Goal: Task Accomplishment & Management: Manage account settings

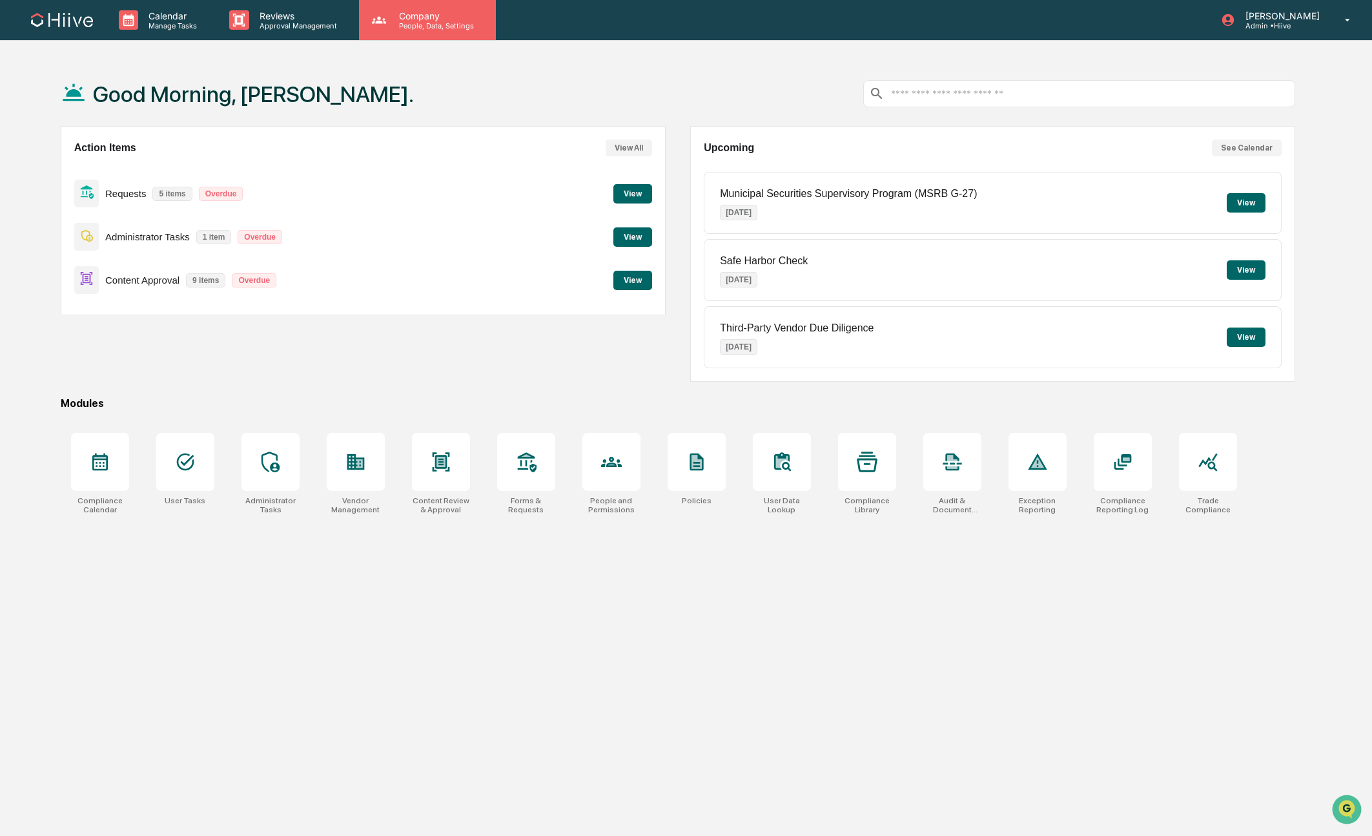
click at [395, 13] on p "Company" at bounding box center [435, 15] width 92 height 11
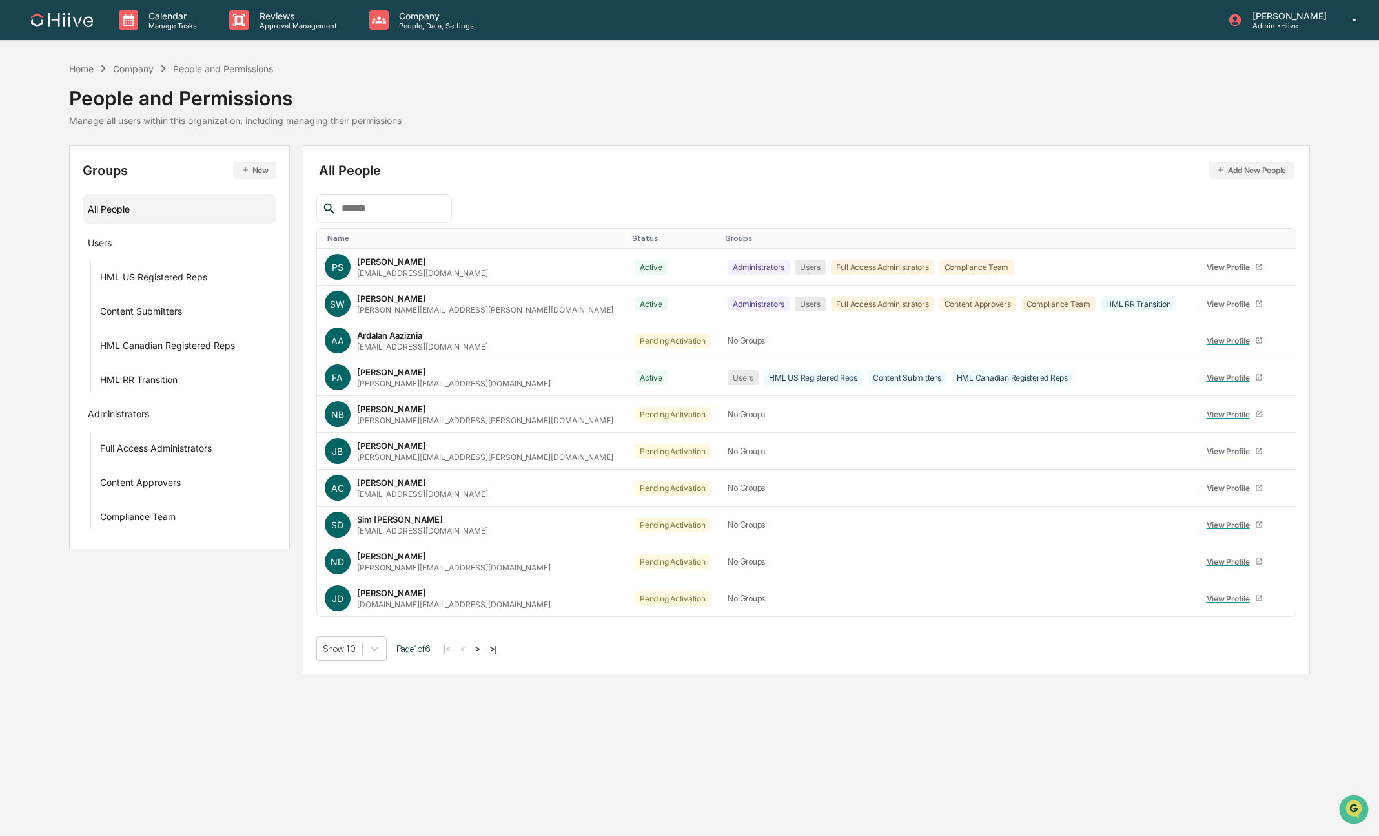
click at [365, 200] on input "text" at bounding box center [391, 208] width 110 height 17
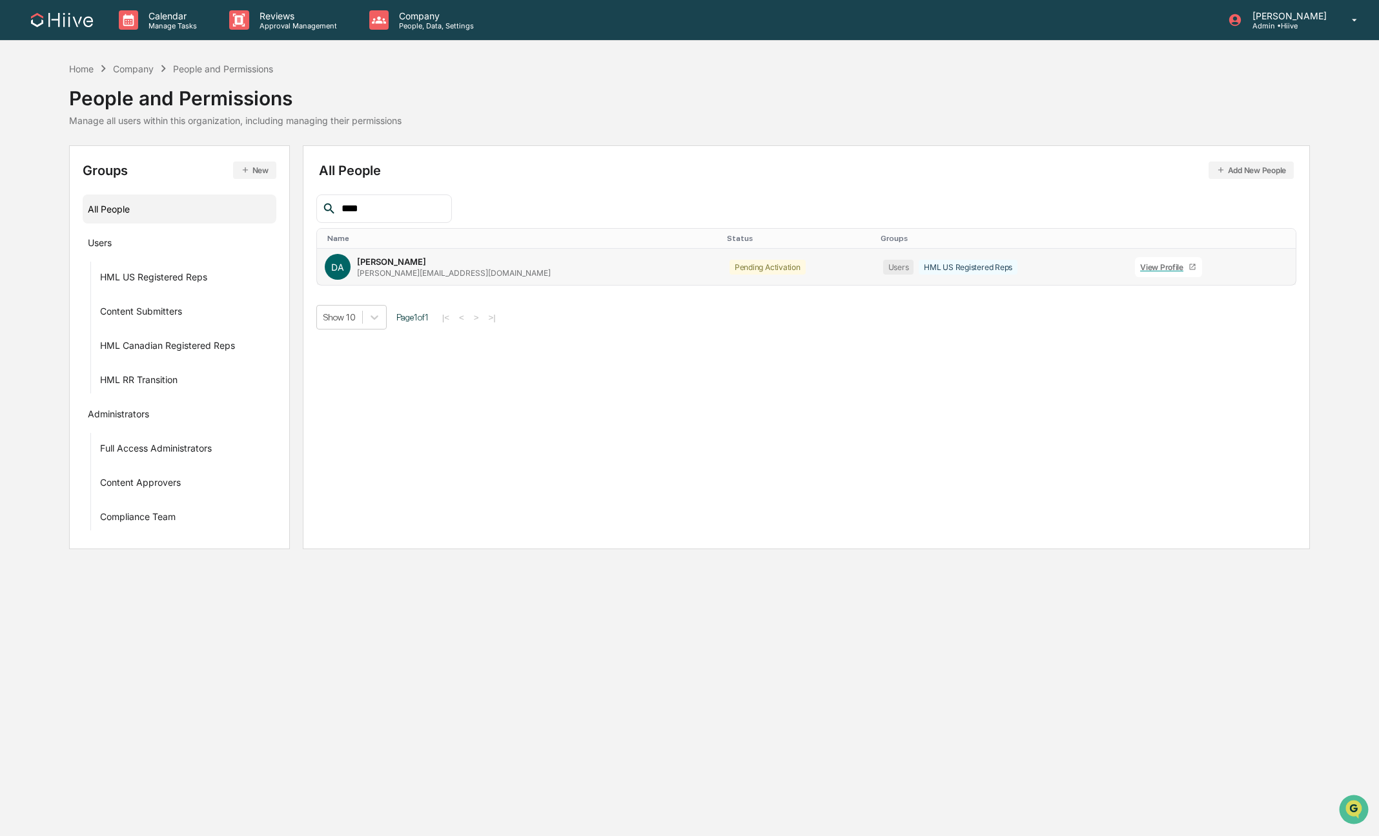
click at [1273, 270] on icon at bounding box center [1273, 270] width 0 height 0
click at [1179, 313] on div "Change Status" at bounding box center [1209, 310] width 107 height 15
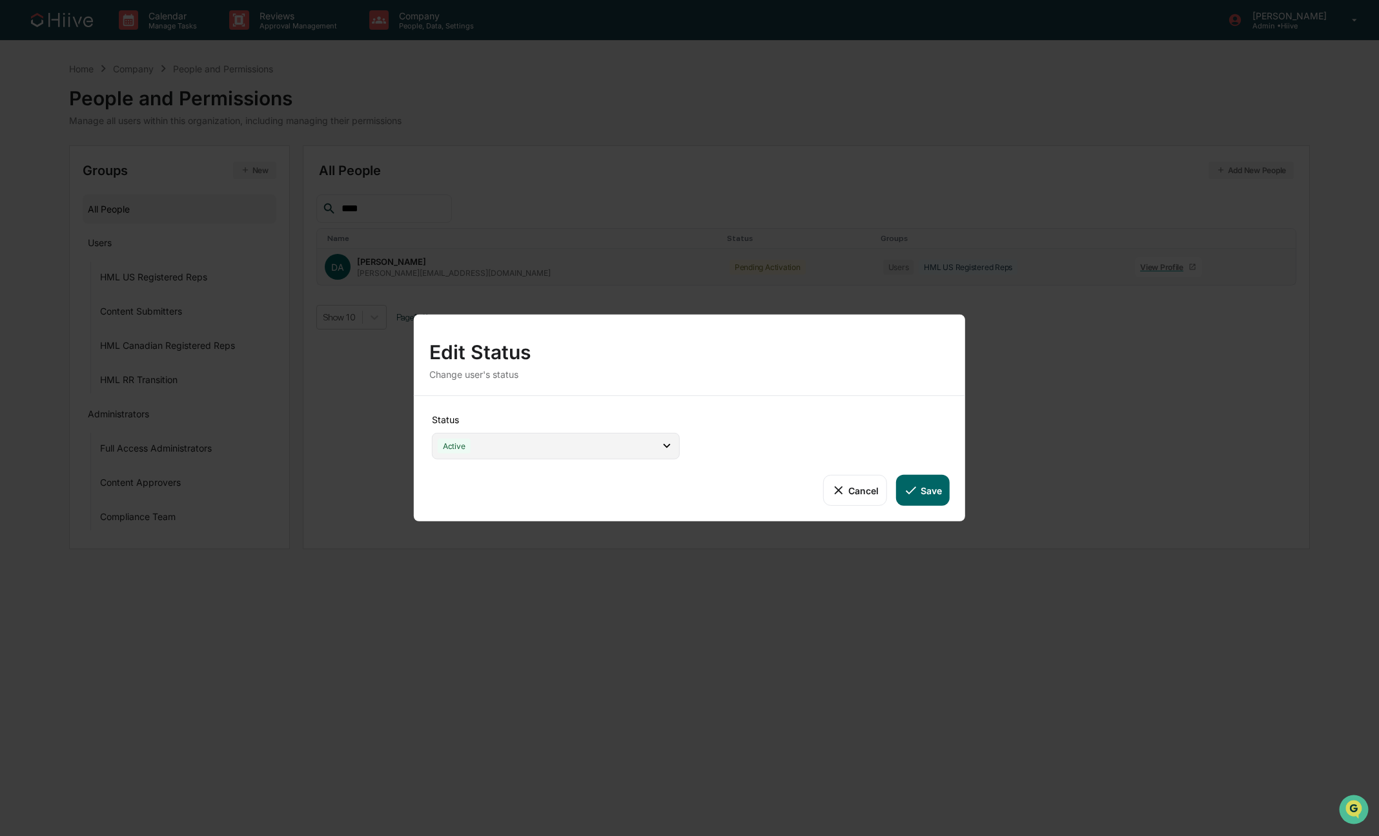
click at [551, 437] on div "Active" at bounding box center [556, 446] width 248 height 26
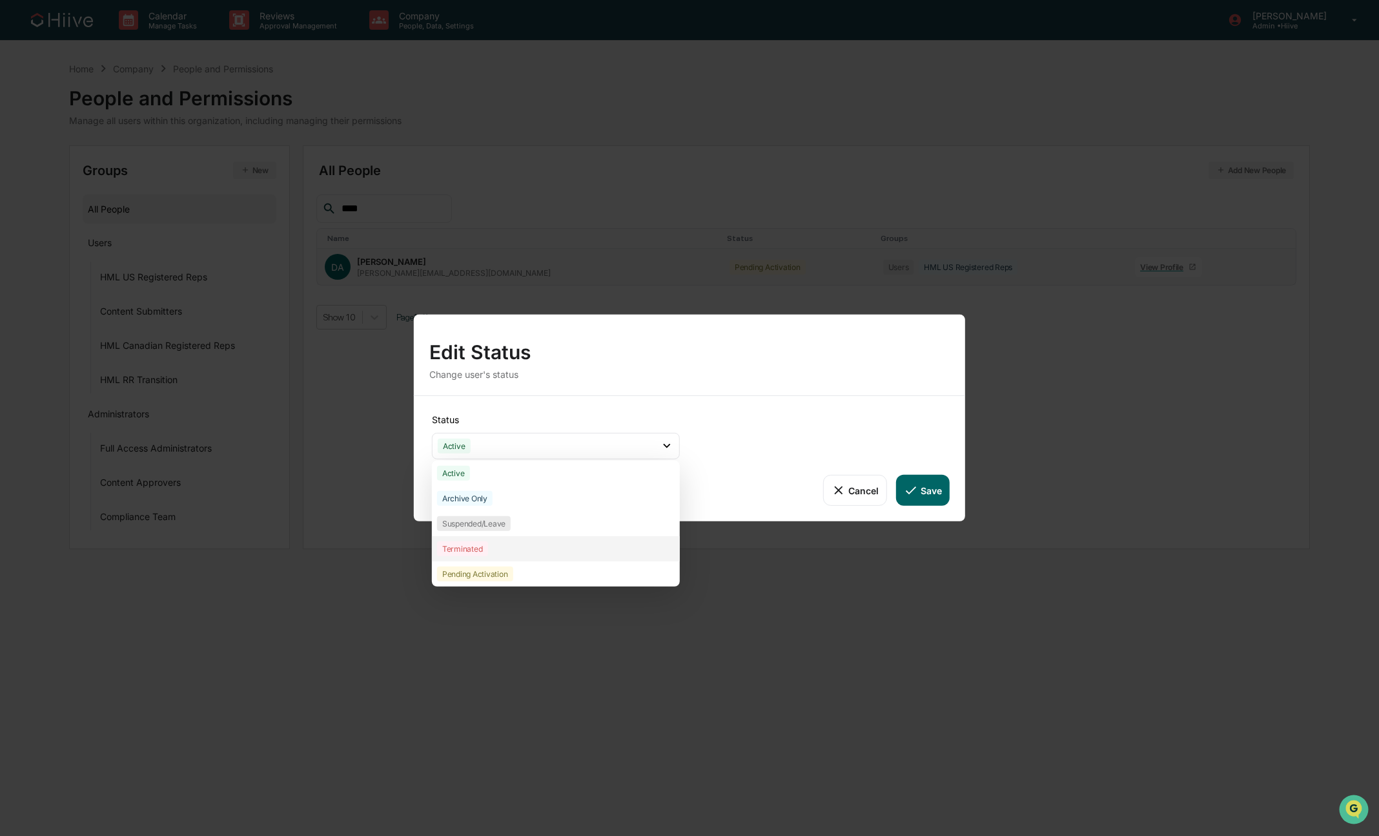
click at [486, 542] on div "Terminated" at bounding box center [462, 548] width 51 height 15
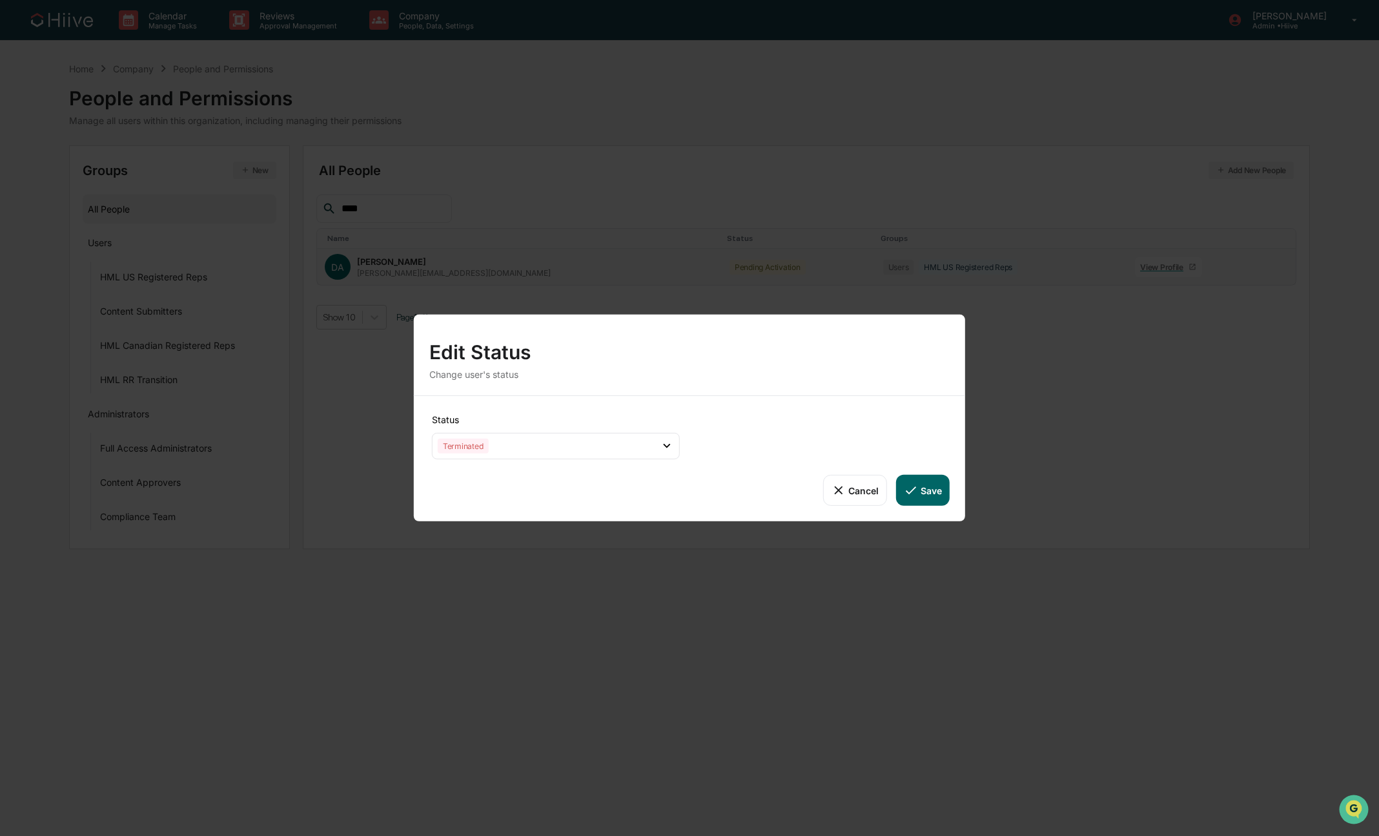
click at [923, 488] on button "Save" at bounding box center [923, 490] width 54 height 31
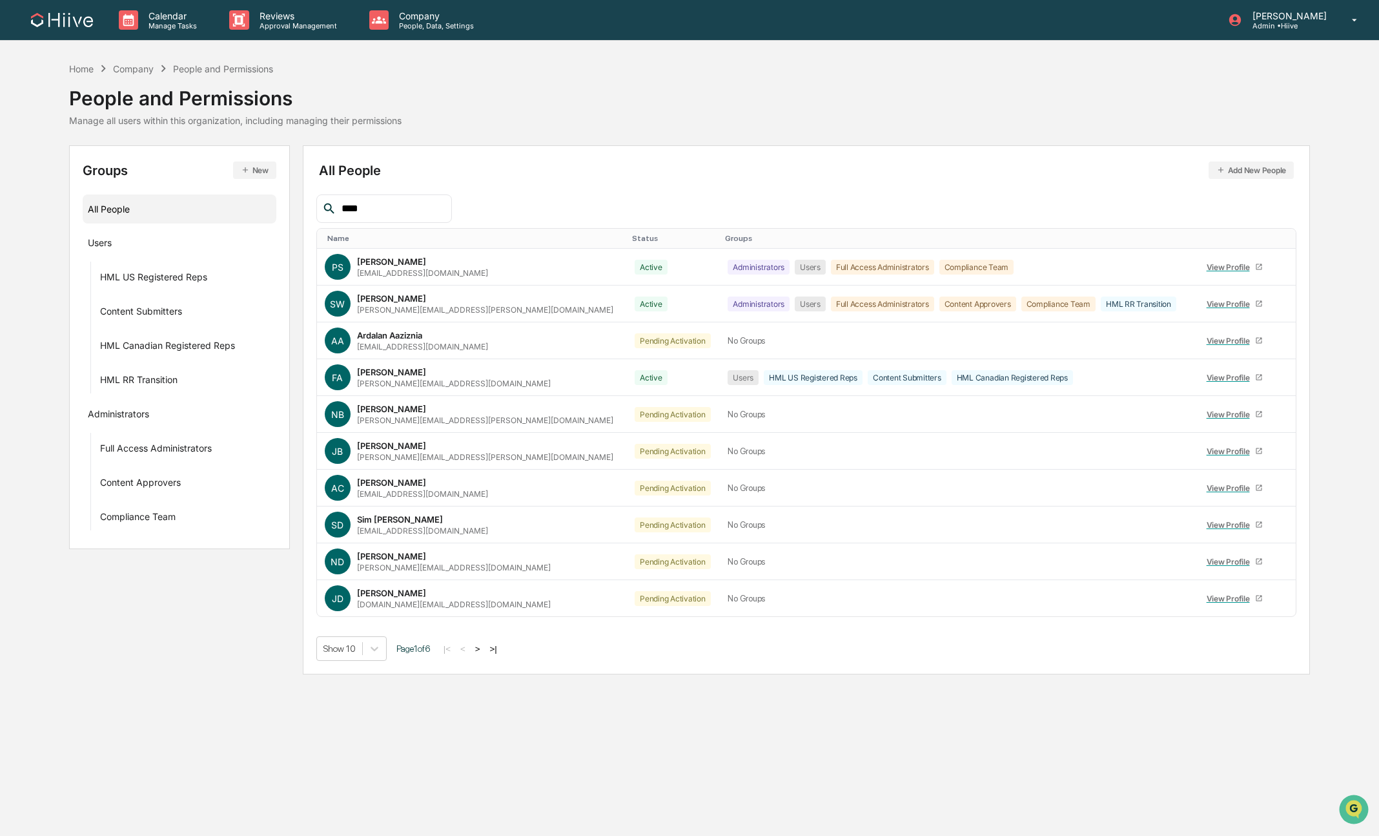
drag, startPoint x: 330, startPoint y: 214, endPoint x: 288, endPoint y: 216, distance: 42.1
click at [288, 216] on div "Groups New All People Users HML US Registered Reps Content Submitters HML Canad…" at bounding box center [689, 409] width 1241 height 529
type input "*"
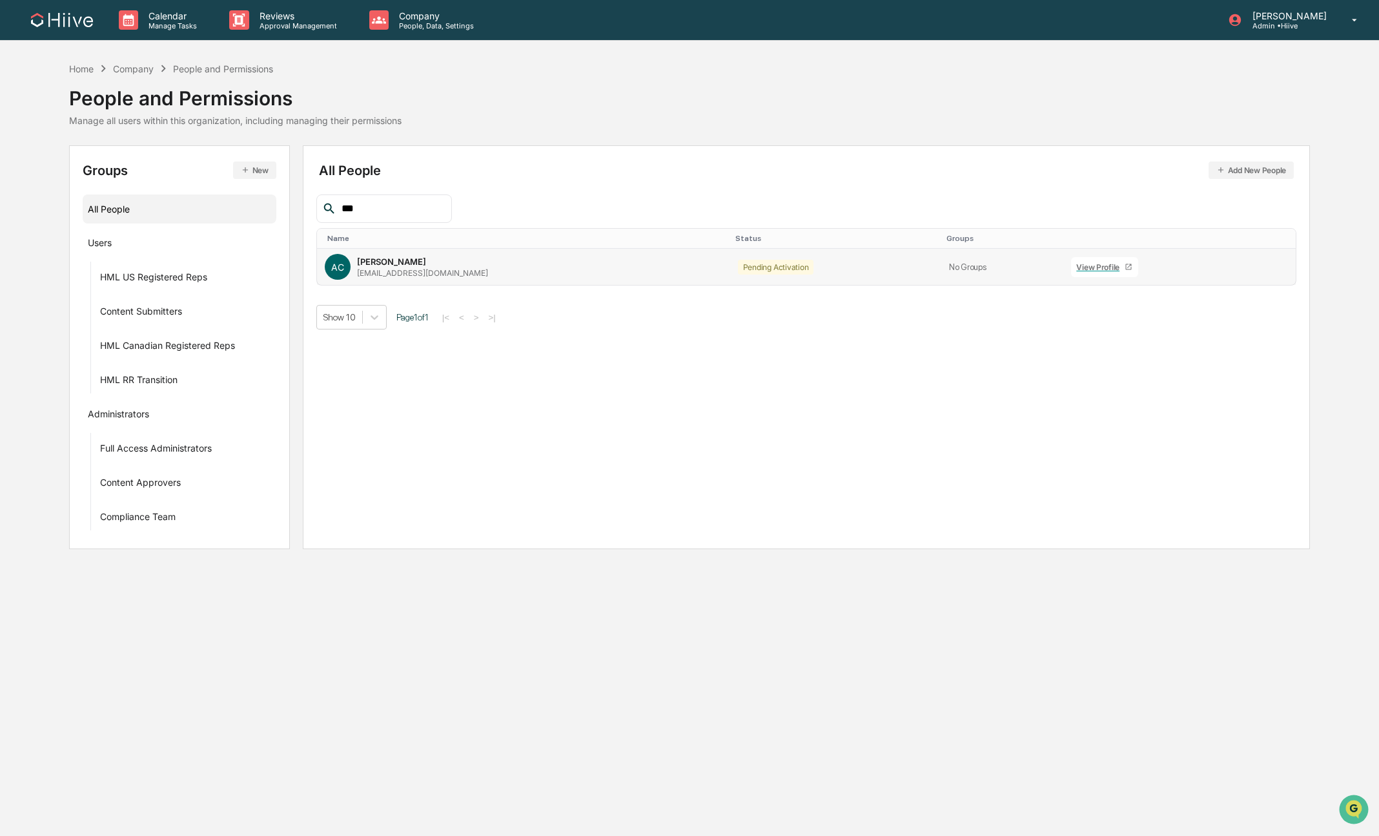
type input "***"
drag, startPoint x: 1235, startPoint y: 266, endPoint x: 1213, endPoint y: 270, distance: 22.3
click at [1262, 270] on icon at bounding box center [1262, 270] width 0 height 0
click at [1188, 316] on div "Change Status" at bounding box center [1197, 310] width 107 height 15
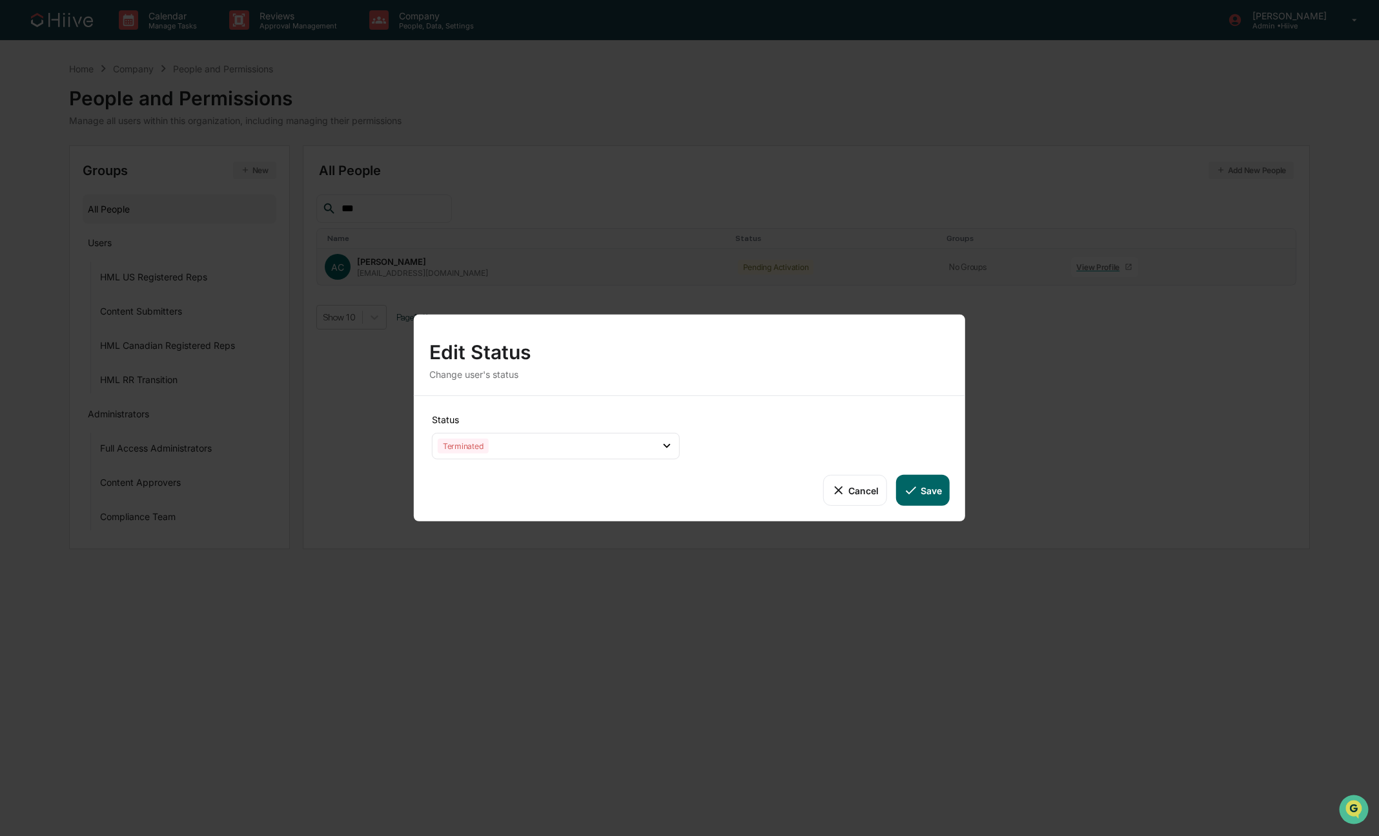
click at [863, 492] on button "Cancel" at bounding box center [855, 490] width 64 height 31
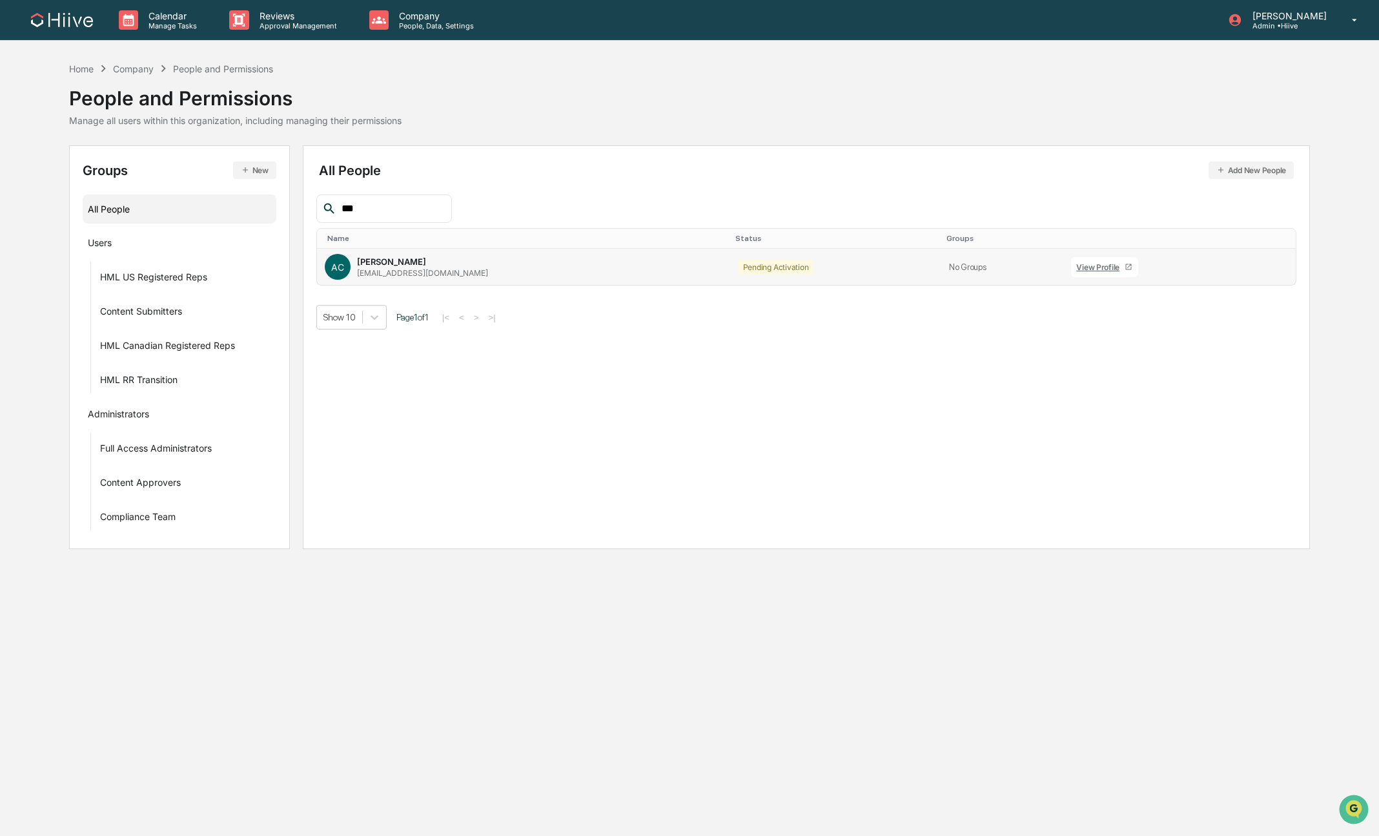
click at [1262, 270] on icon at bounding box center [1262, 270] width 0 height 0
click at [517, 285] on td "AC Ayden Cartwright ayden@hiive.com" at bounding box center [523, 267] width 413 height 36
click at [1077, 267] on div "View Profile" at bounding box center [1101, 267] width 48 height 10
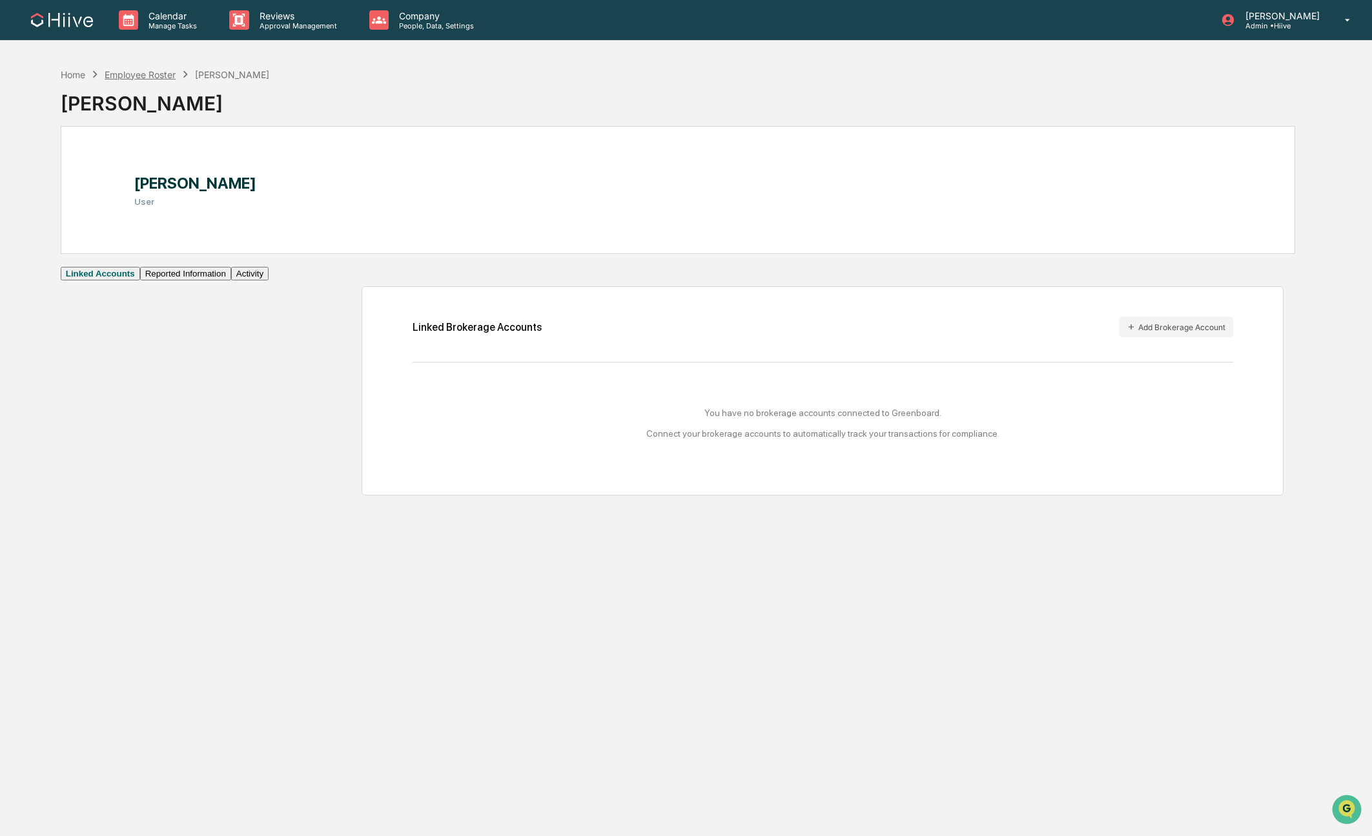
click at [149, 69] on div "Employee Roster" at bounding box center [140, 74] width 71 height 11
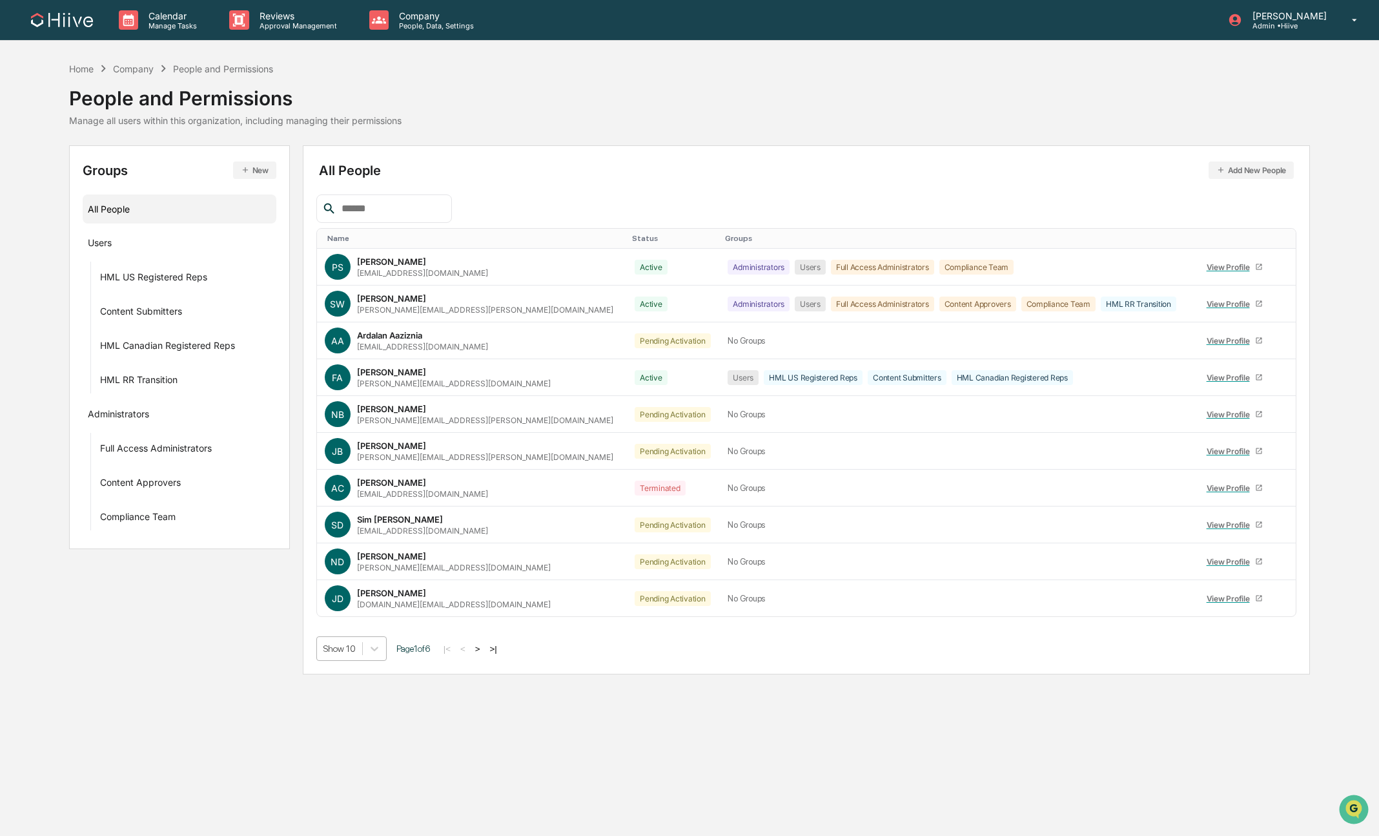
drag, startPoint x: 372, startPoint y: 653, endPoint x: 366, endPoint y: 661, distance: 10.1
click at [372, 653] on icon at bounding box center [374, 648] width 13 height 13
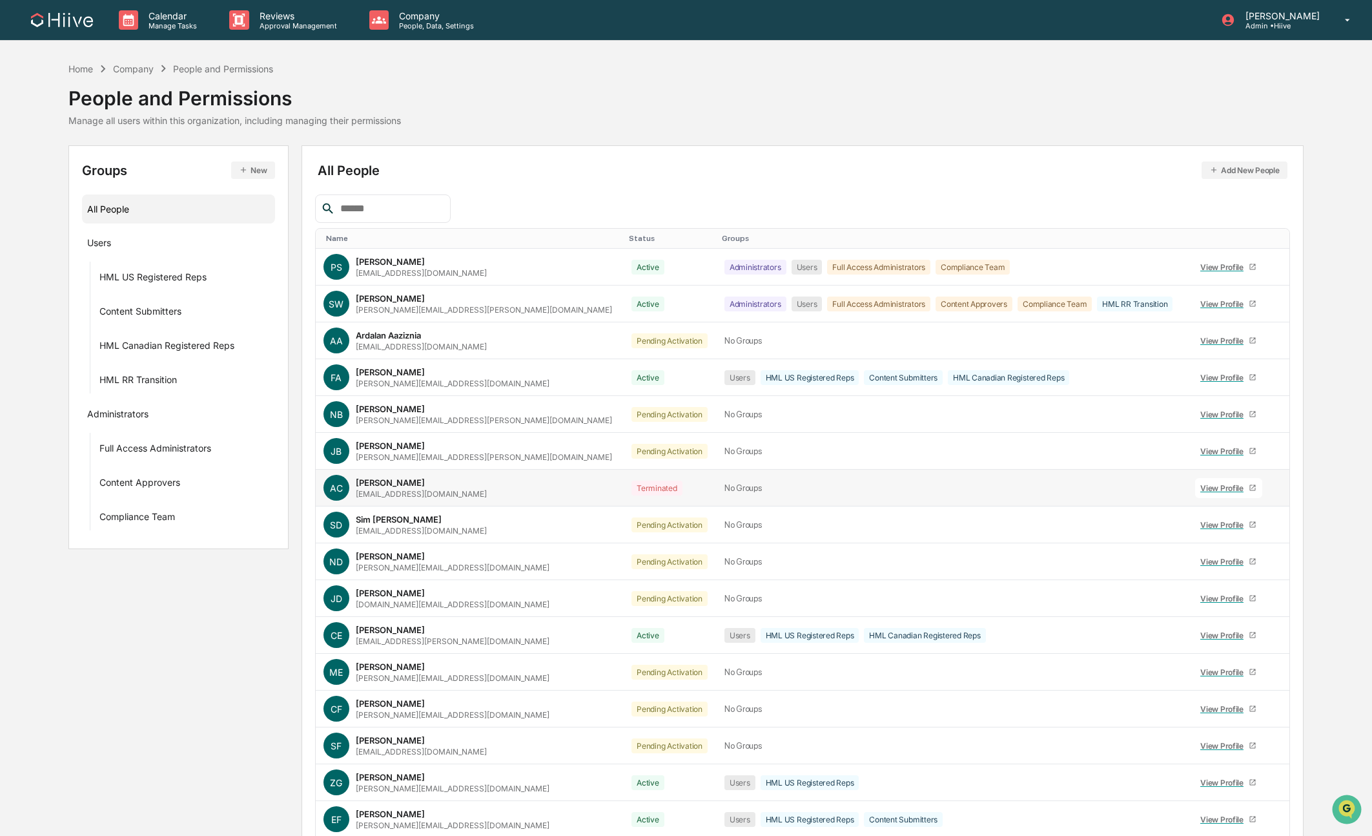
click at [1279, 491] on icon at bounding box center [1279, 491] width 0 height 0
click at [711, 130] on div "Home Company People and Permissions People and Permissions Manage all users wit…" at bounding box center [685, 103] width 1235 height 84
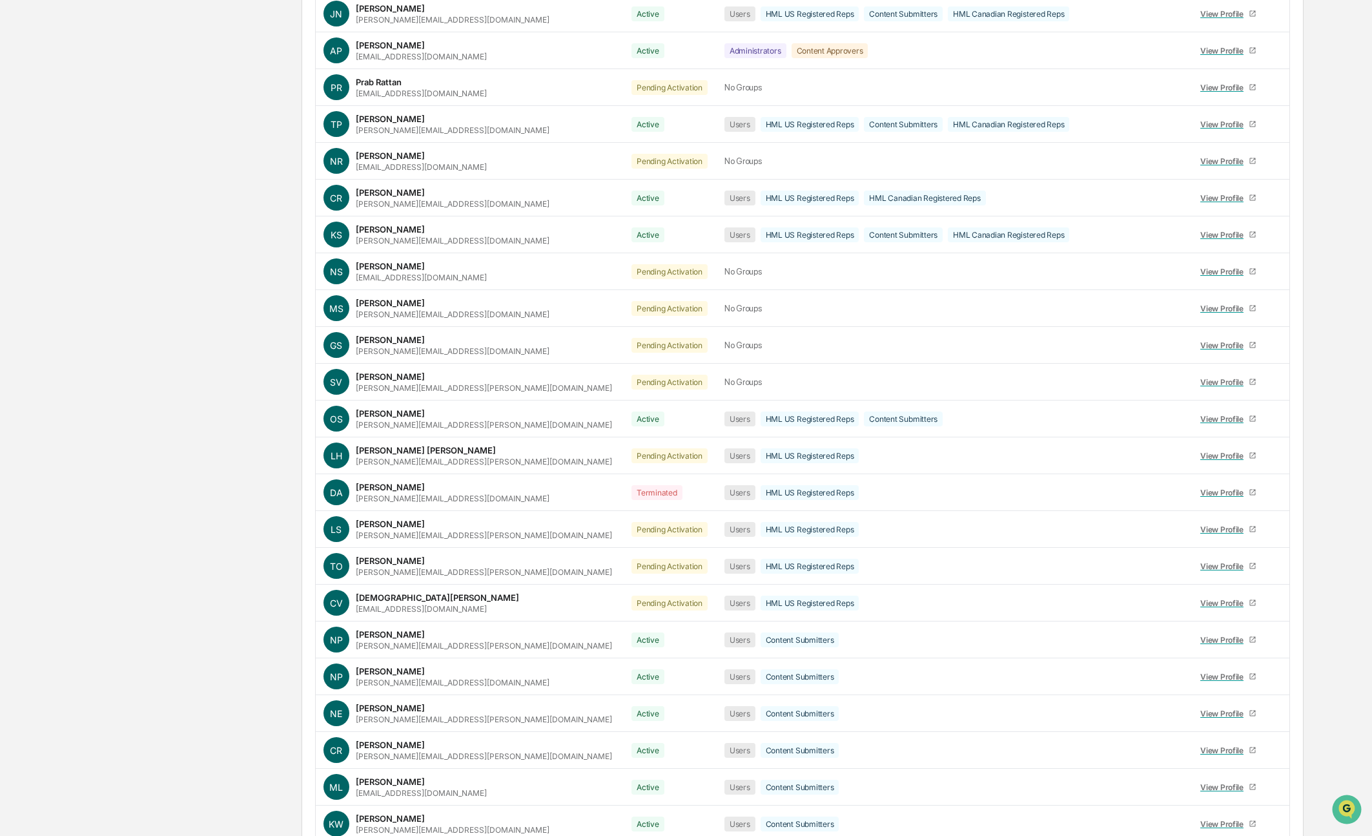
scroll to position [1099, 0]
click at [1279, 312] on icon at bounding box center [1279, 312] width 0 height 0
click at [1235, 334] on div "Groups & Permissions" at bounding box center [1214, 326] width 107 height 15
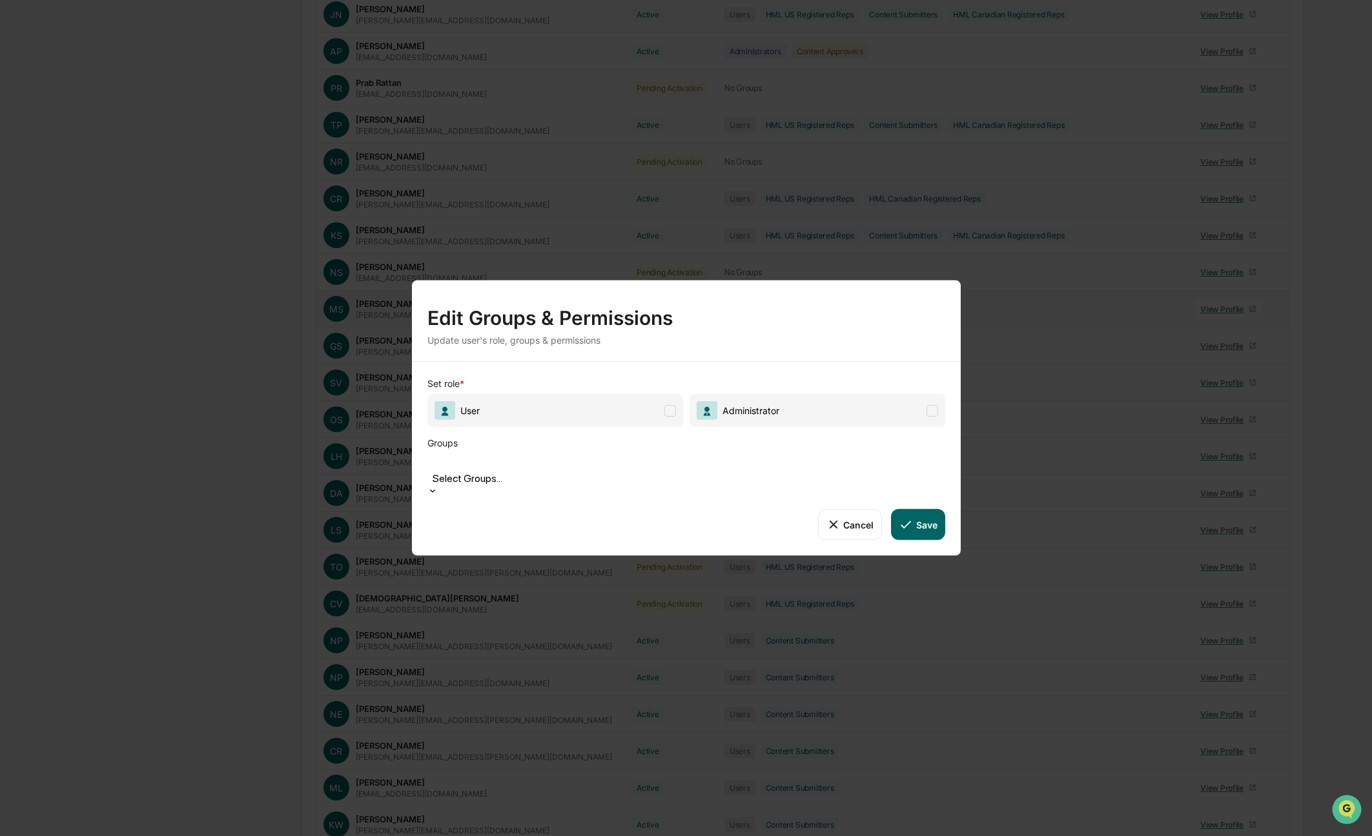
click at [671, 416] on span at bounding box center [671, 410] width 12 height 12
click at [653, 471] on div at bounding box center [686, 463] width 505 height 15
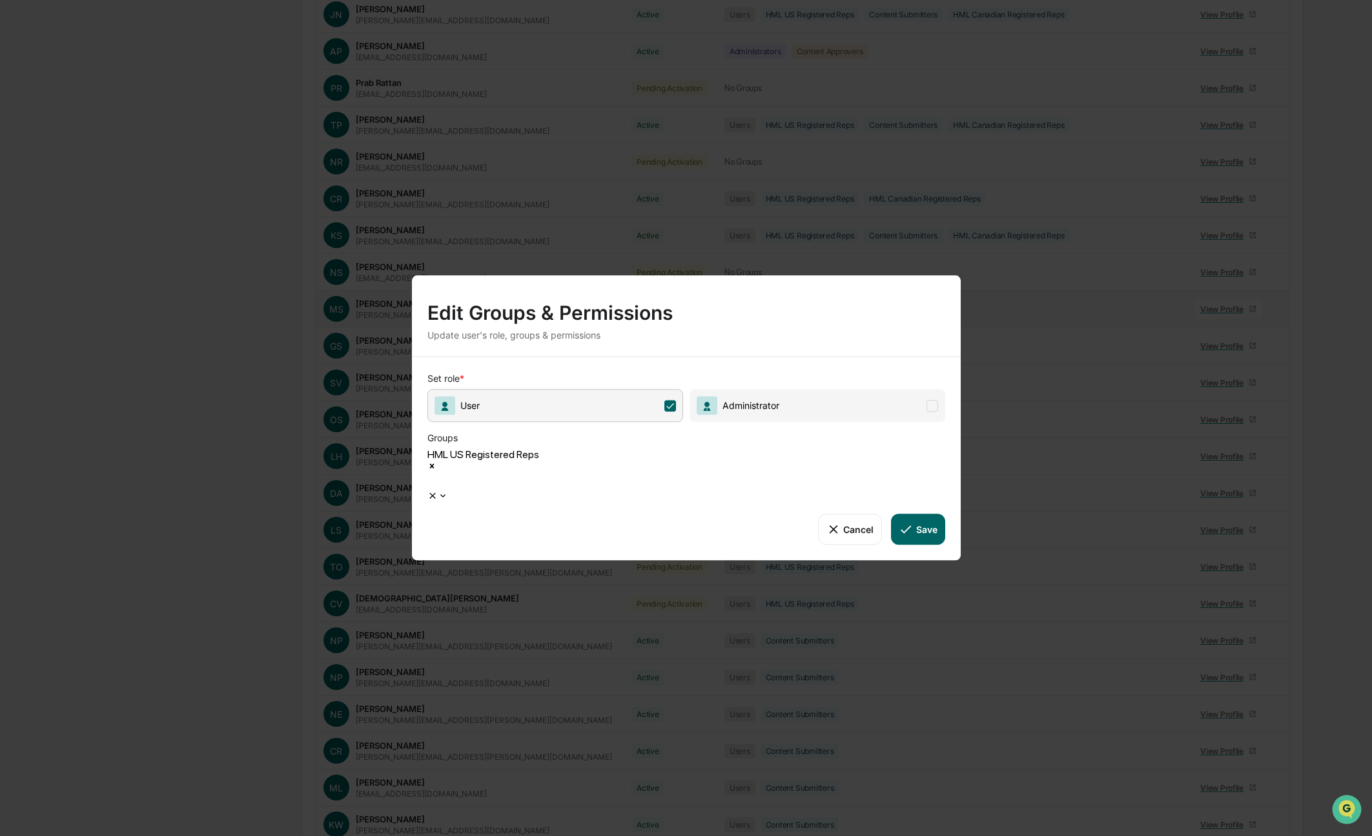
click at [431, 480] on div at bounding box center [430, 481] width 2 height 15
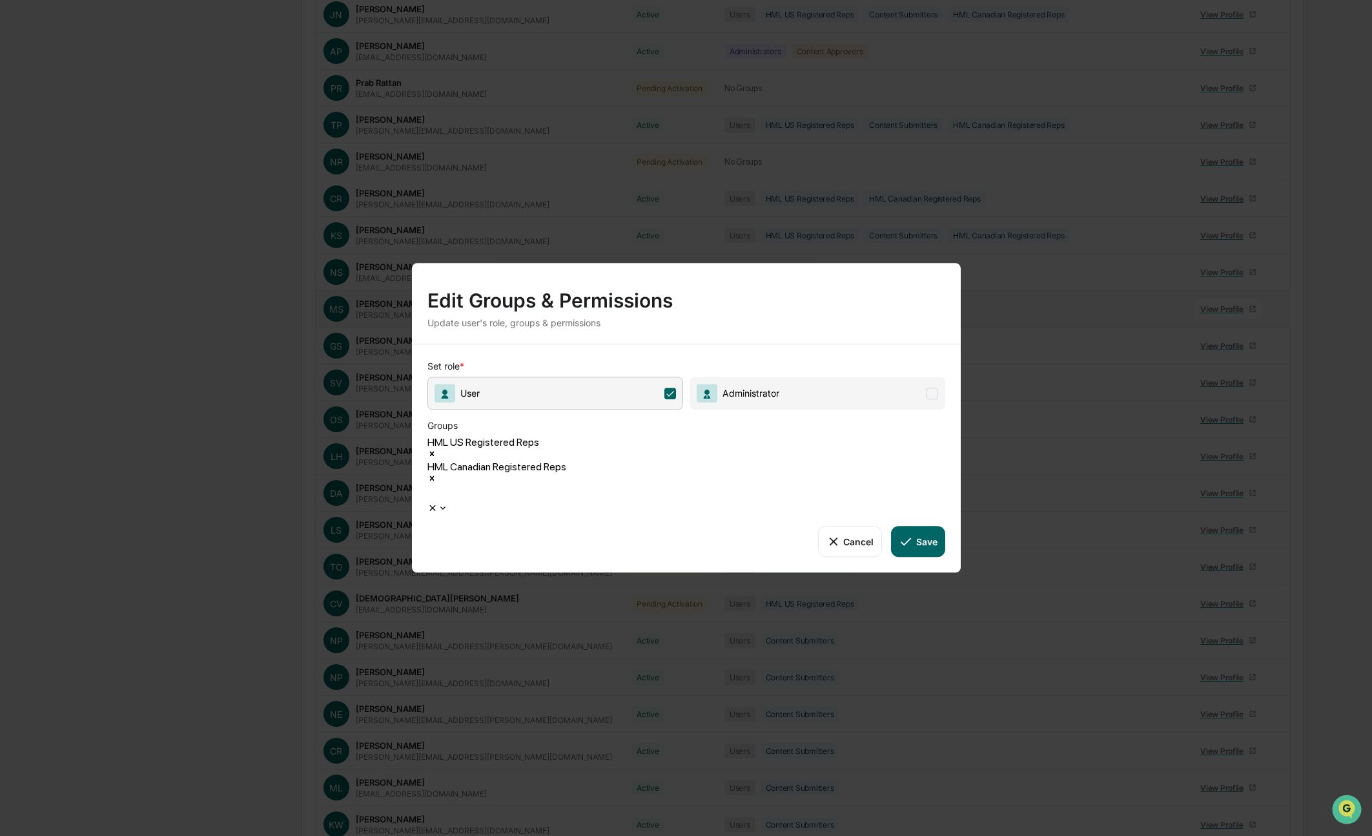
click at [931, 526] on button "Save" at bounding box center [918, 541] width 54 height 31
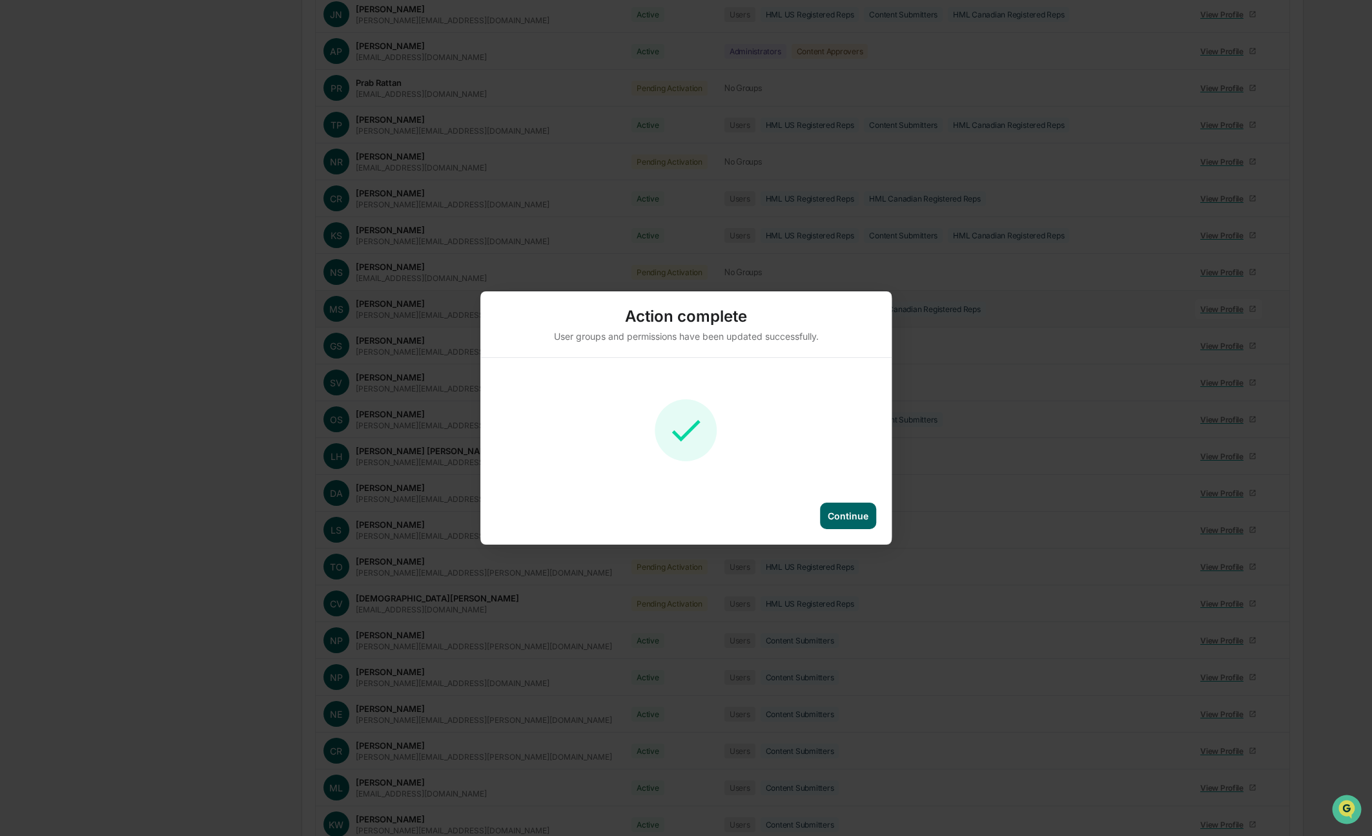
click at [845, 516] on div "Continue" at bounding box center [848, 515] width 41 height 11
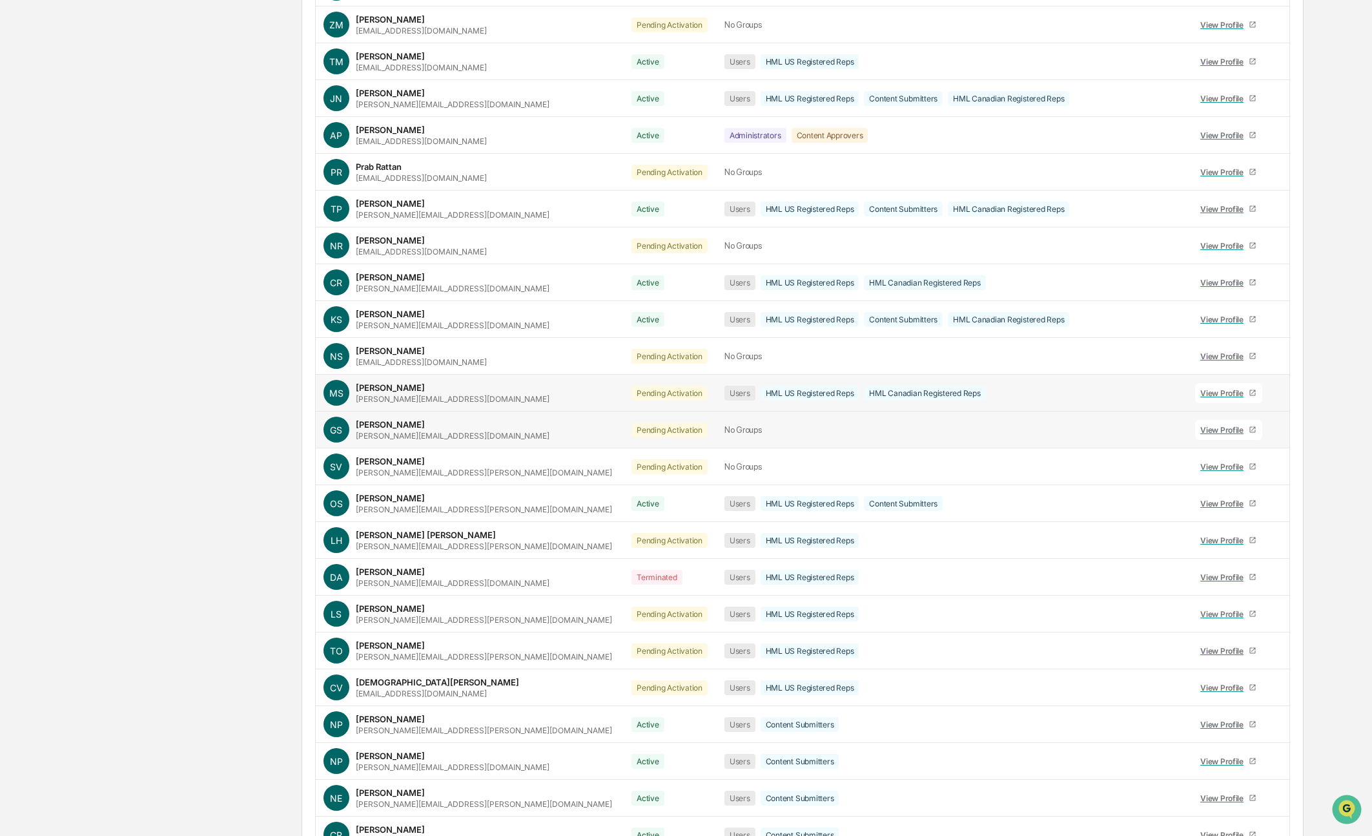
scroll to position [1012, 0]
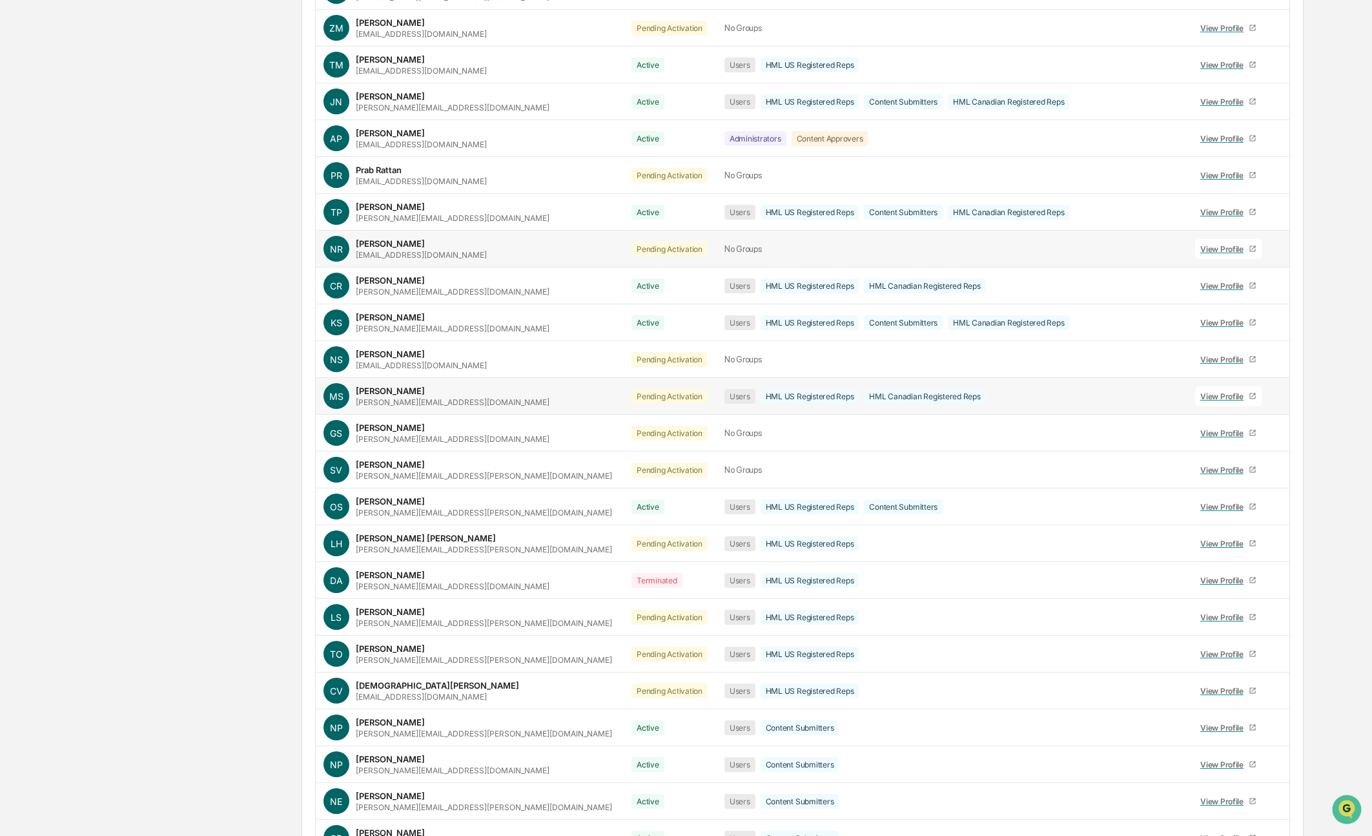
click at [1279, 252] on icon at bounding box center [1279, 252] width 0 height 0
click at [1224, 268] on div "Groups & Permissions" at bounding box center [1214, 266] width 107 height 15
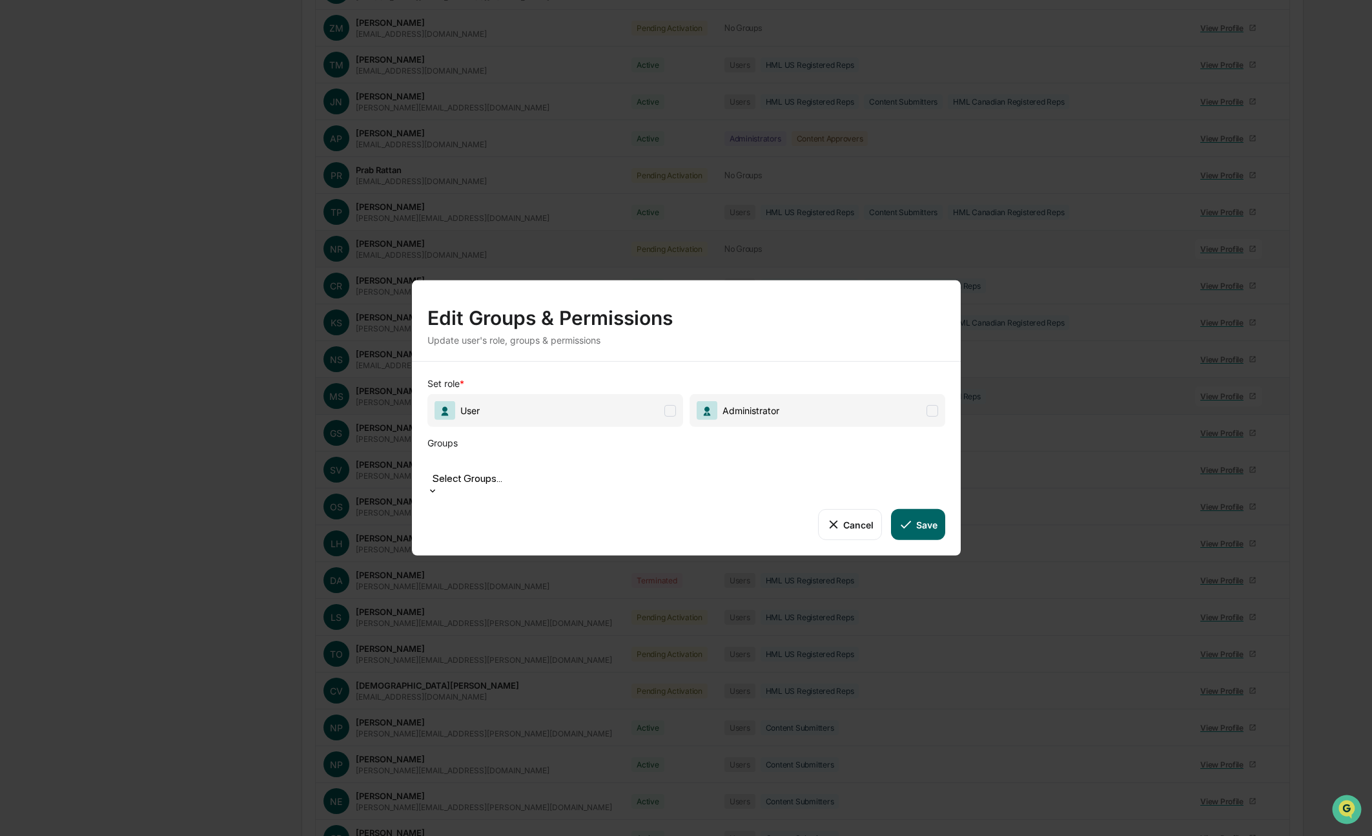
click at [635, 427] on span "User" at bounding box center [556, 410] width 256 height 33
click at [617, 482] on div "Select Groups..." at bounding box center [577, 478] width 289 height 12
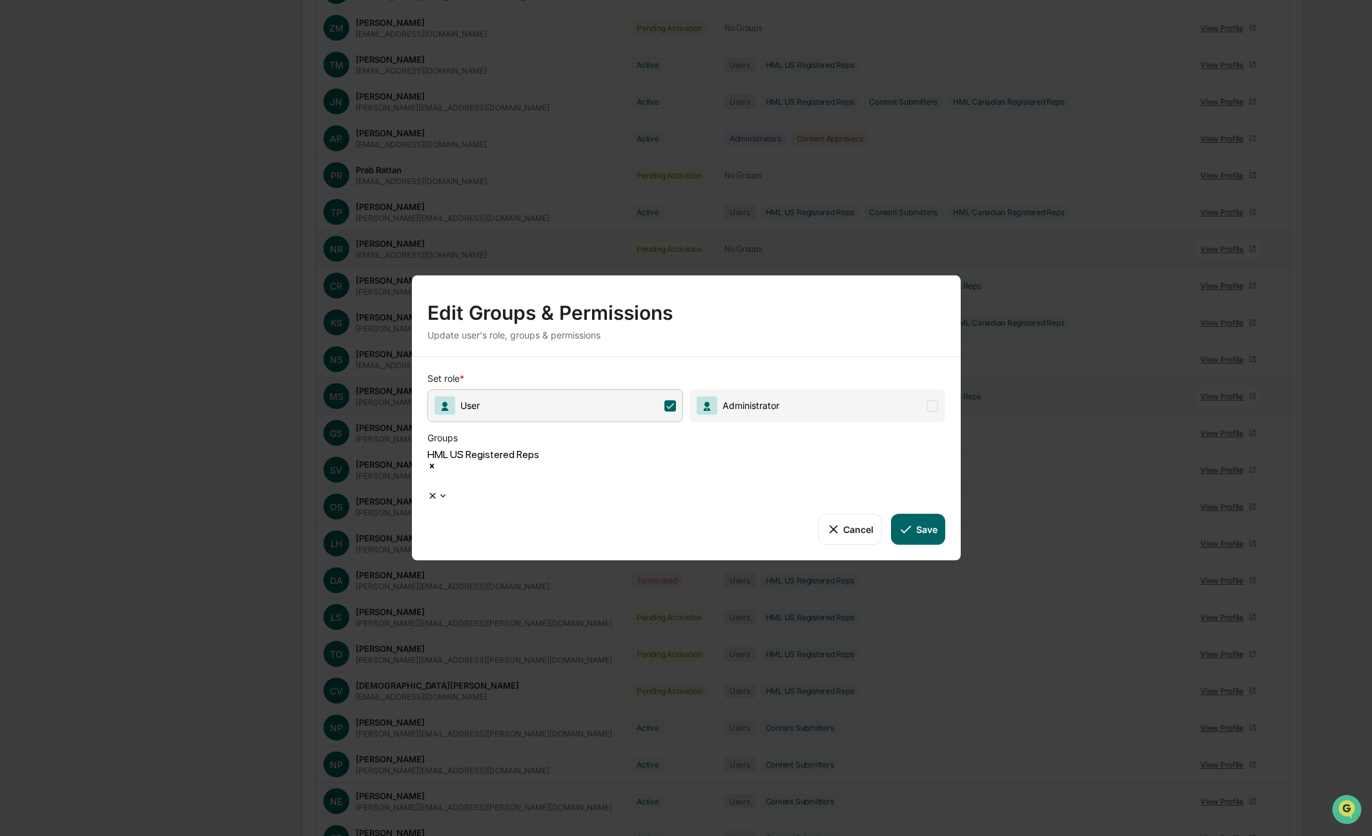
click at [431, 474] on div at bounding box center [430, 481] width 2 height 15
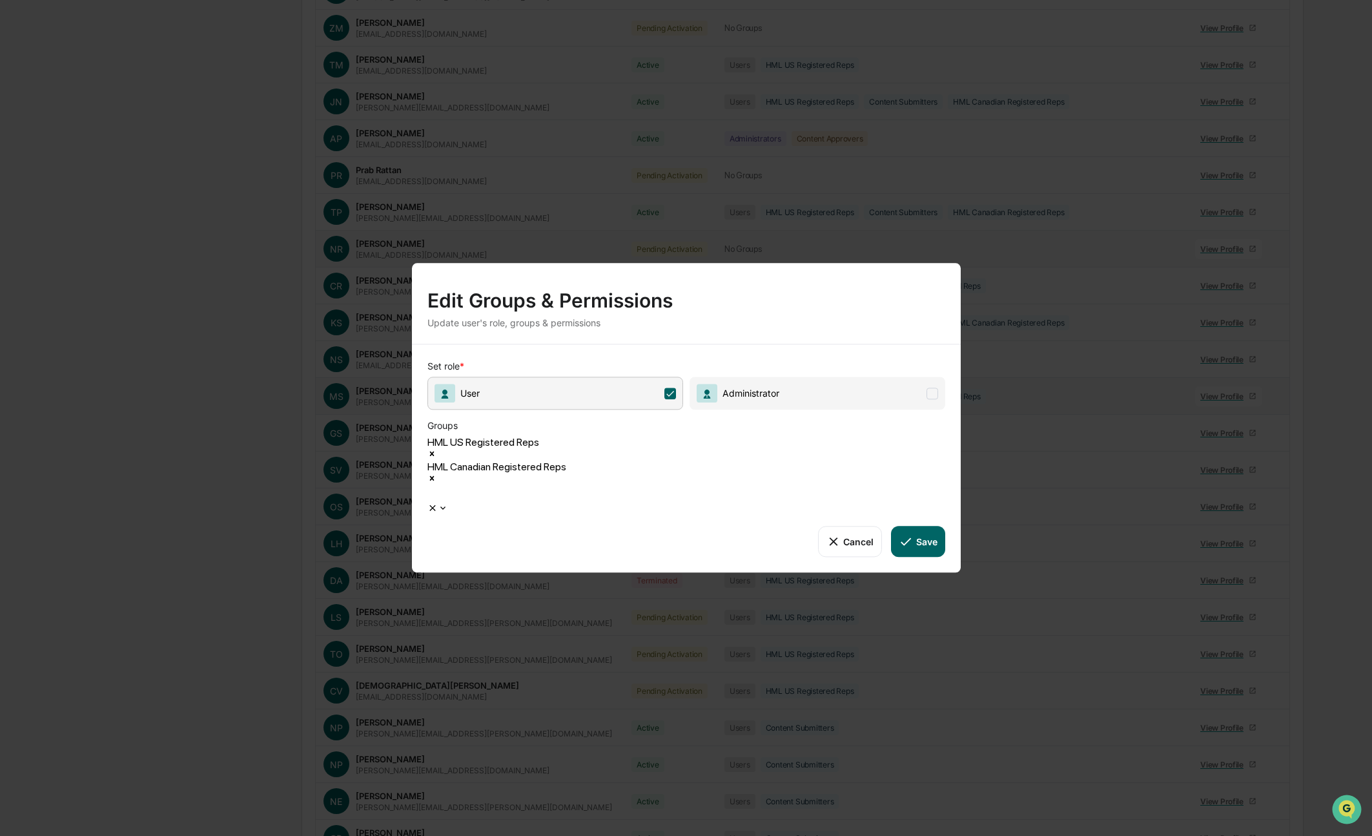
drag, startPoint x: 909, startPoint y: 518, endPoint x: 889, endPoint y: 519, distance: 19.4
click at [908, 534] on icon at bounding box center [906, 541] width 14 height 14
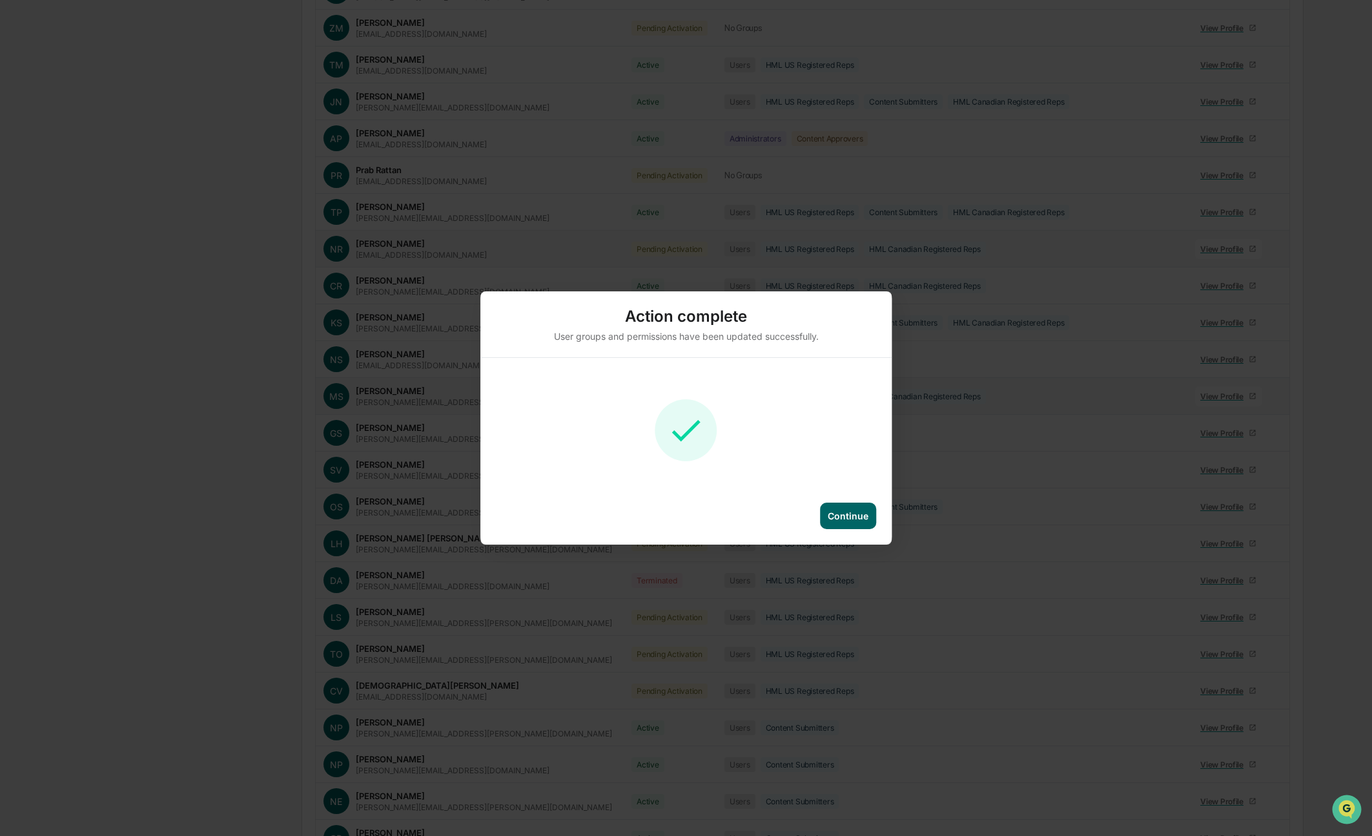
click at [845, 517] on div "Continue" at bounding box center [848, 515] width 41 height 11
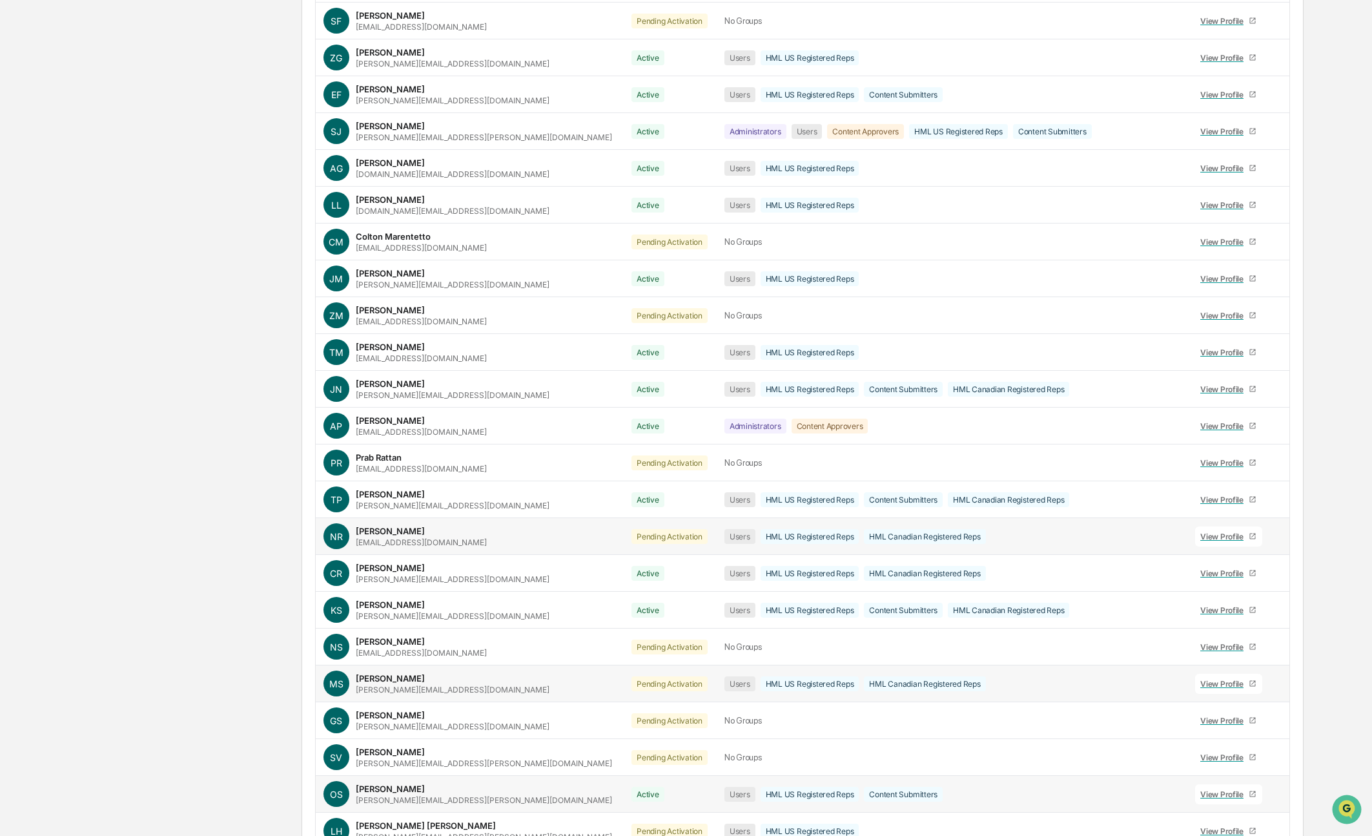
scroll to position [666, 0]
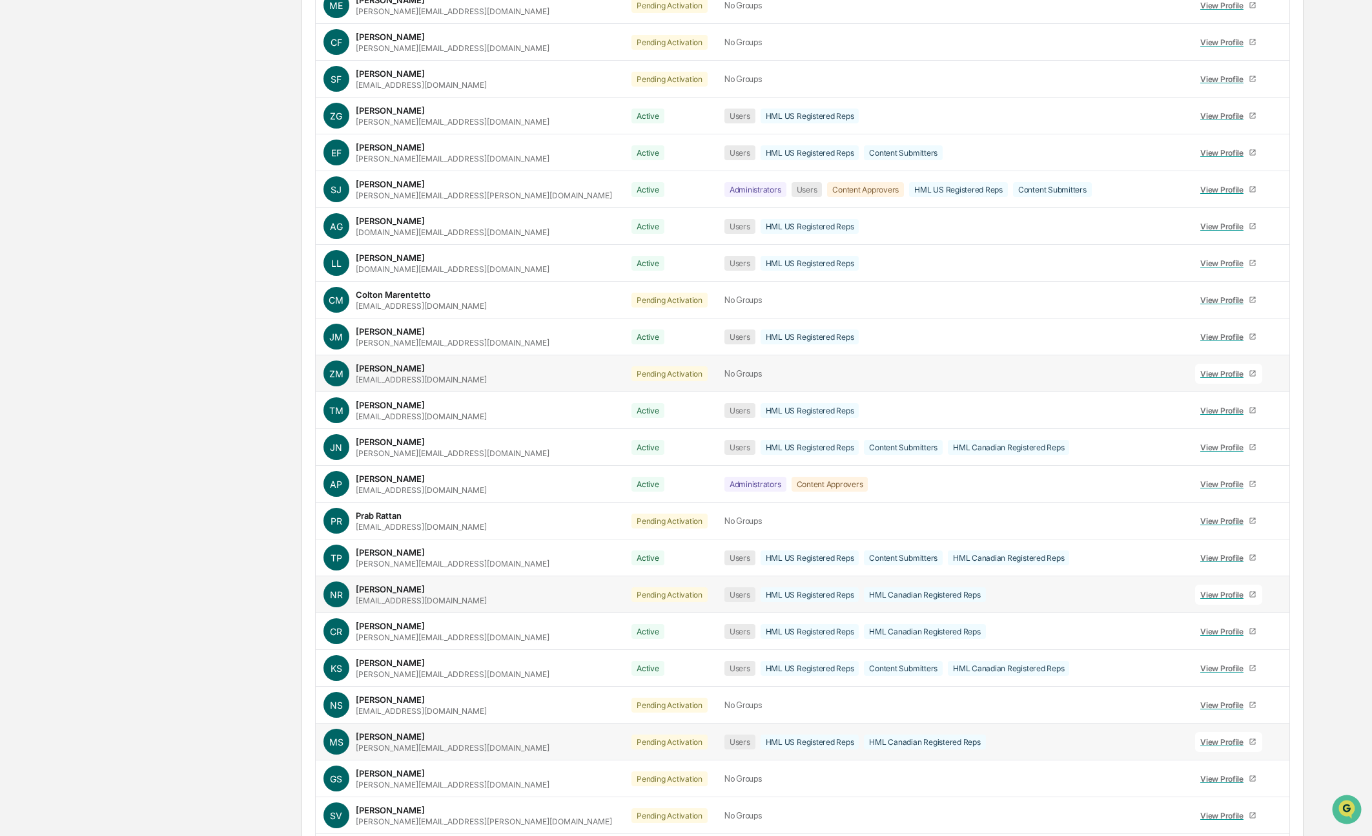
click at [1279, 376] on icon at bounding box center [1279, 376] width 0 height 0
click at [1241, 394] on div "Groups & Permissions" at bounding box center [1214, 391] width 107 height 15
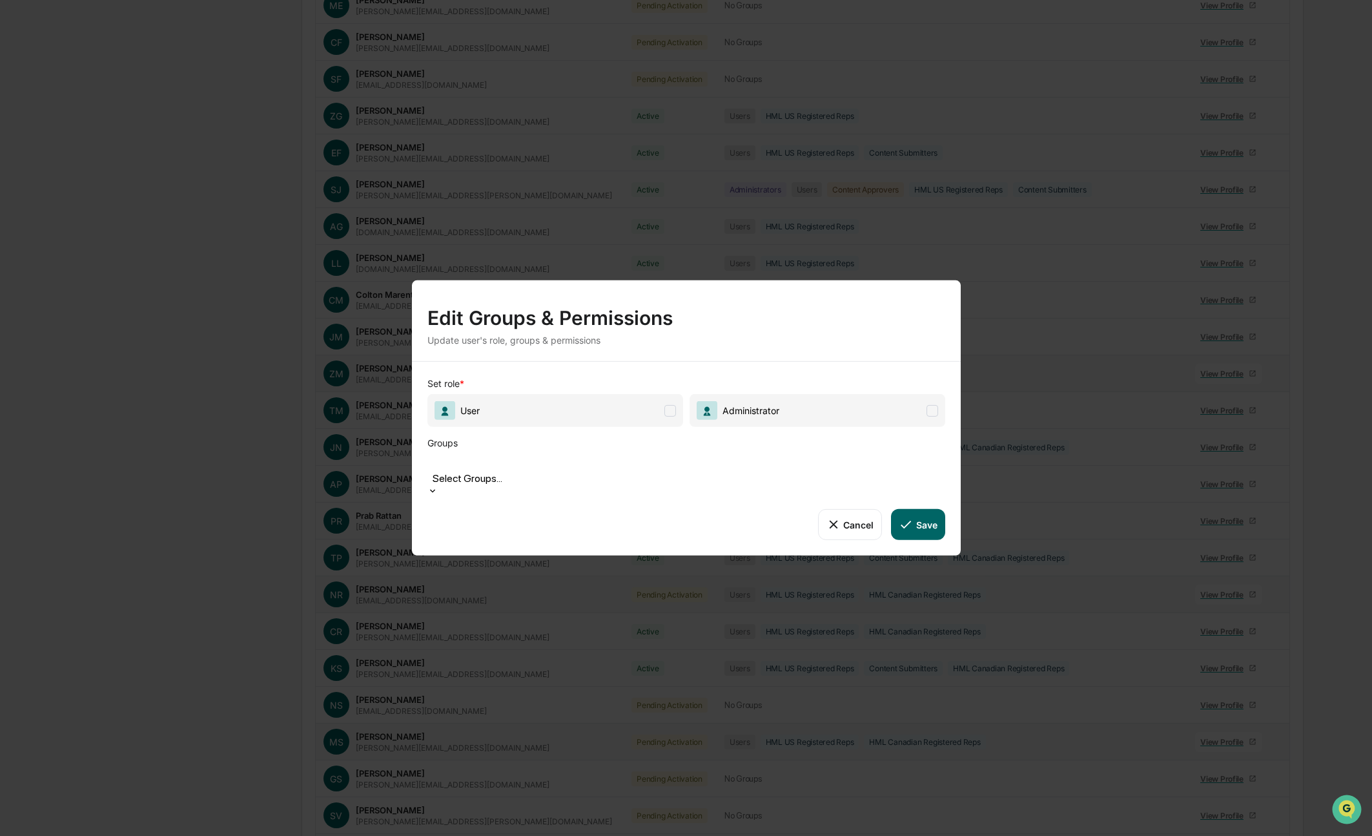
click at [477, 416] on span "User" at bounding box center [467, 410] width 25 height 11
click at [528, 471] on div at bounding box center [686, 463] width 505 height 15
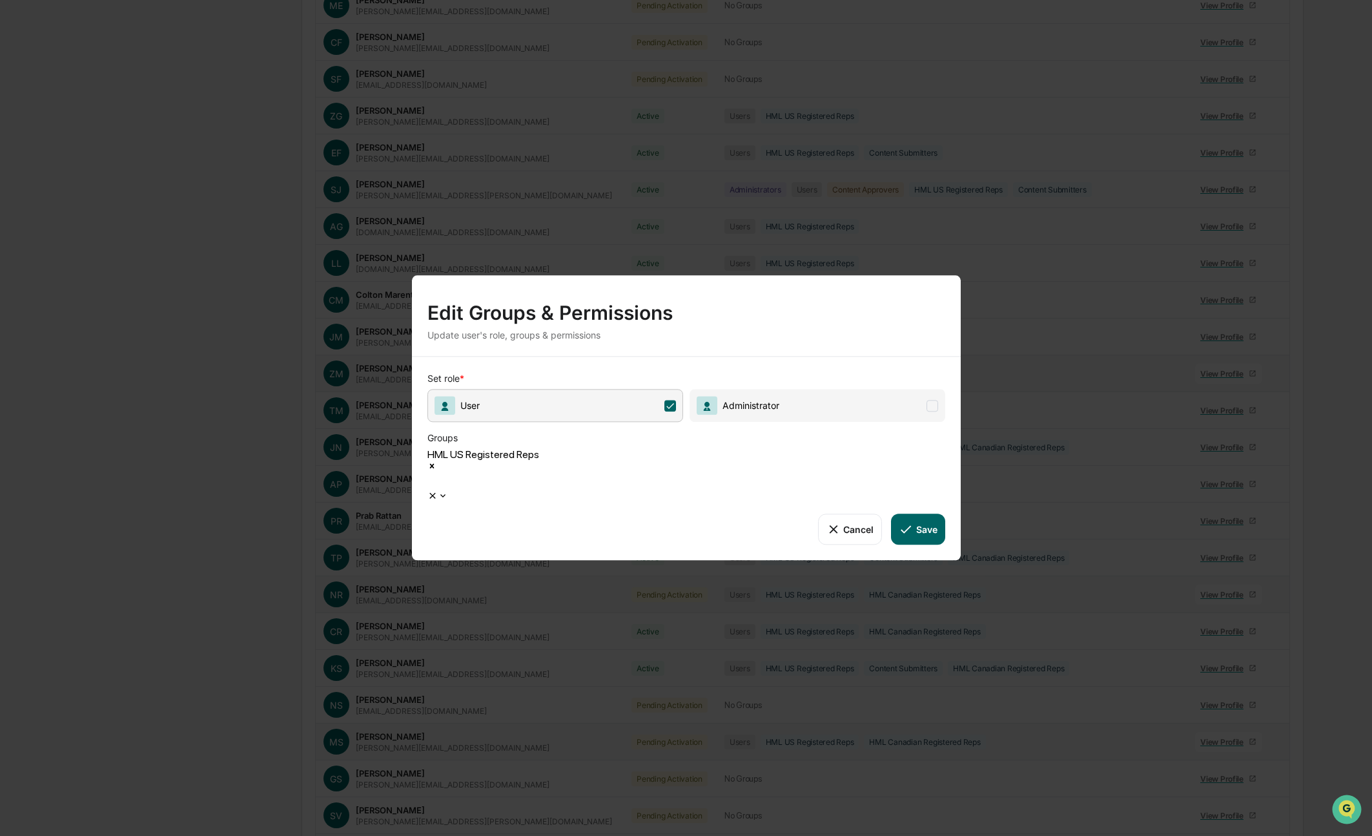
click at [431, 477] on div at bounding box center [430, 481] width 2 height 15
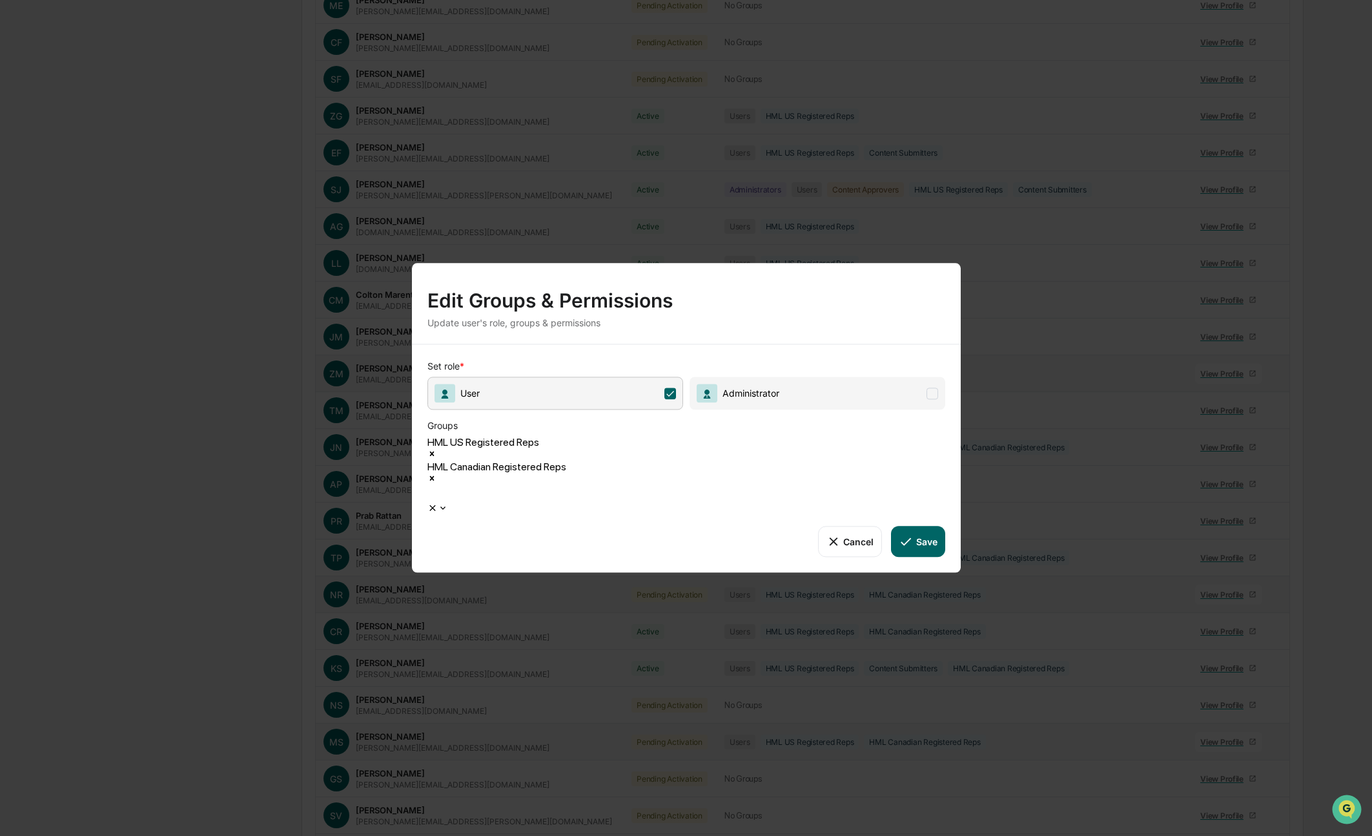
click at [927, 526] on button "Save" at bounding box center [918, 541] width 54 height 31
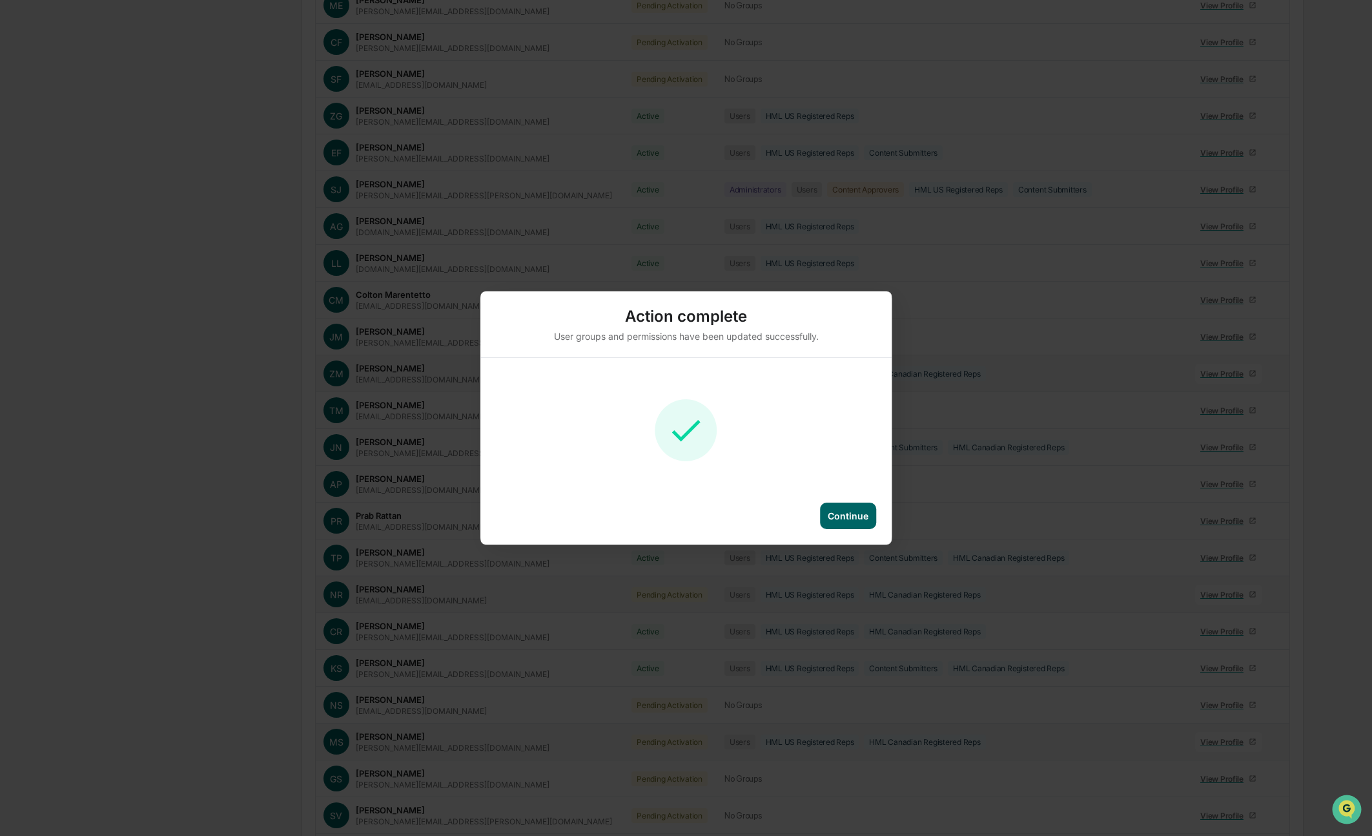
click at [848, 511] on div "Continue" at bounding box center [848, 515] width 41 height 11
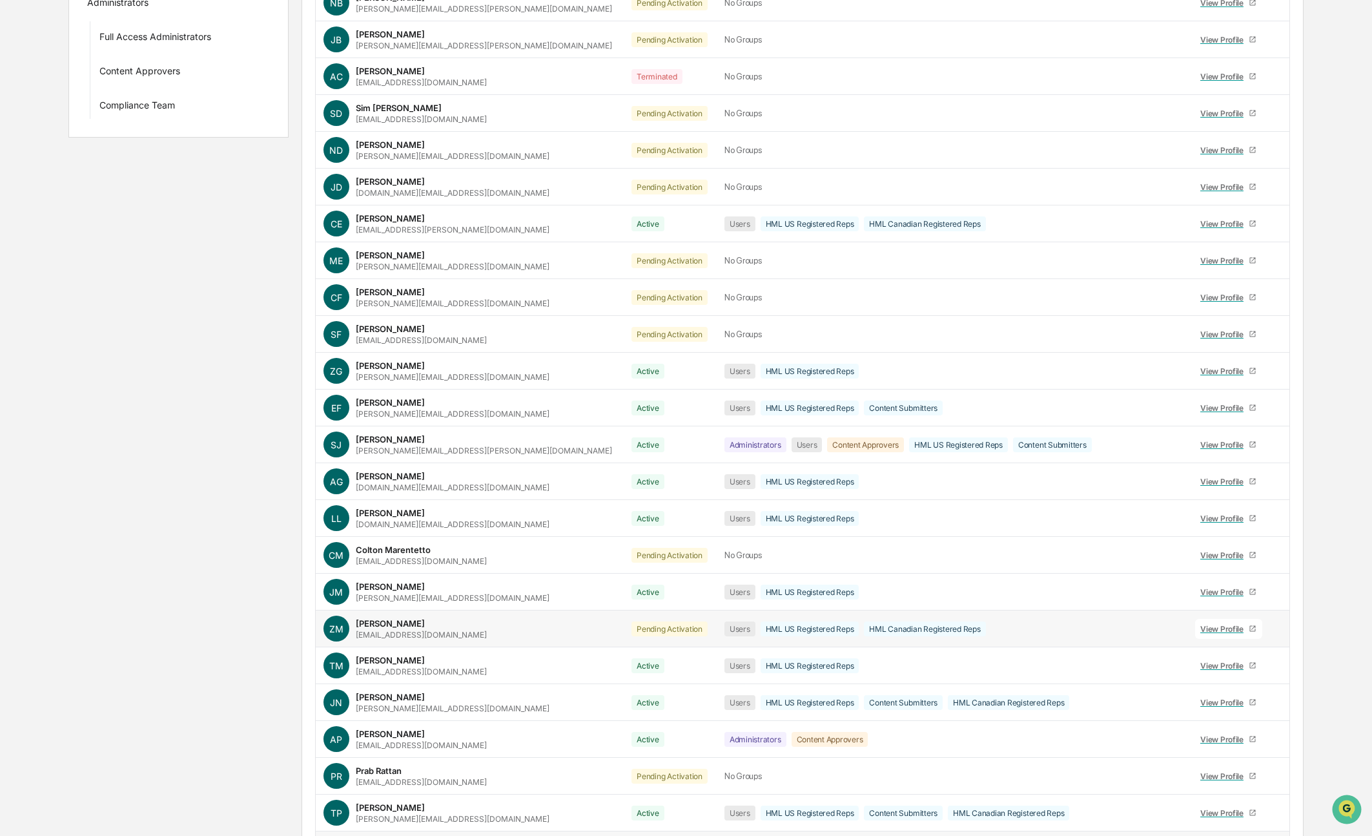
scroll to position [0, 0]
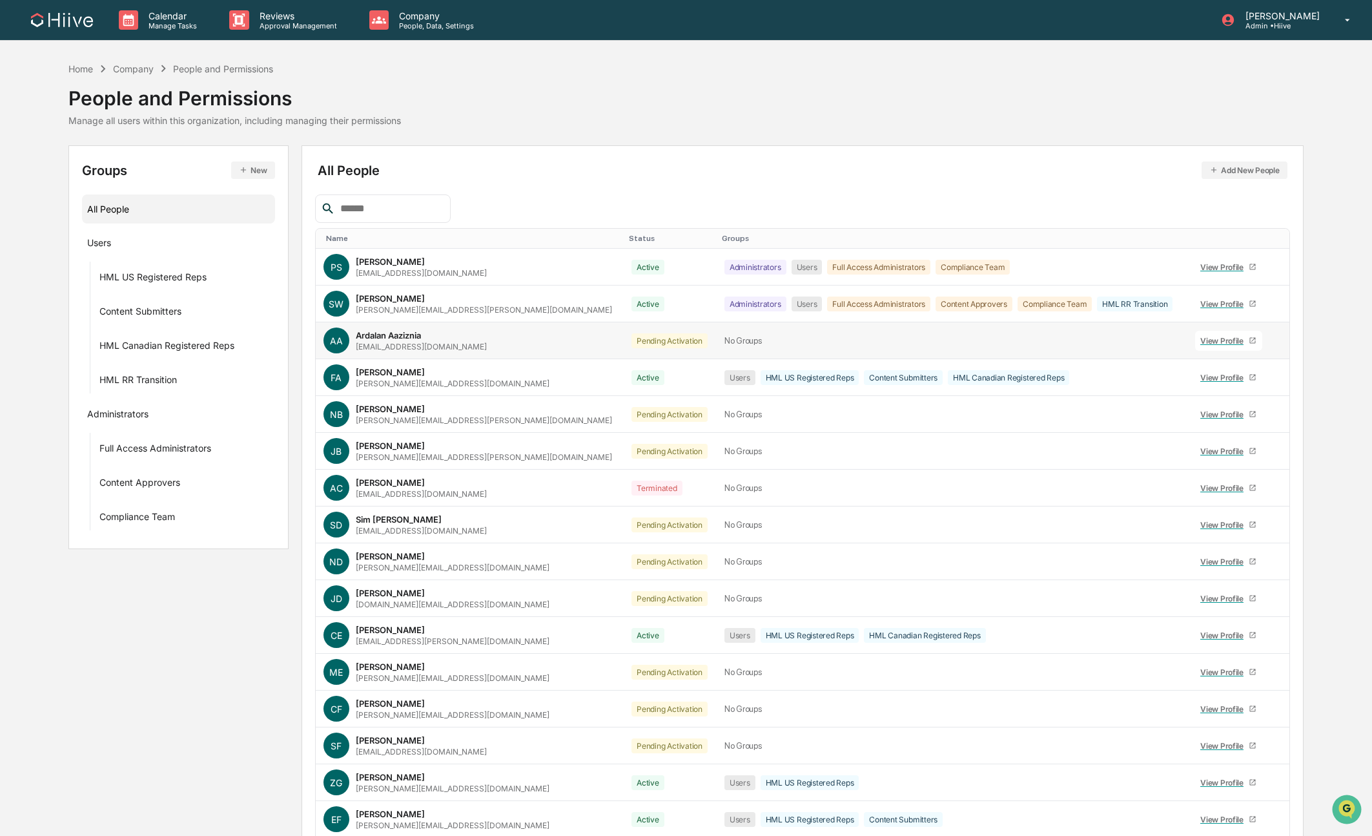
click at [1279, 344] on icon at bounding box center [1279, 344] width 0 height 0
click at [1257, 362] on div "Groups & Permissions" at bounding box center [1214, 358] width 107 height 15
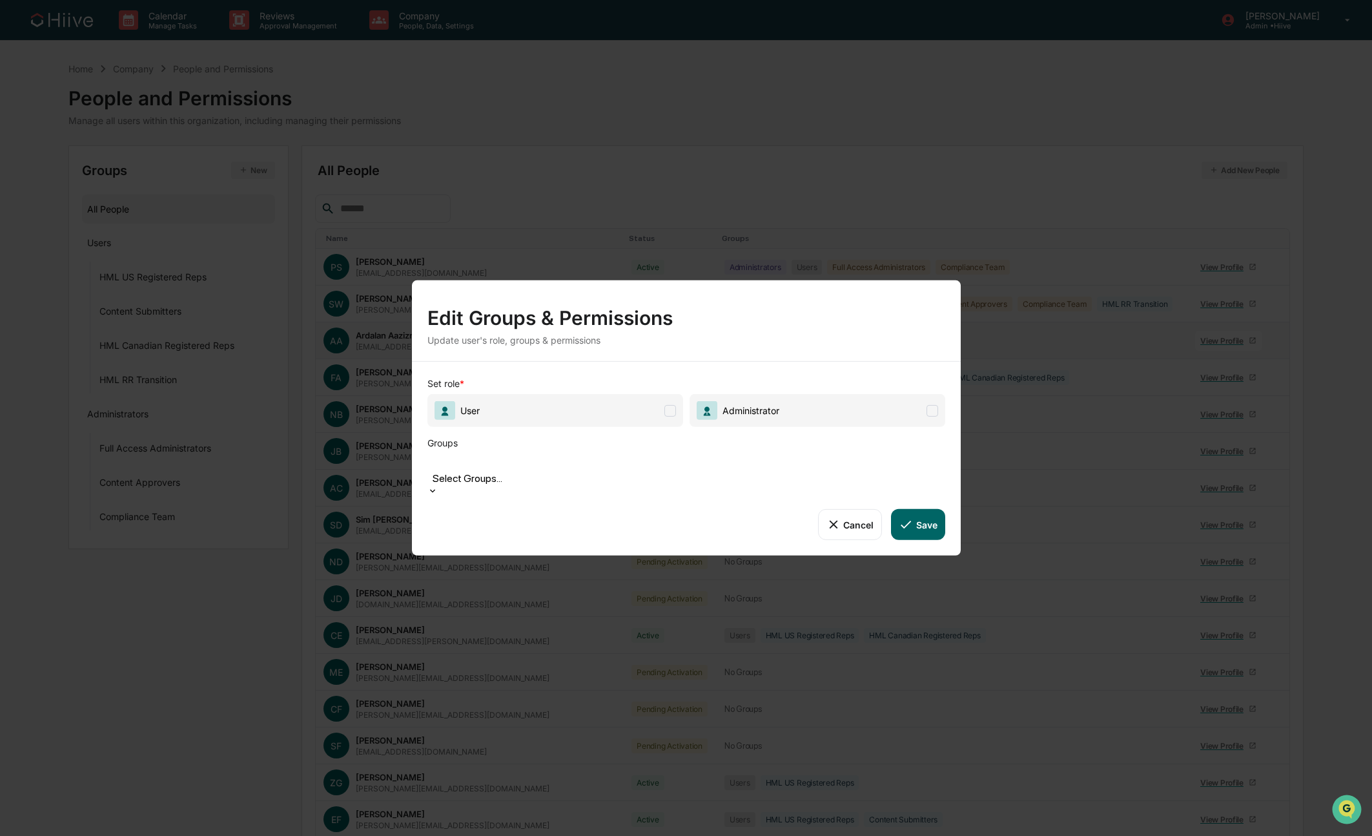
drag, startPoint x: 643, startPoint y: 448, endPoint x: 650, endPoint y: 424, distance: 24.3
click at [643, 448] on div "Groups" at bounding box center [634, 440] width 413 height 26
click at [650, 424] on span "User" at bounding box center [556, 410] width 256 height 33
click at [650, 469] on div at bounding box center [686, 463] width 505 height 15
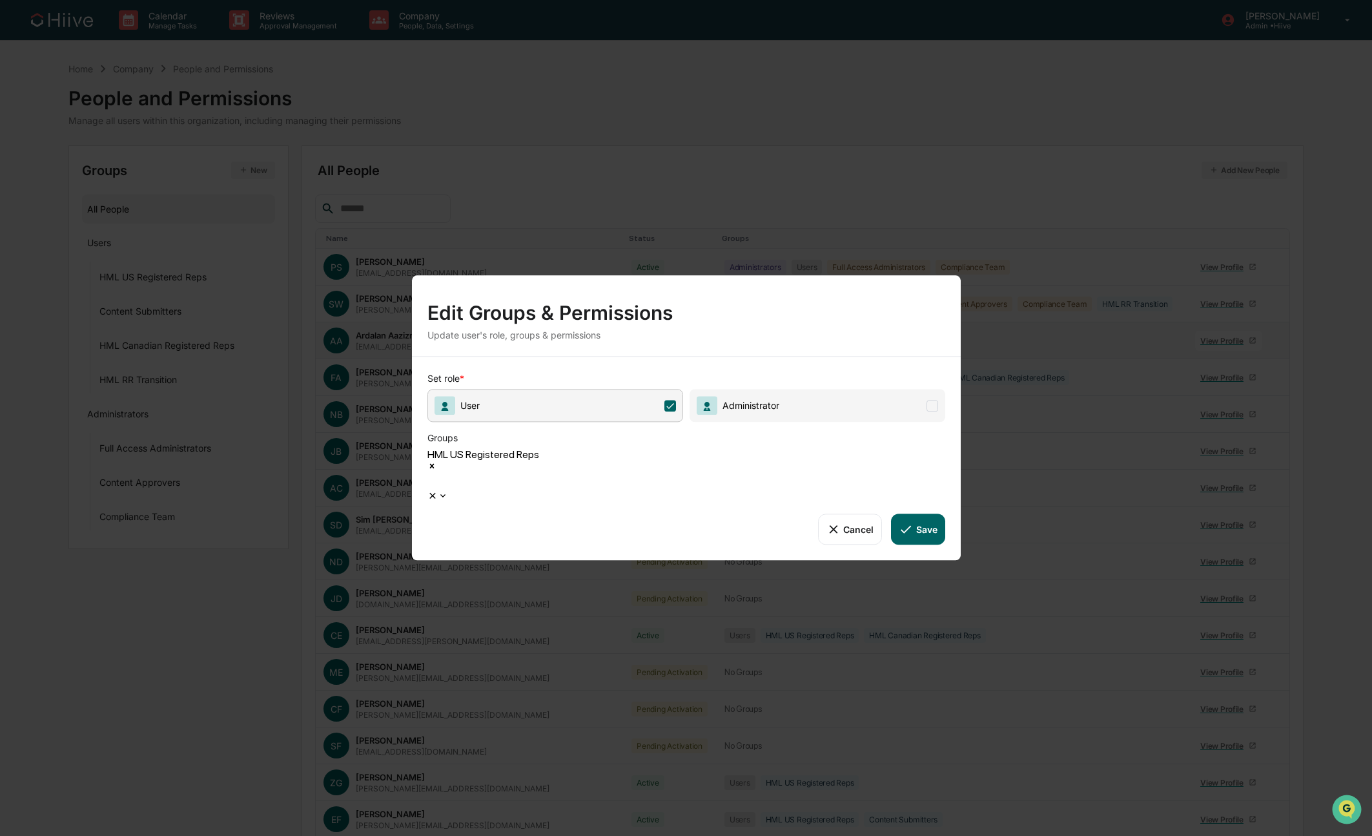
click at [431, 475] on div at bounding box center [430, 481] width 2 height 15
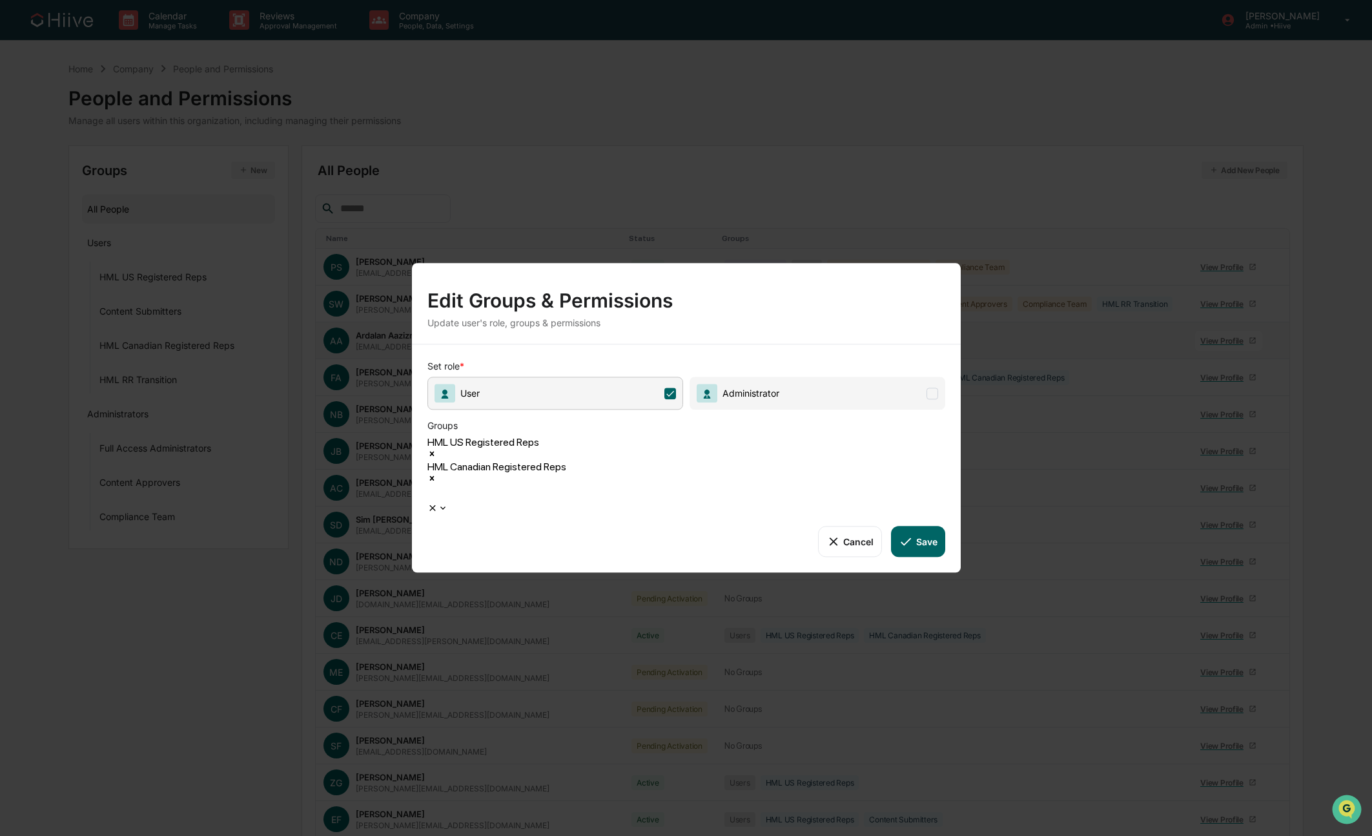
click at [939, 519] on div "Set role * User Administrator Groups option HML Canadian Registered Reps, selec…" at bounding box center [686, 458] width 549 height 228
click at [923, 526] on button "Save" at bounding box center [918, 541] width 54 height 31
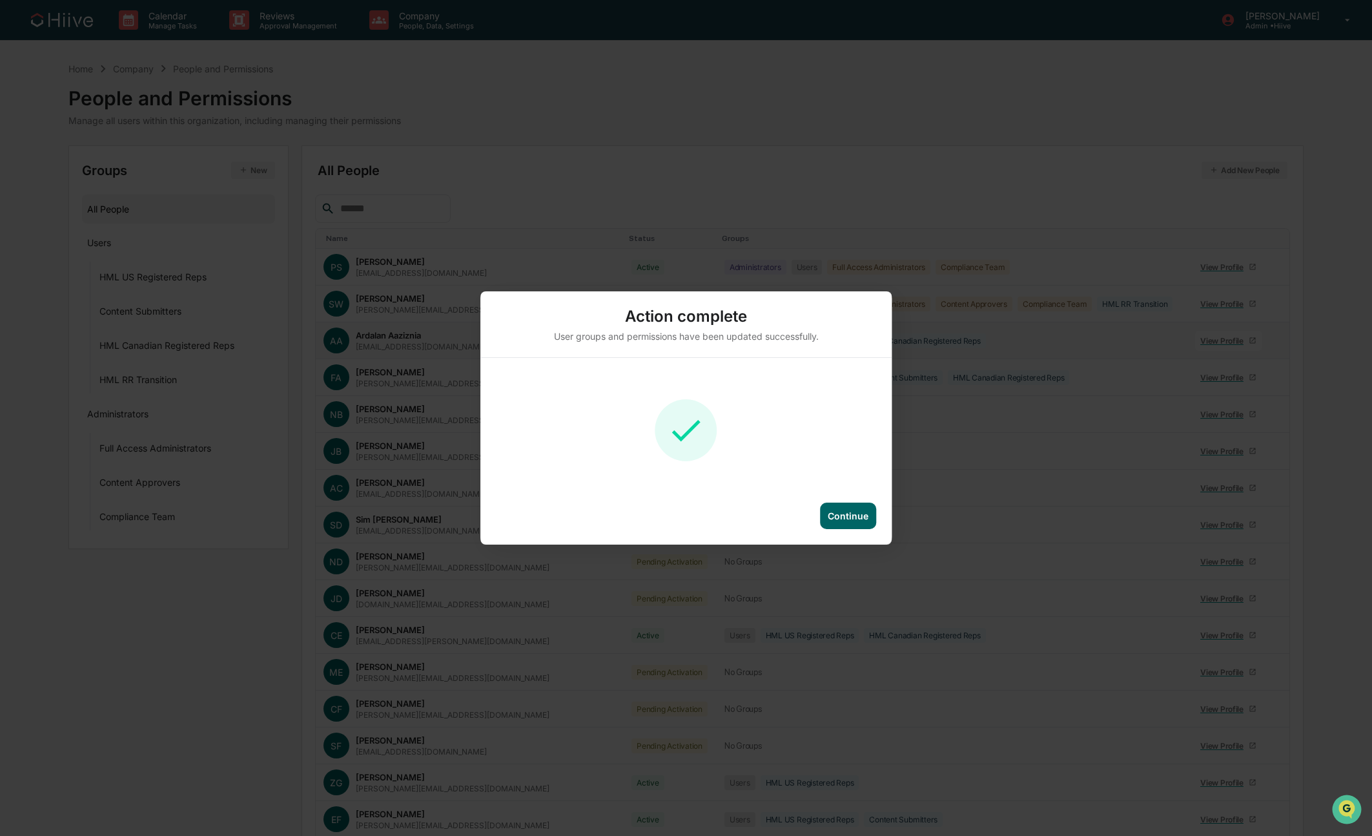
click at [82, 586] on div "Action complete User groups and permissions have been updated successfully. Con…" at bounding box center [686, 418] width 1372 height 836
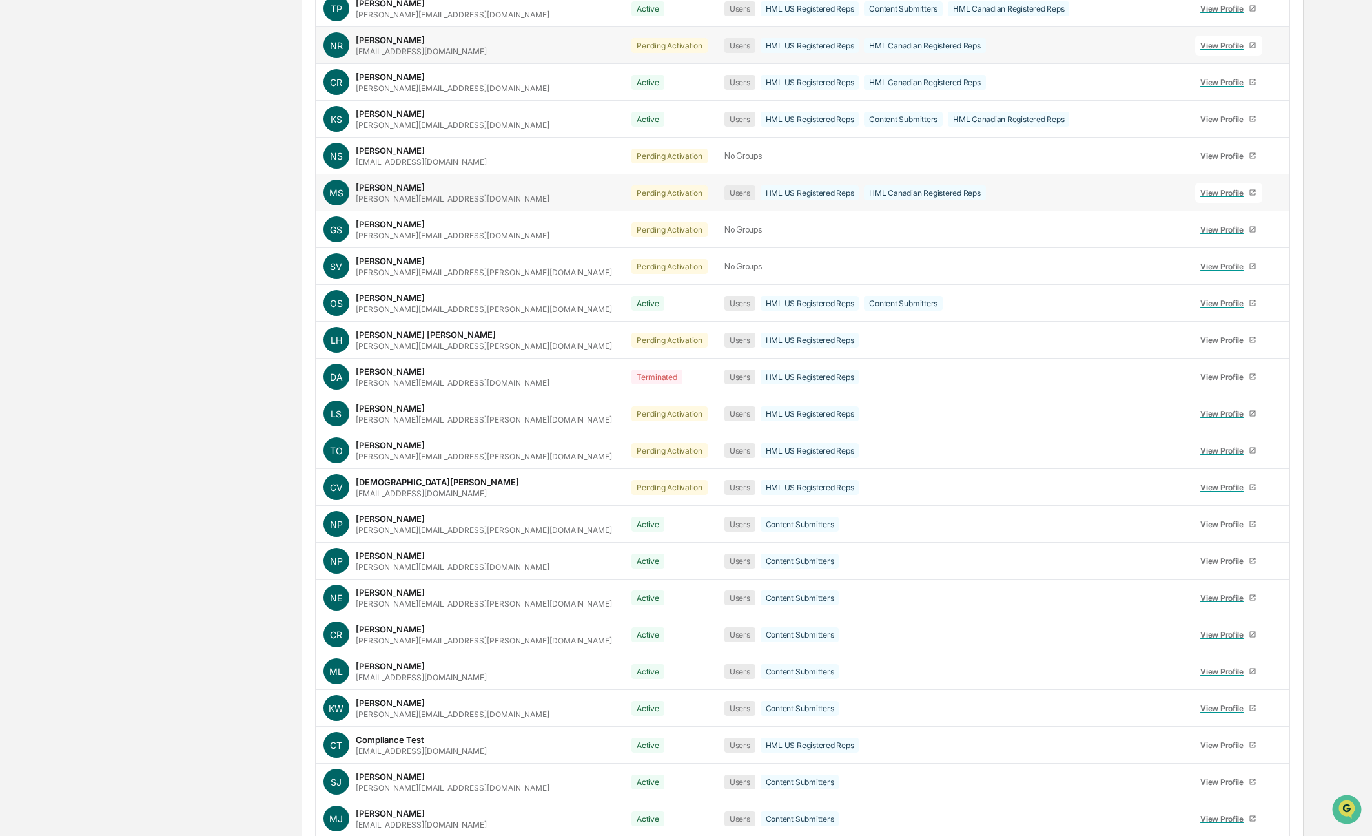
scroll to position [801, 0]
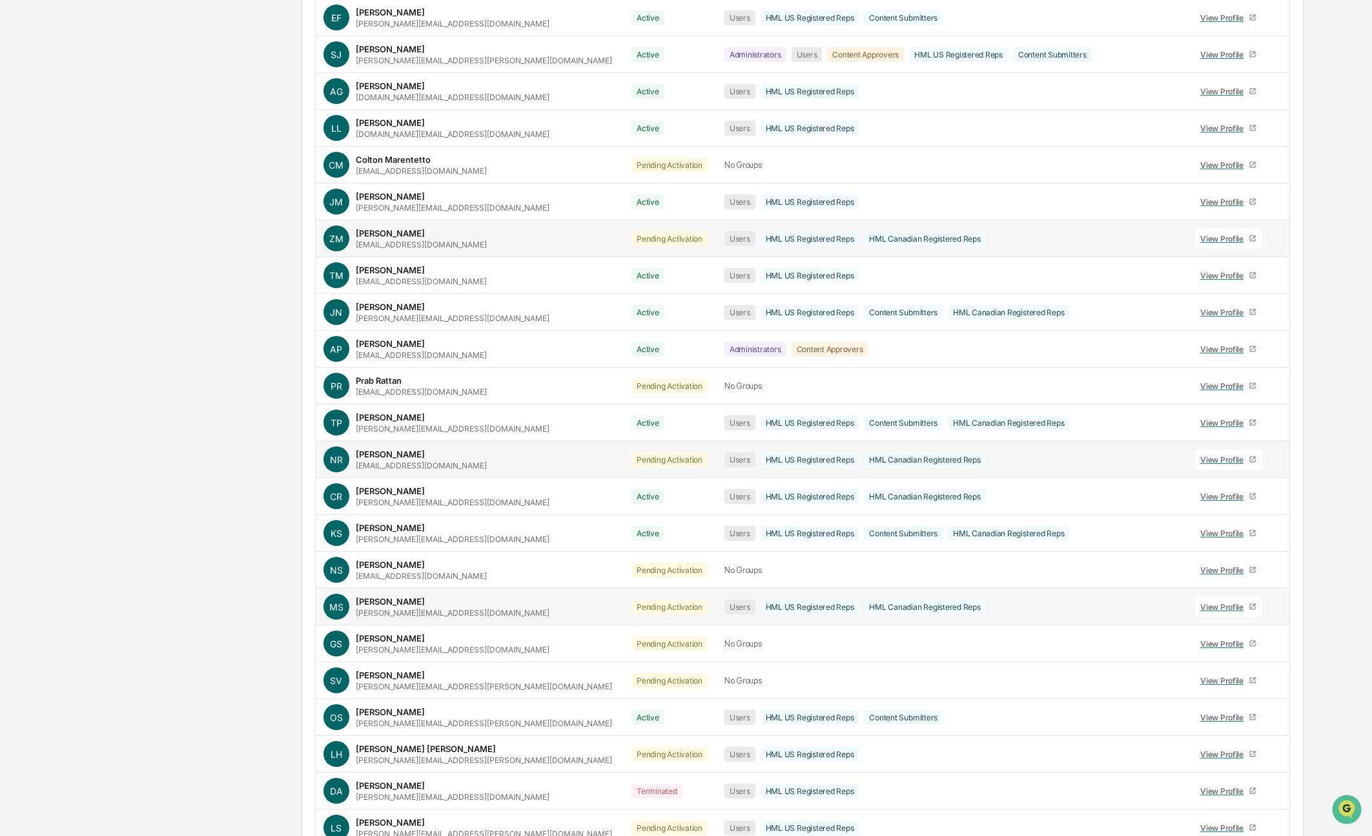
click at [141, 457] on div "Groups New All People Users HML US Registered Reps Content Submitters HML Canad…" at bounding box center [685, 510] width 1235 height 2333
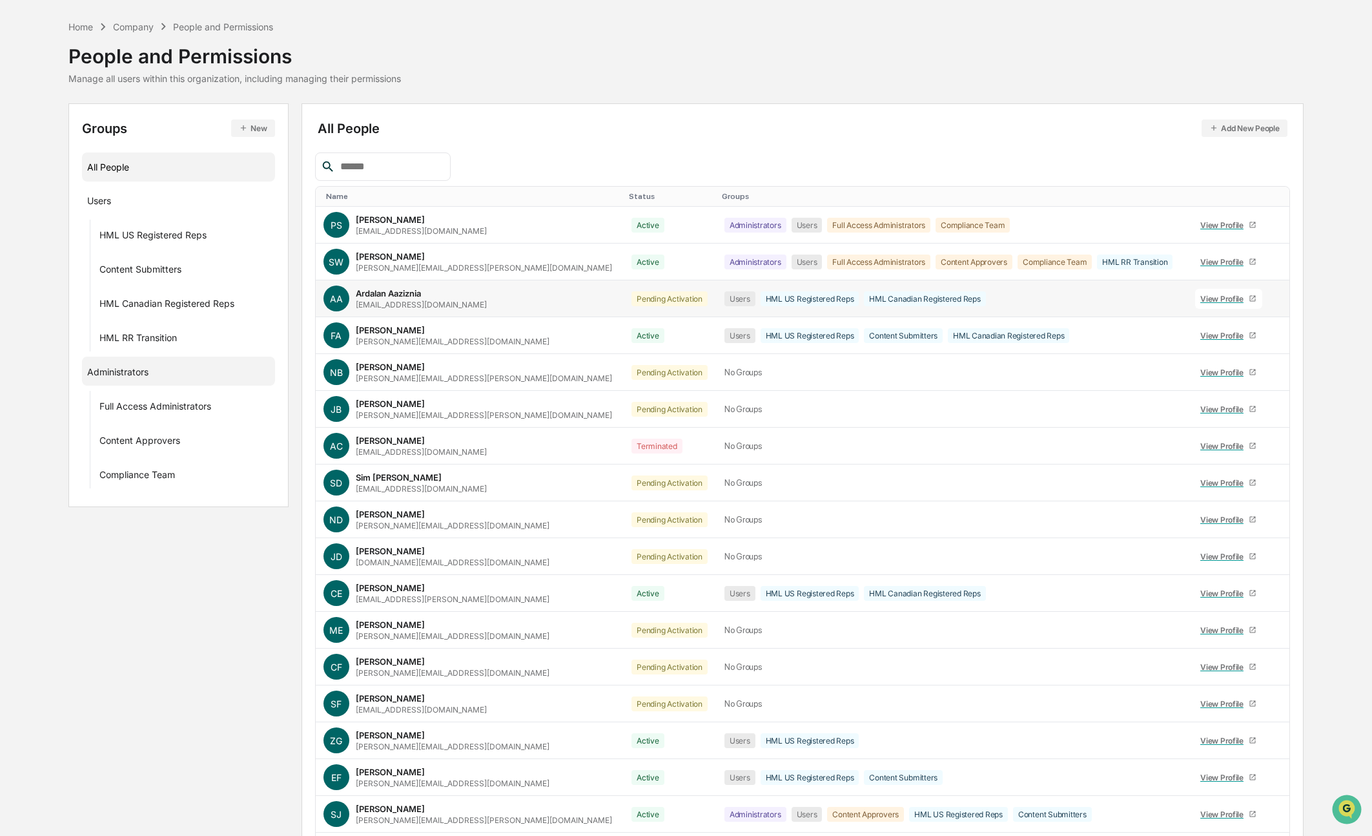
scroll to position [0, 0]
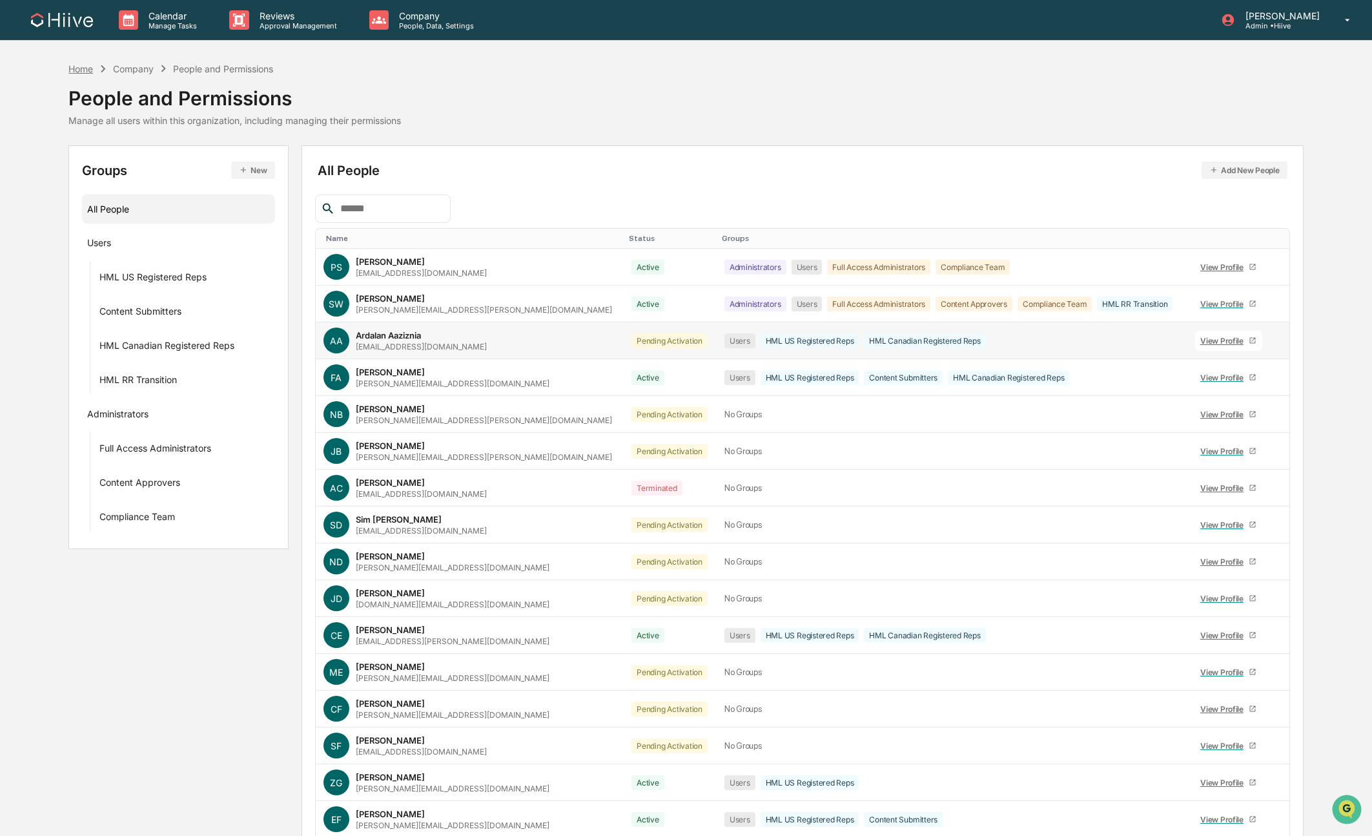
click at [77, 63] on div "Home" at bounding box center [80, 68] width 25 height 11
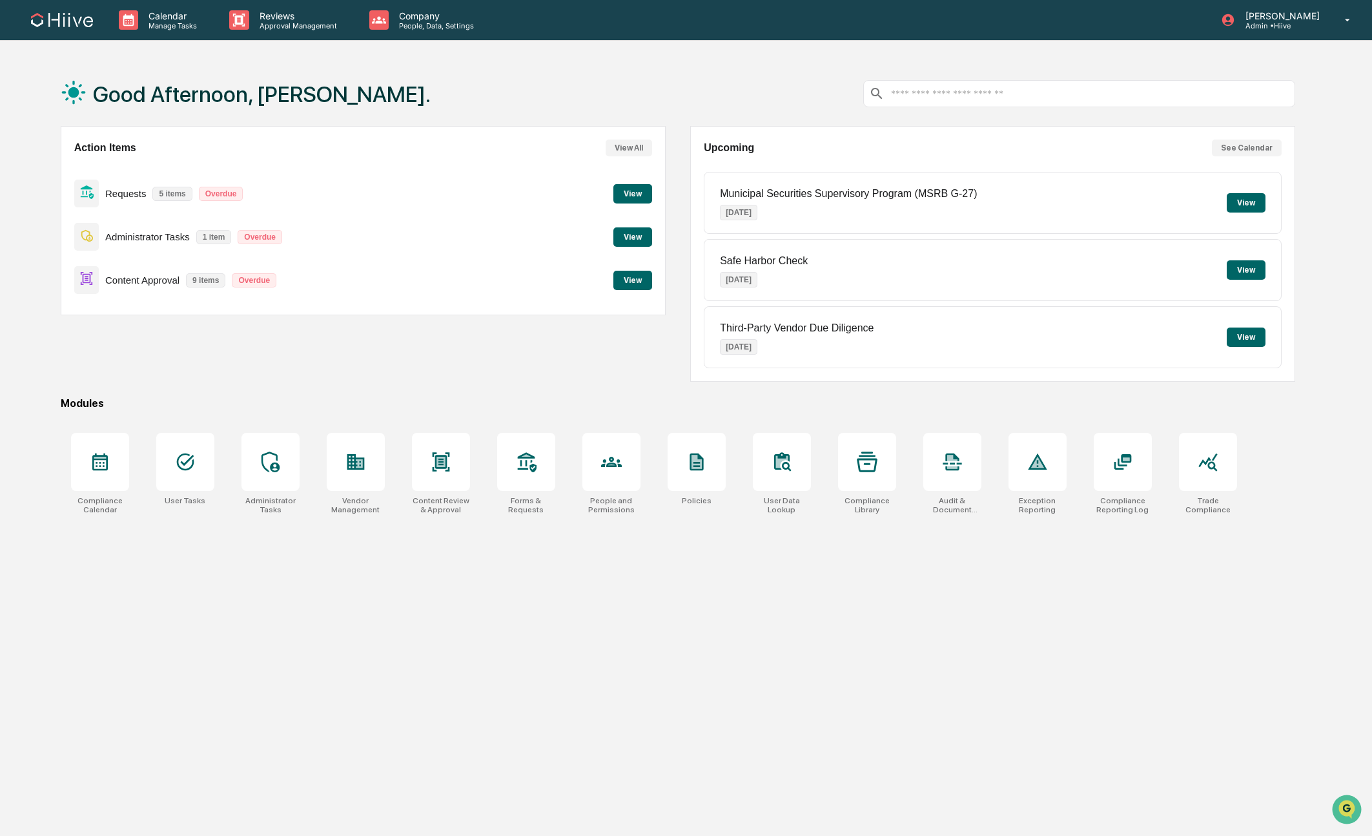
click at [45, 341] on div "Good Afternoon, Susan. Action Items View All Requests 5 items Overdue View Admi…" at bounding box center [678, 479] width 1274 height 836
click at [624, 197] on button "View" at bounding box center [632, 193] width 39 height 19
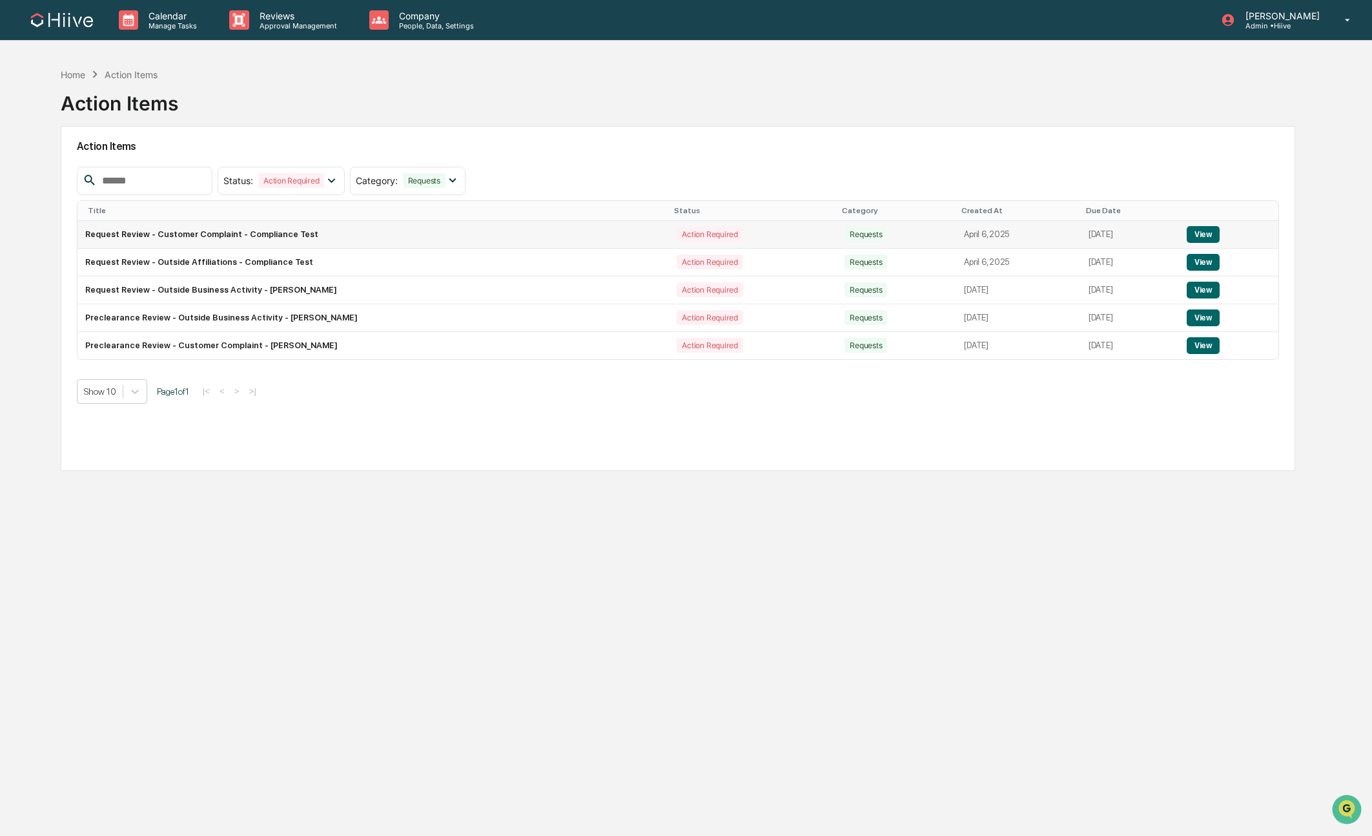
click at [1202, 230] on button "View" at bounding box center [1203, 234] width 33 height 17
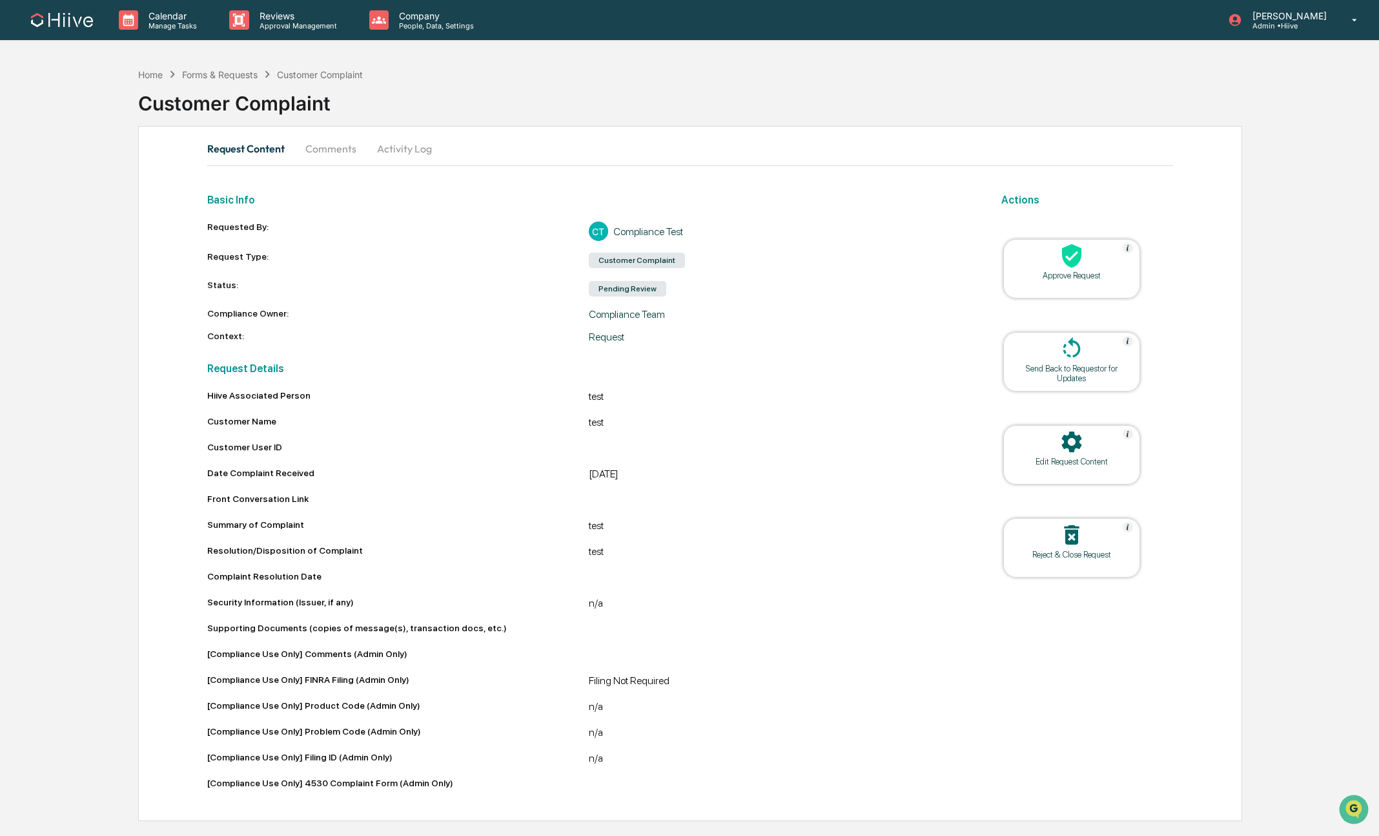
click at [1061, 550] on div "Reject & Close Request" at bounding box center [1072, 555] width 116 height 10
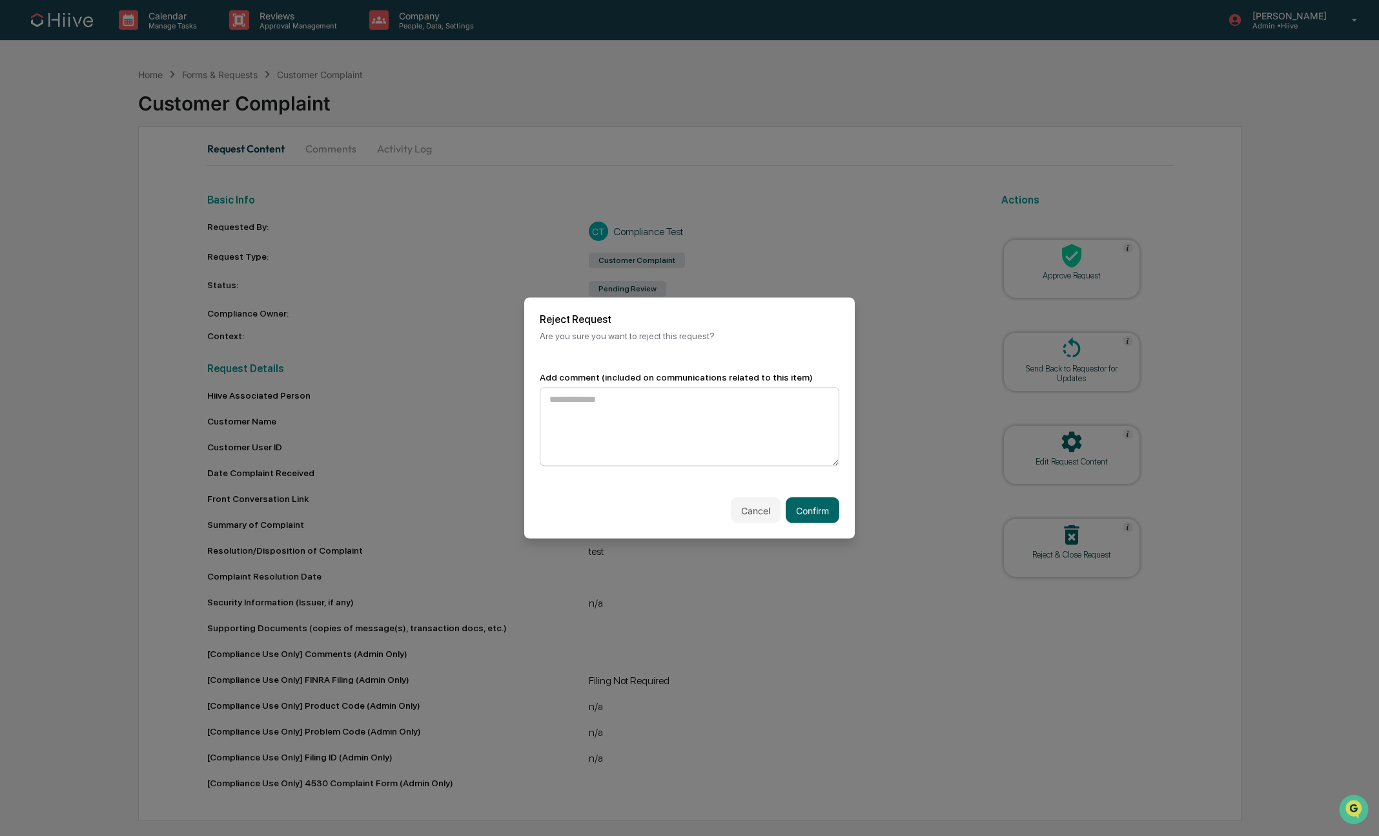
click at [608, 432] on textarea at bounding box center [690, 426] width 300 height 79
type textarea "****"
click at [812, 505] on button "Confirm" at bounding box center [813, 510] width 54 height 26
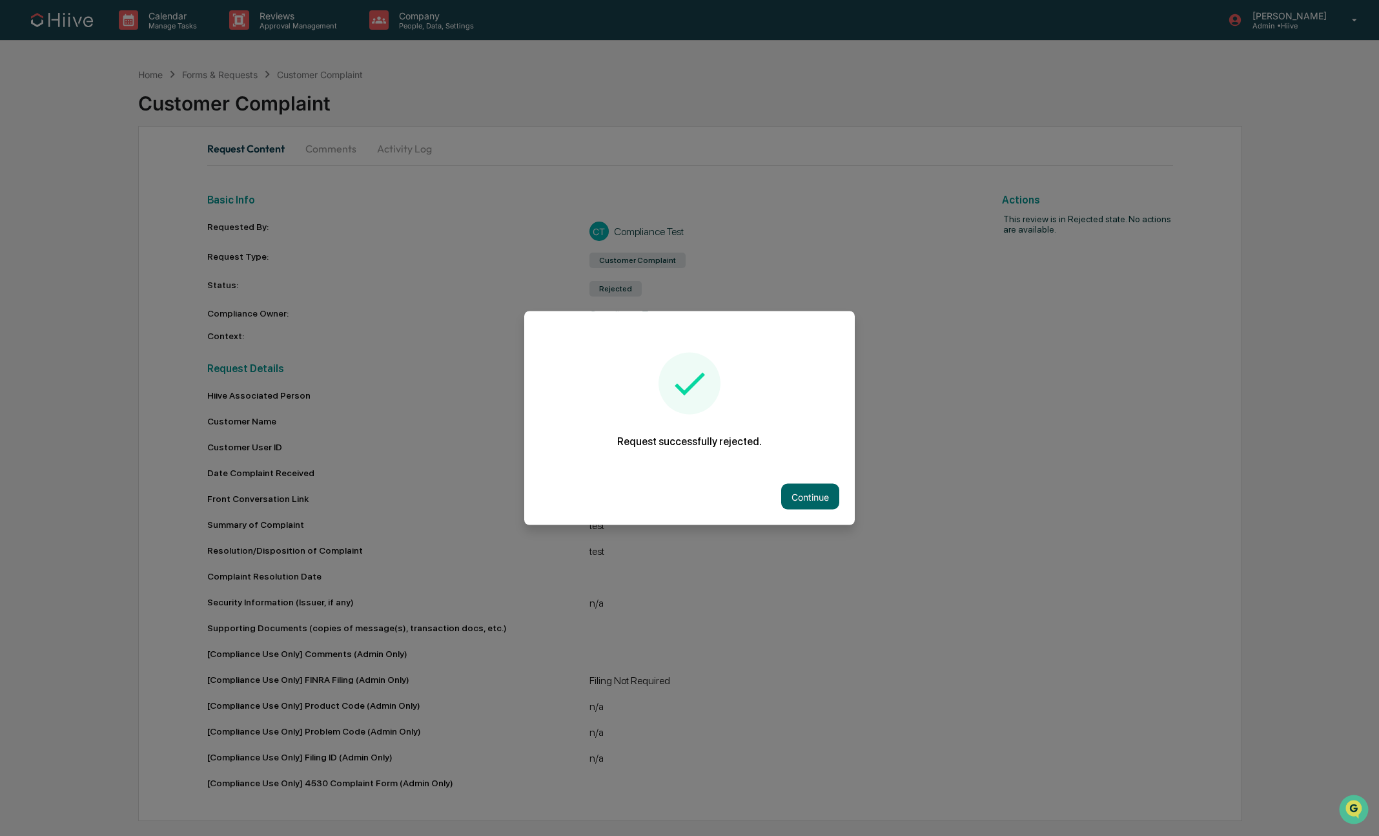
drag, startPoint x: 803, startPoint y: 495, endPoint x: 796, endPoint y: 494, distance: 7.2
click at [803, 495] on button "Continue" at bounding box center [810, 497] width 58 height 26
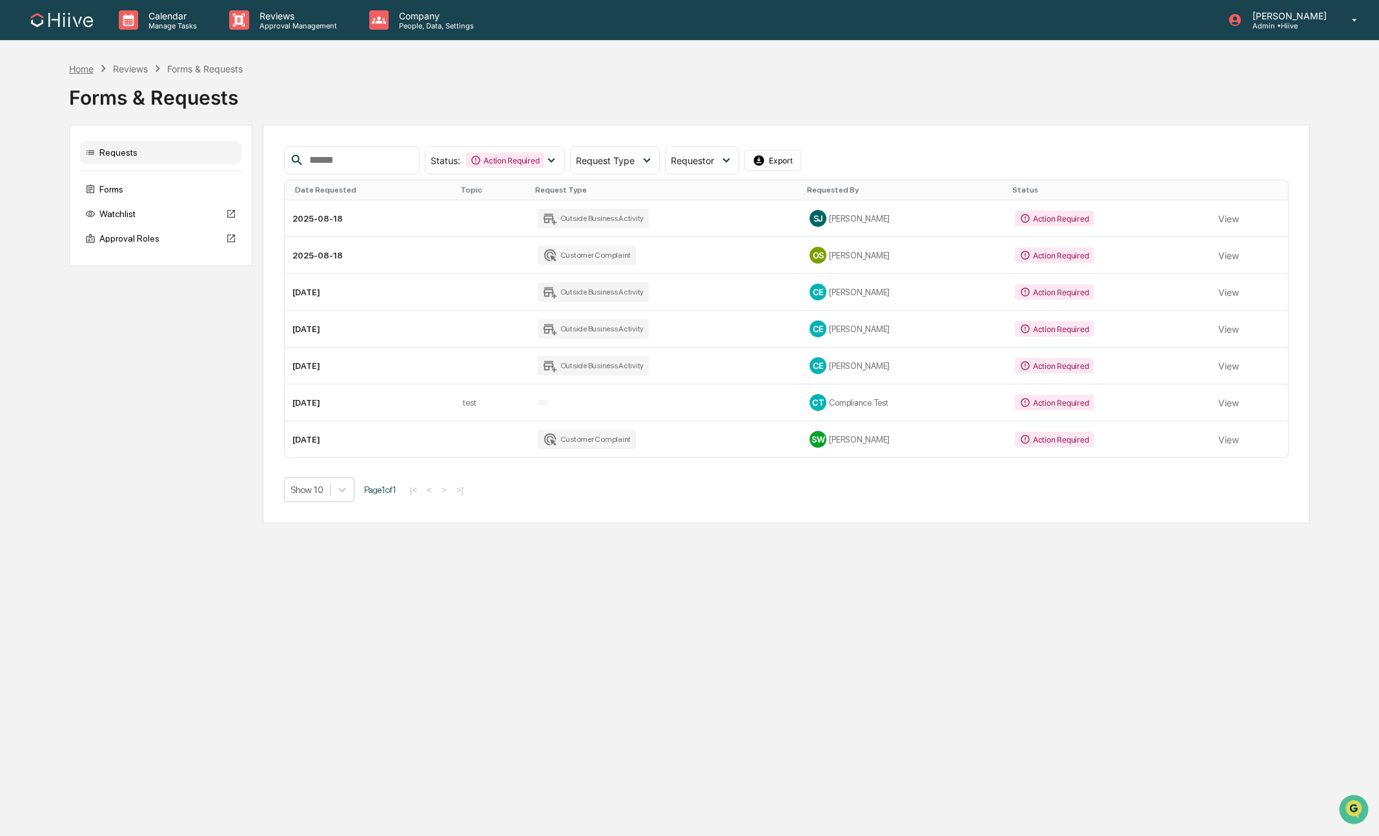
click at [89, 66] on div "Home" at bounding box center [81, 68] width 25 height 11
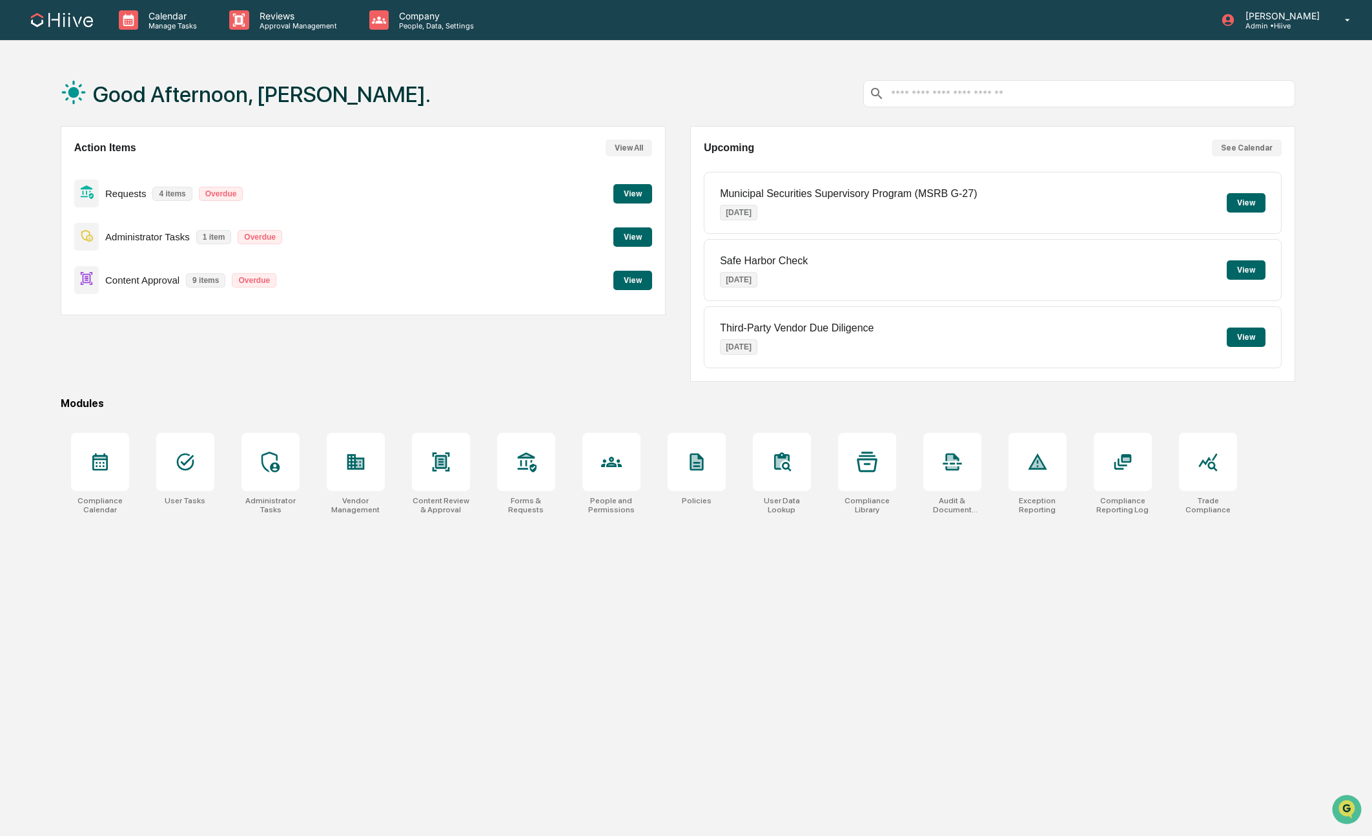
click at [626, 195] on button "View" at bounding box center [632, 193] width 39 height 19
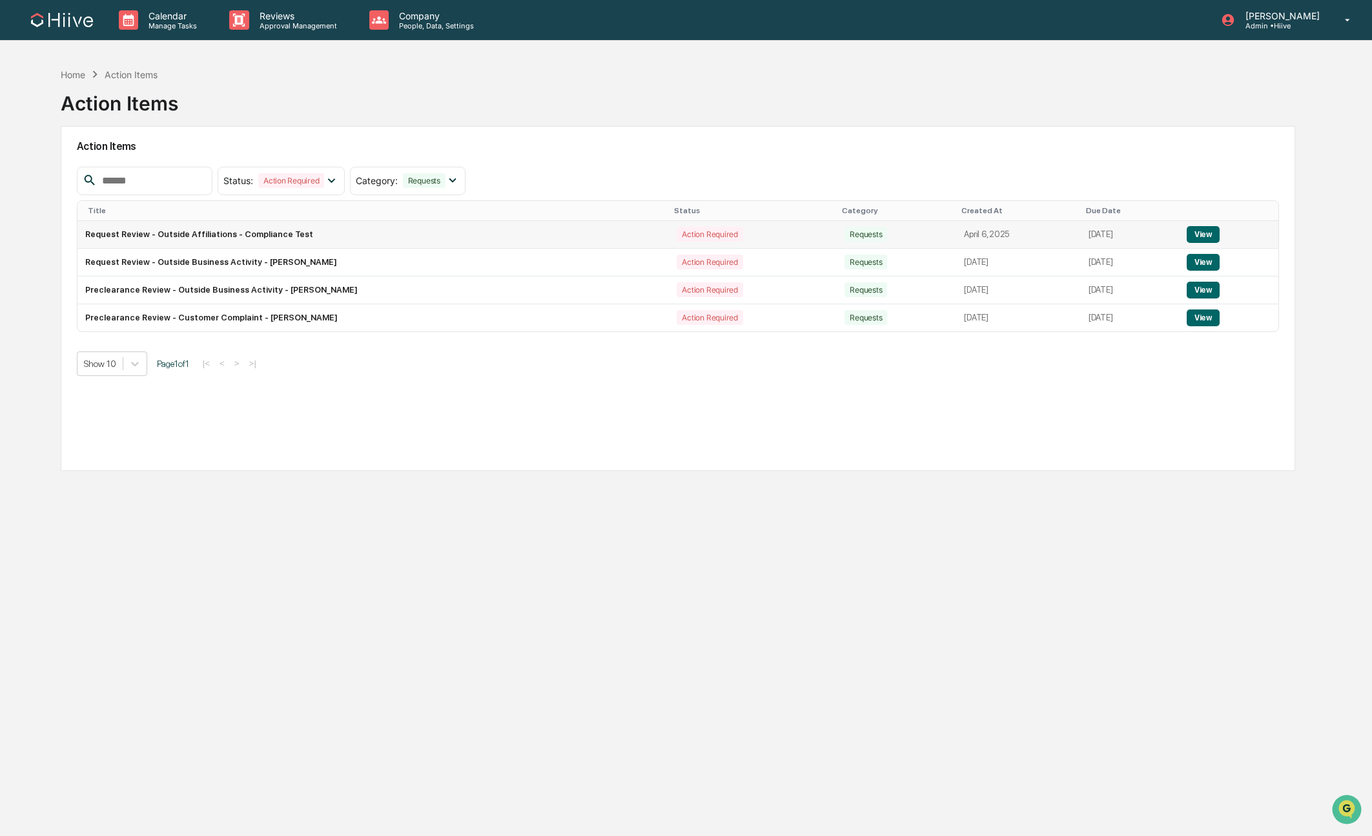
click at [1206, 232] on button "View" at bounding box center [1203, 234] width 33 height 17
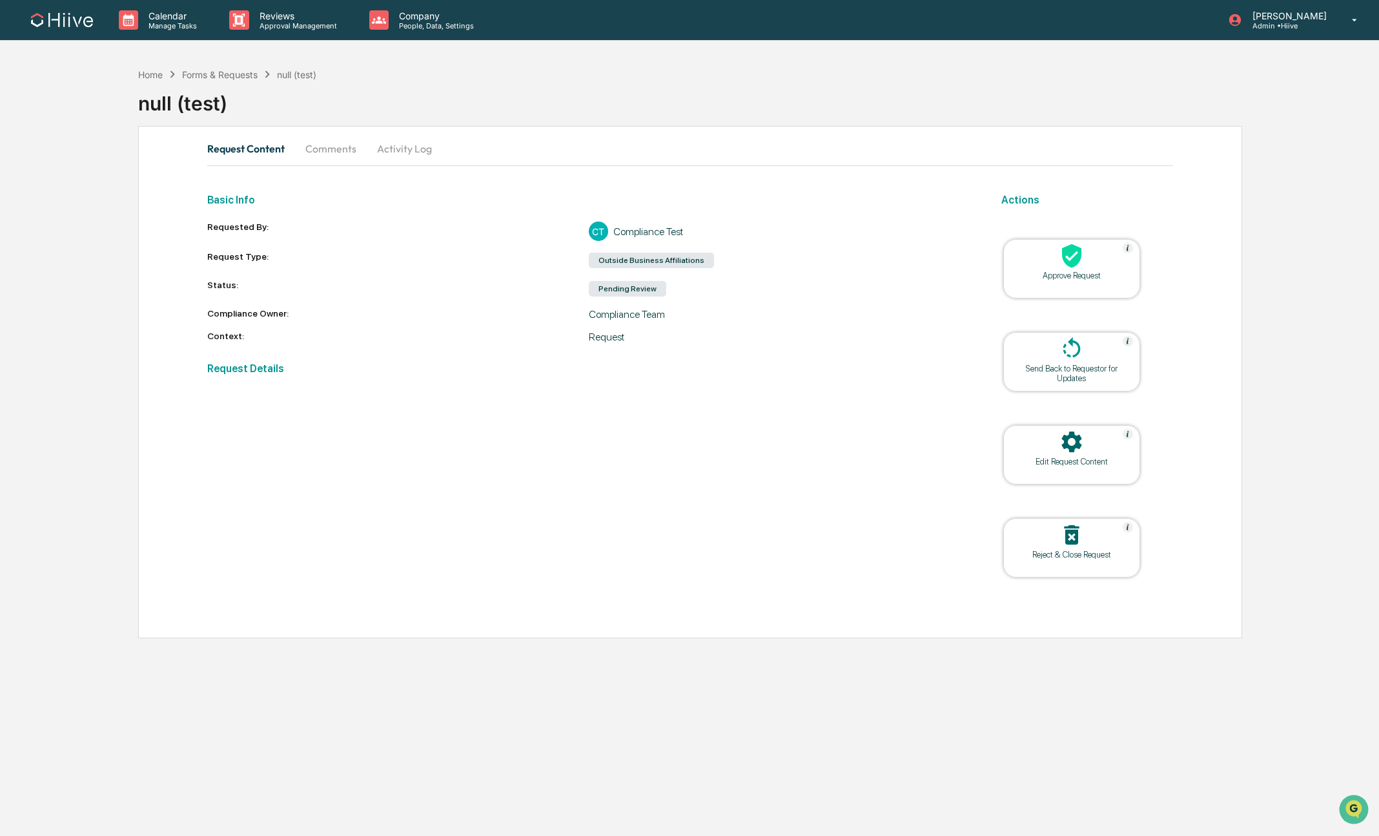
click at [1057, 554] on div "Reject & Close Request" at bounding box center [1072, 555] width 116 height 10
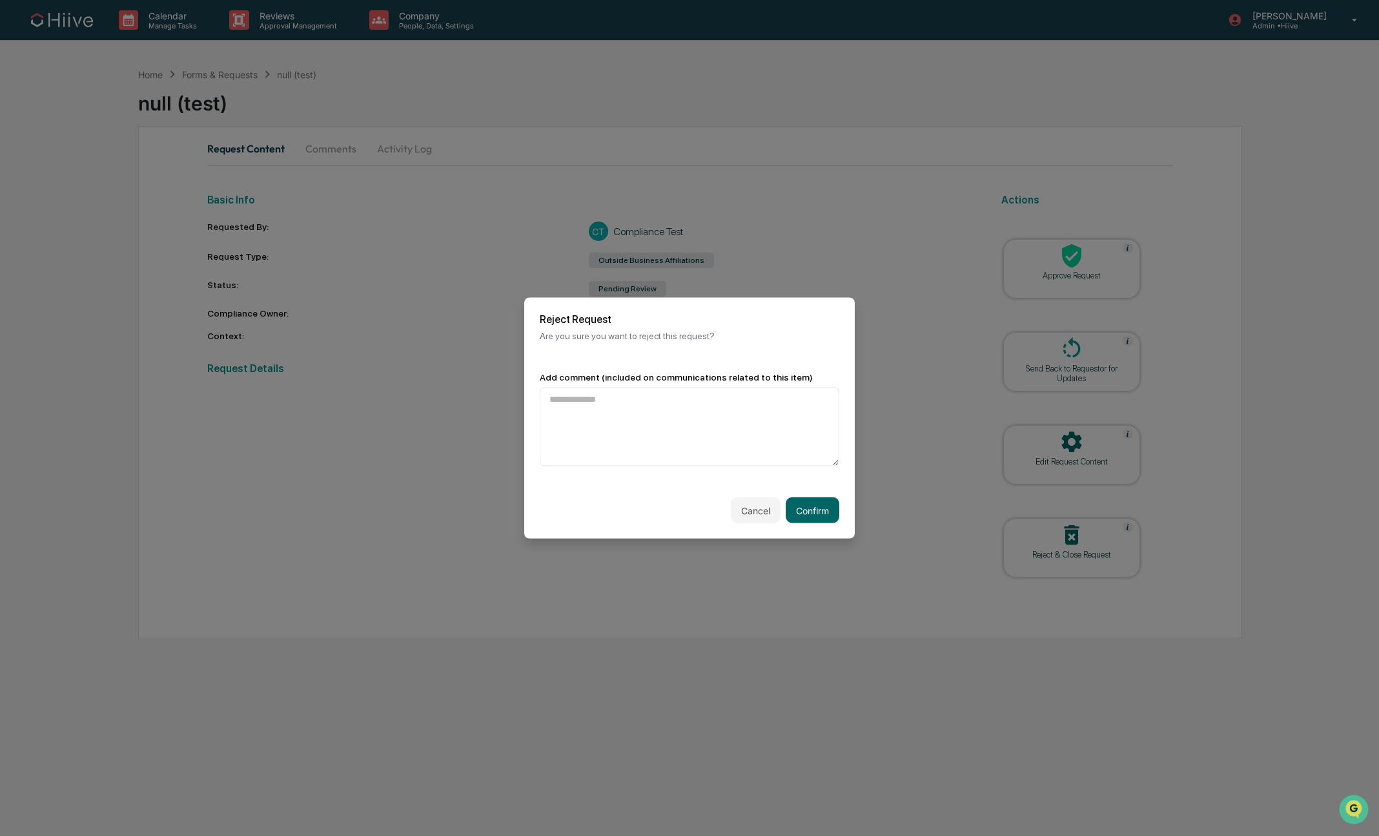
click at [526, 424] on div "Add comment (included on communications related to this item)" at bounding box center [689, 418] width 331 height 125
click at [701, 426] on textarea at bounding box center [690, 426] width 300 height 79
type textarea "****"
click at [808, 506] on button "Confirm" at bounding box center [813, 510] width 54 height 26
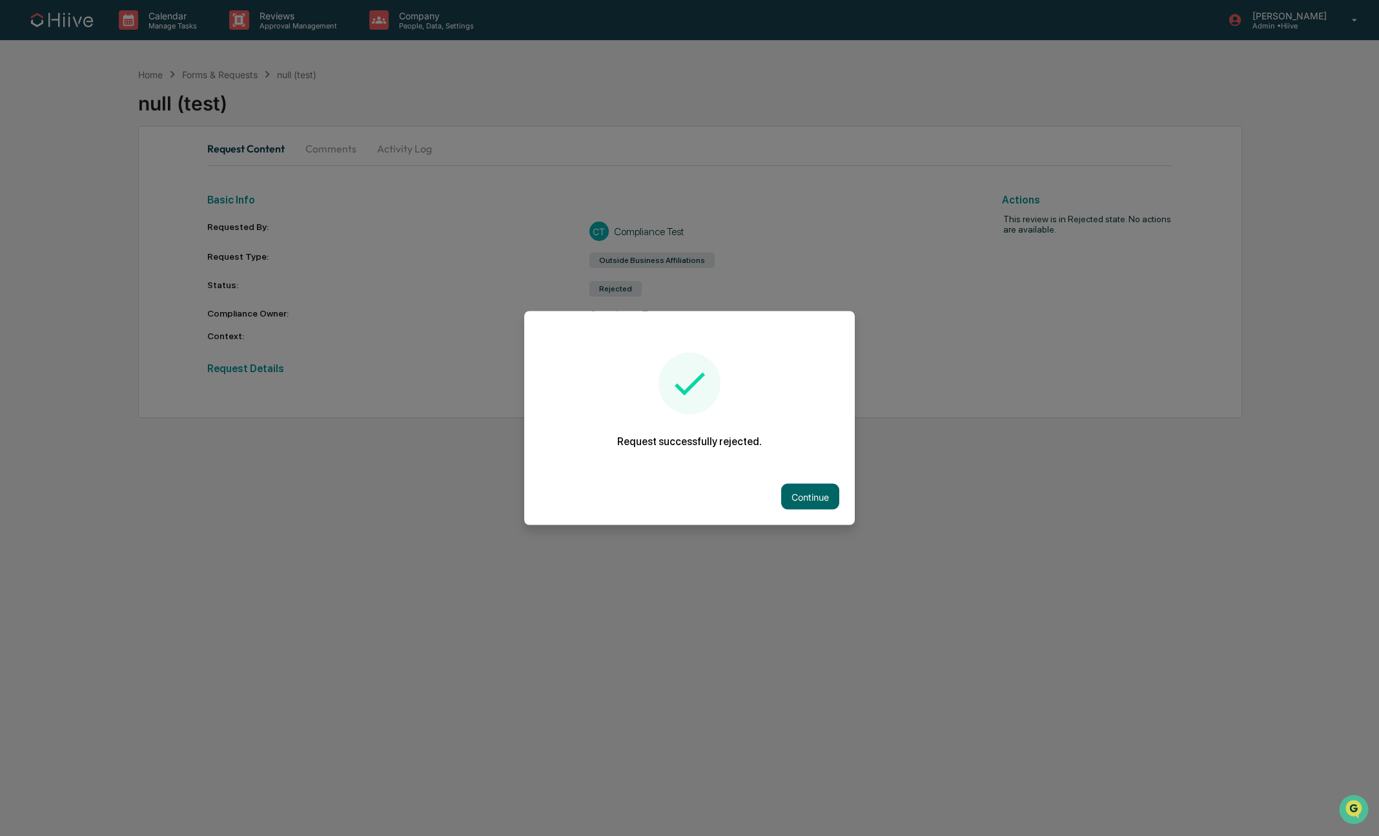
click at [790, 512] on div "Continue" at bounding box center [689, 496] width 331 height 57
click at [788, 498] on button "Continue" at bounding box center [810, 497] width 58 height 26
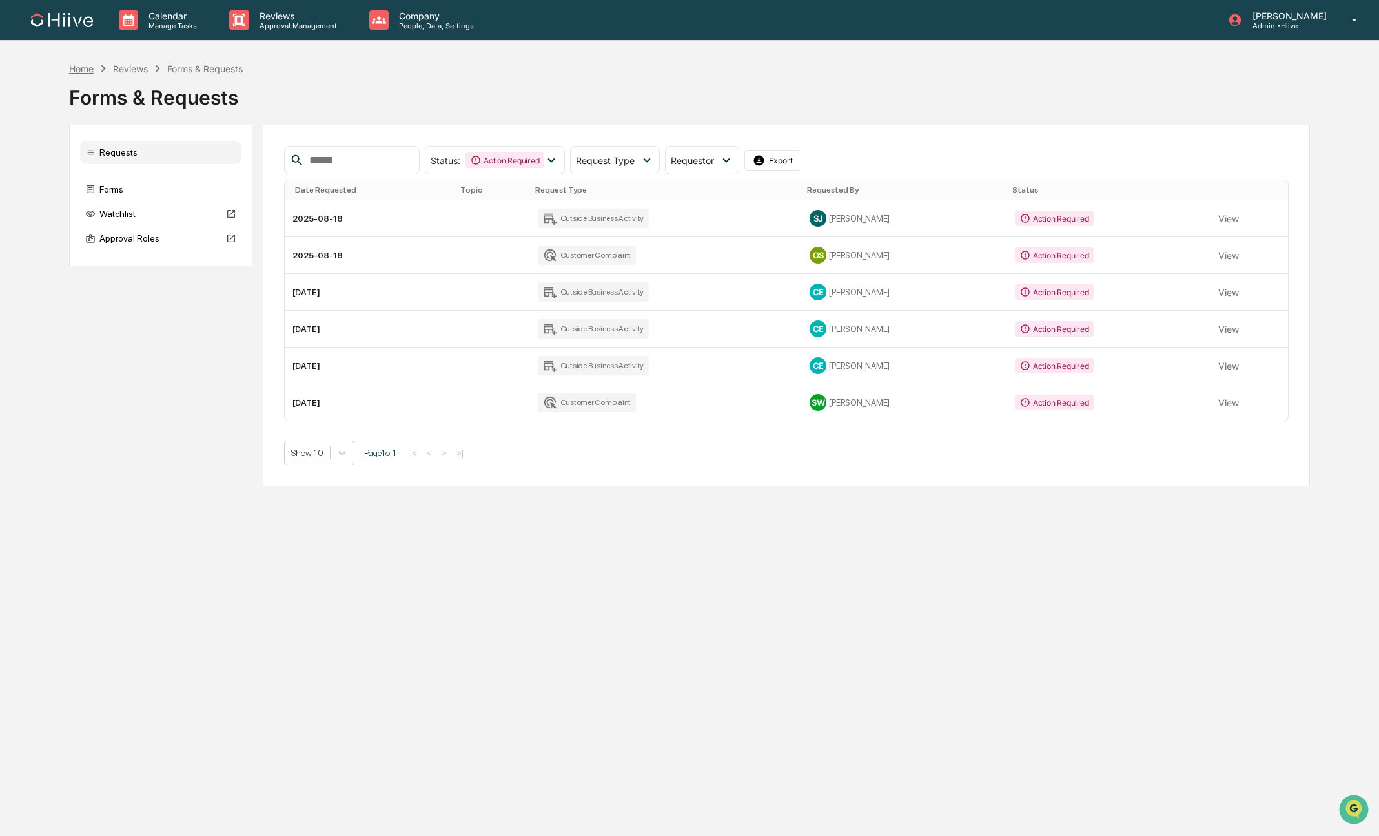
click at [82, 70] on div "Home" at bounding box center [81, 68] width 25 height 11
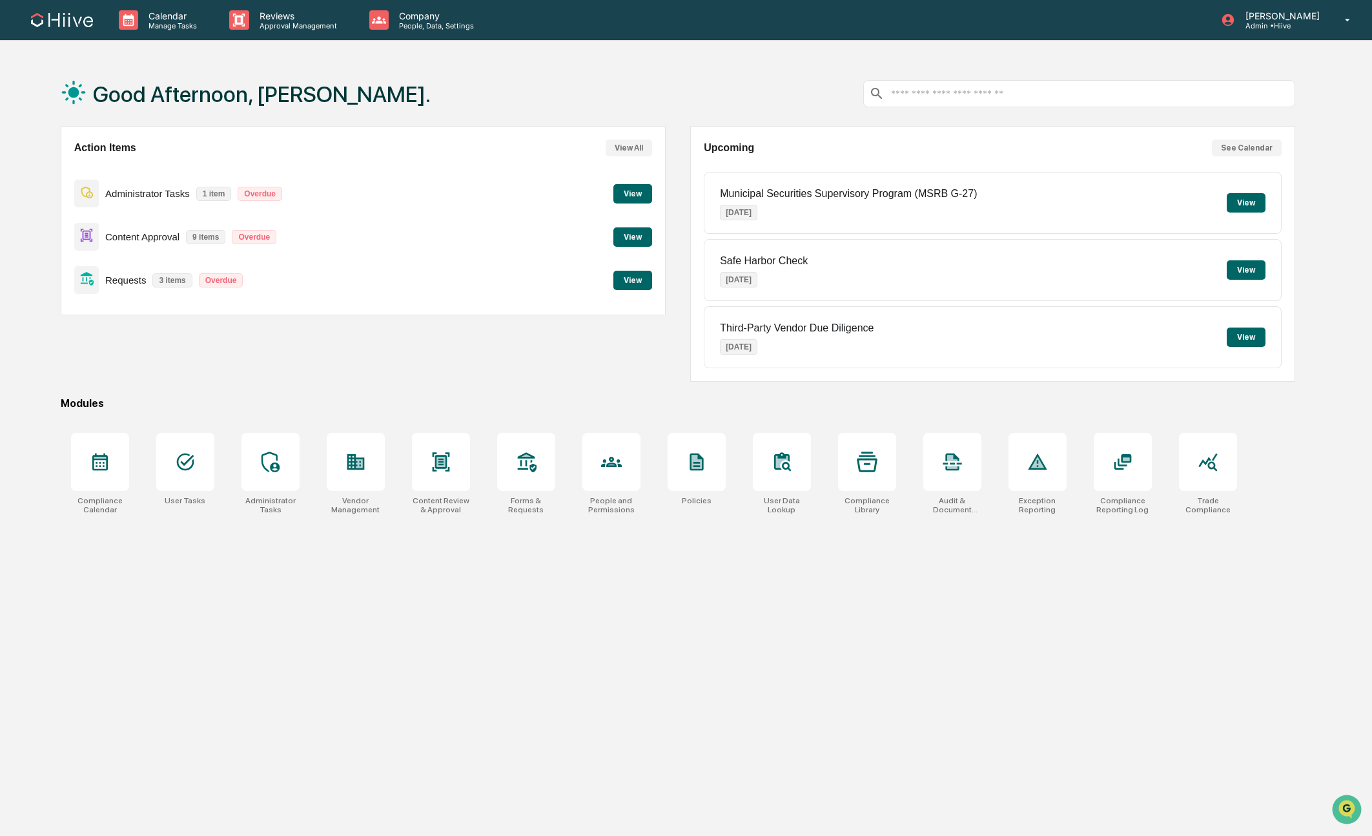
click at [622, 200] on button "View" at bounding box center [632, 193] width 39 height 19
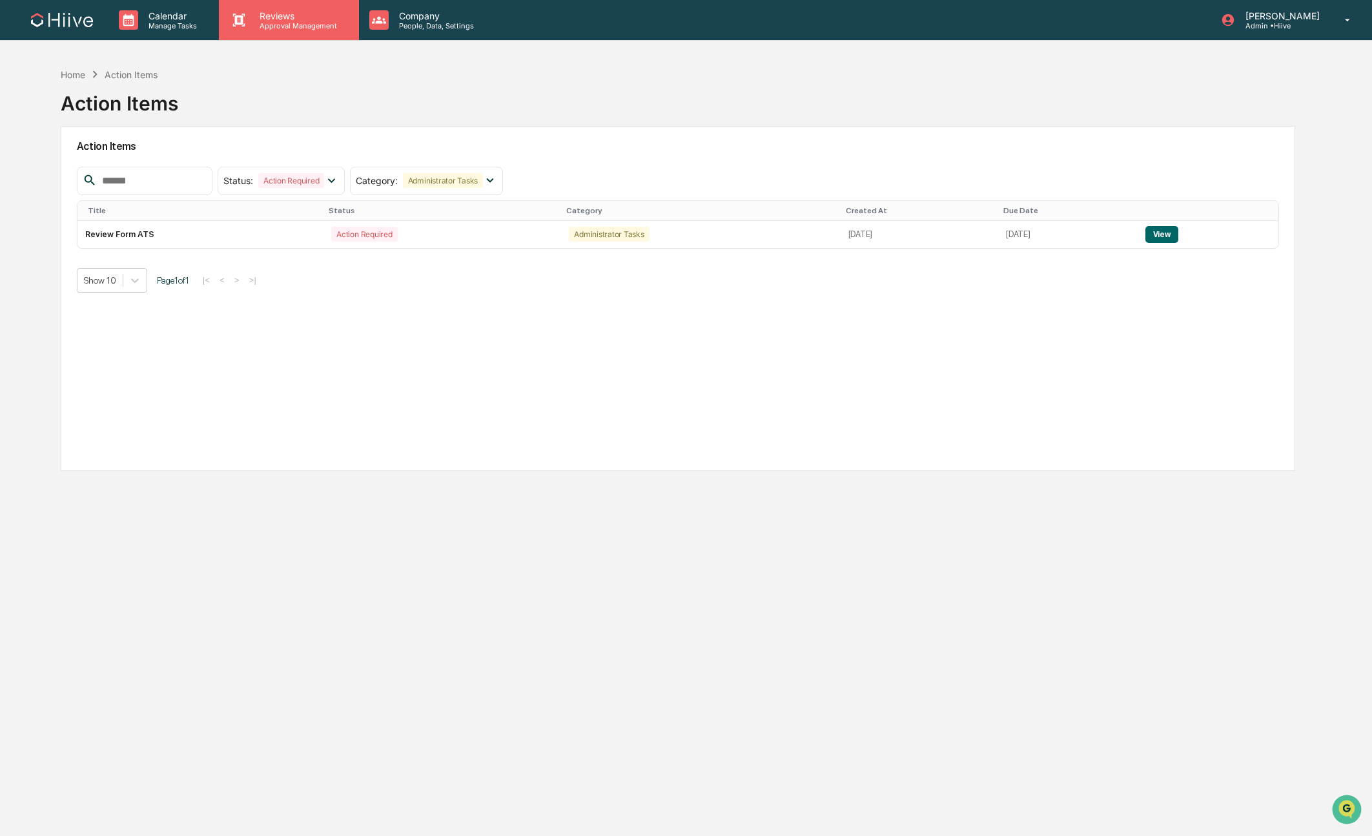
click at [260, 23] on p "Approval Management" at bounding box center [296, 25] width 94 height 9
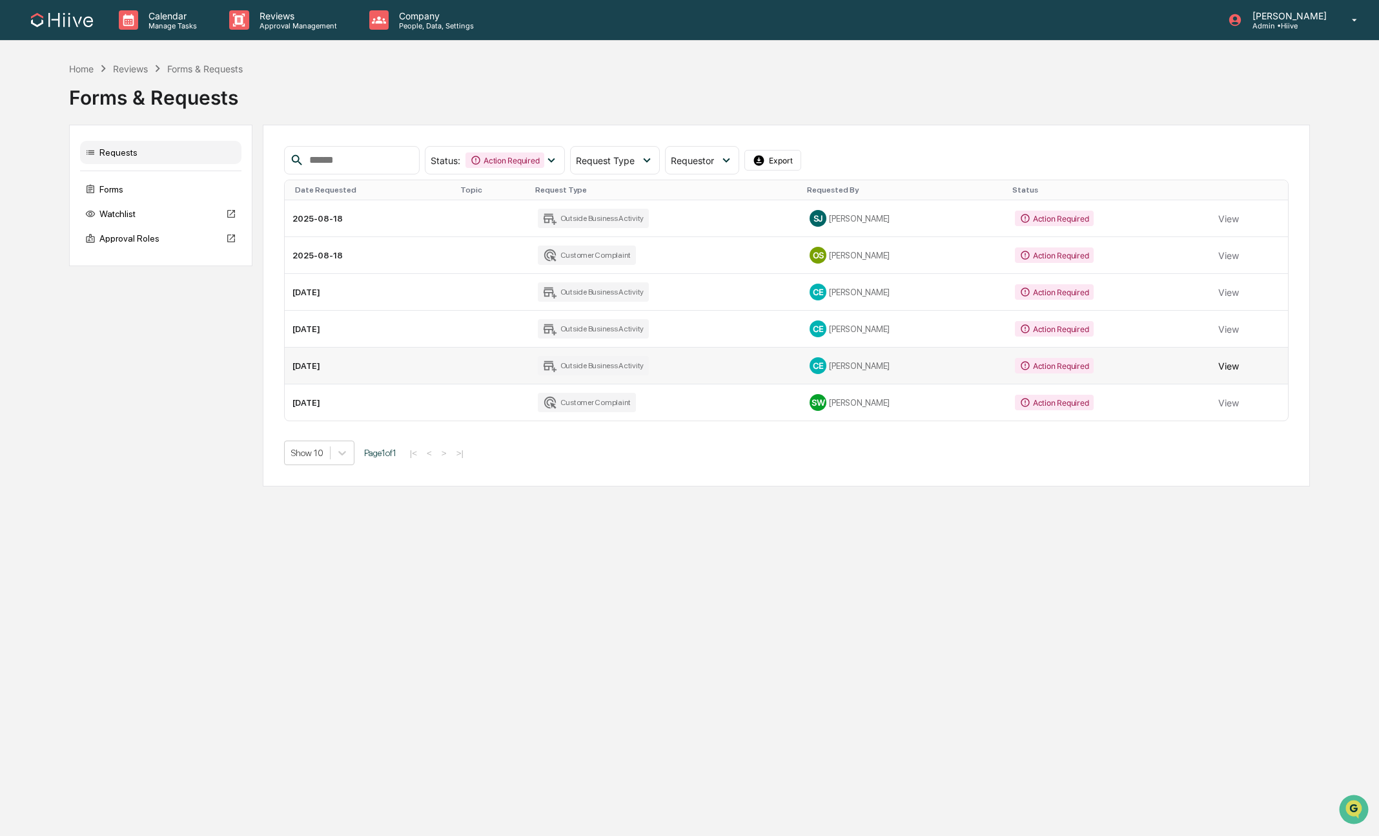
click at [1228, 367] on button "View" at bounding box center [1229, 366] width 21 height 26
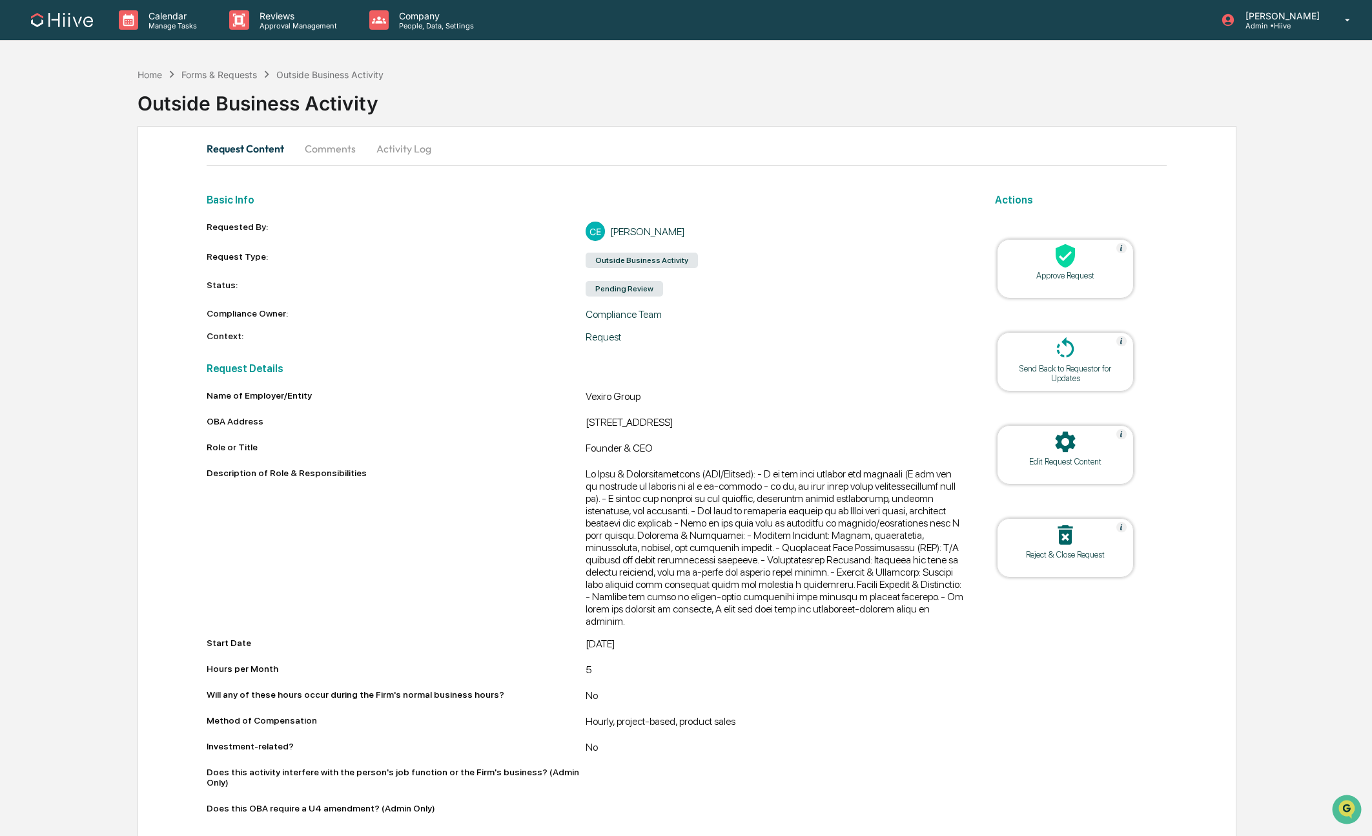
click at [318, 147] on button "Comments" at bounding box center [330, 148] width 72 height 31
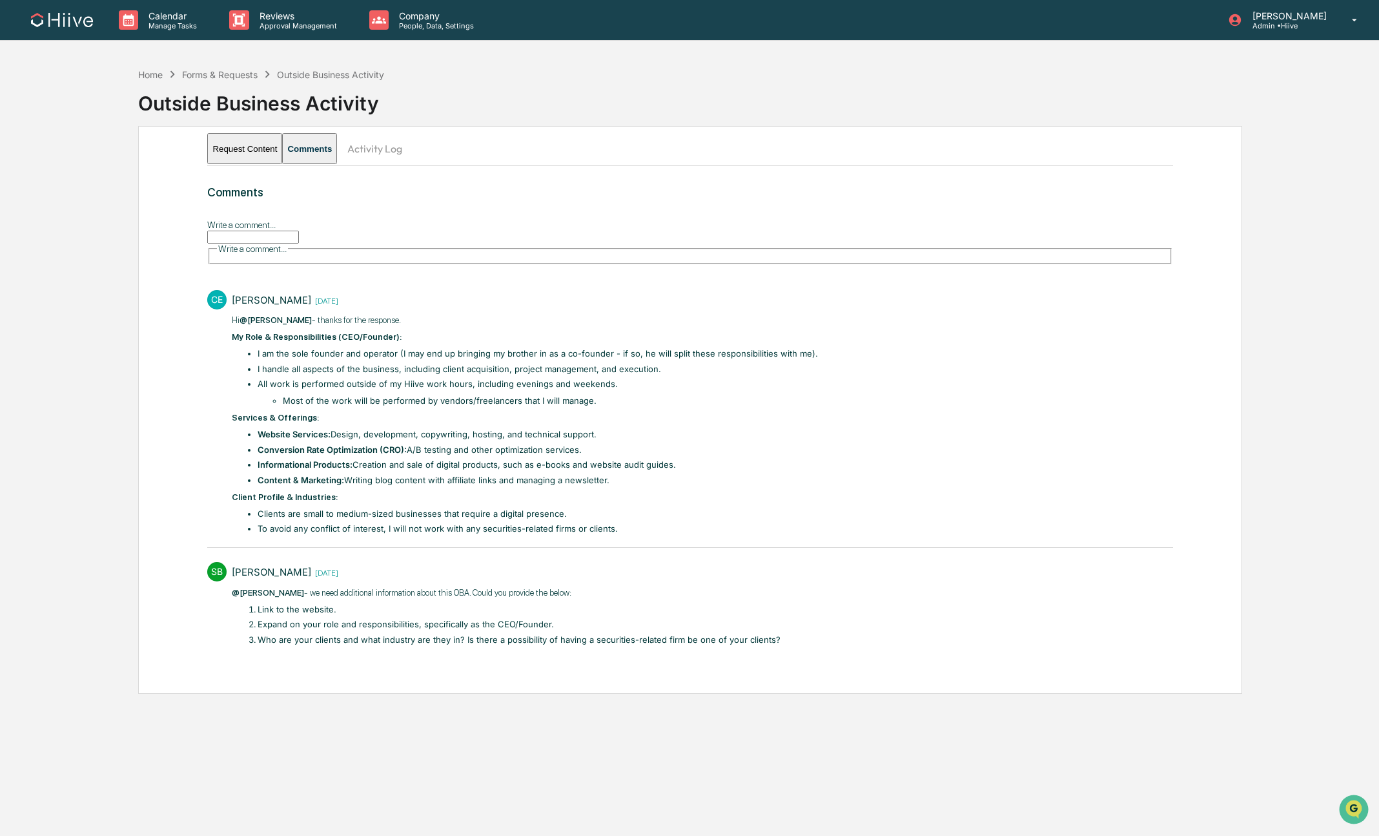
click at [388, 147] on button "Activity Log" at bounding box center [375, 148] width 76 height 31
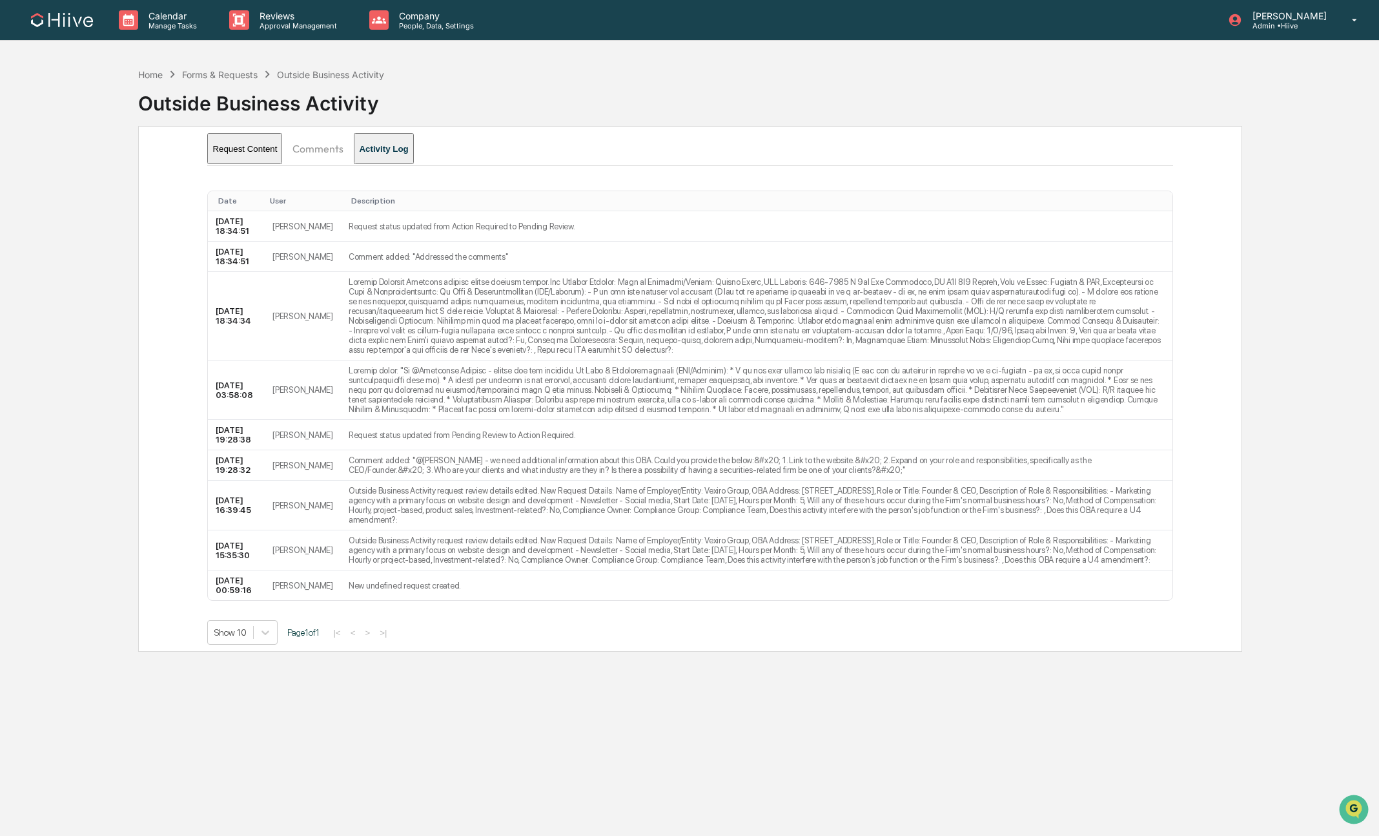
click at [201, 155] on div "Request Content Comments Activity Log Date User Description 2025-08-14 18:34:51…" at bounding box center [690, 389] width 1105 height 526
click at [209, 152] on button "Request Content" at bounding box center [244, 148] width 75 height 31
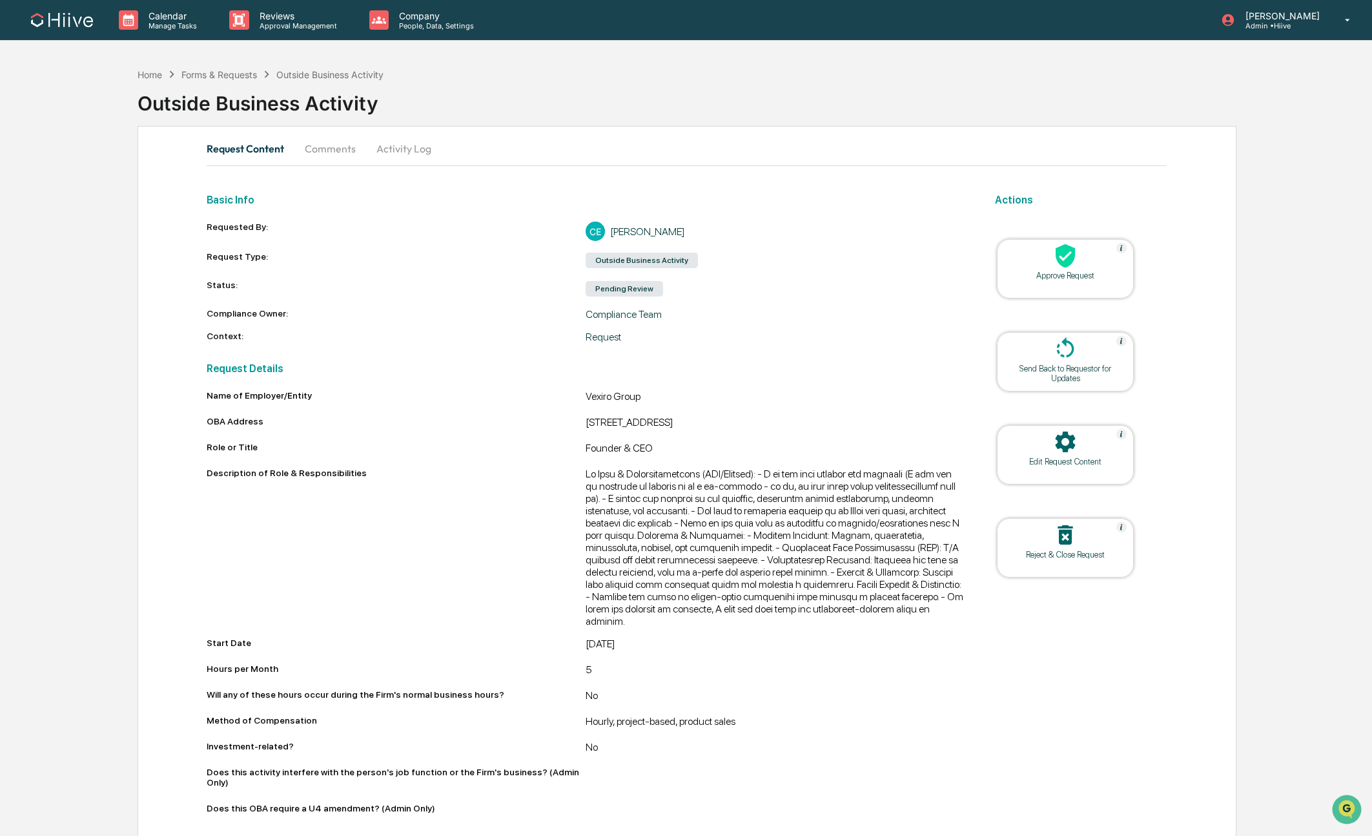
click at [1055, 283] on div "Approve Request" at bounding box center [1065, 268] width 137 height 59
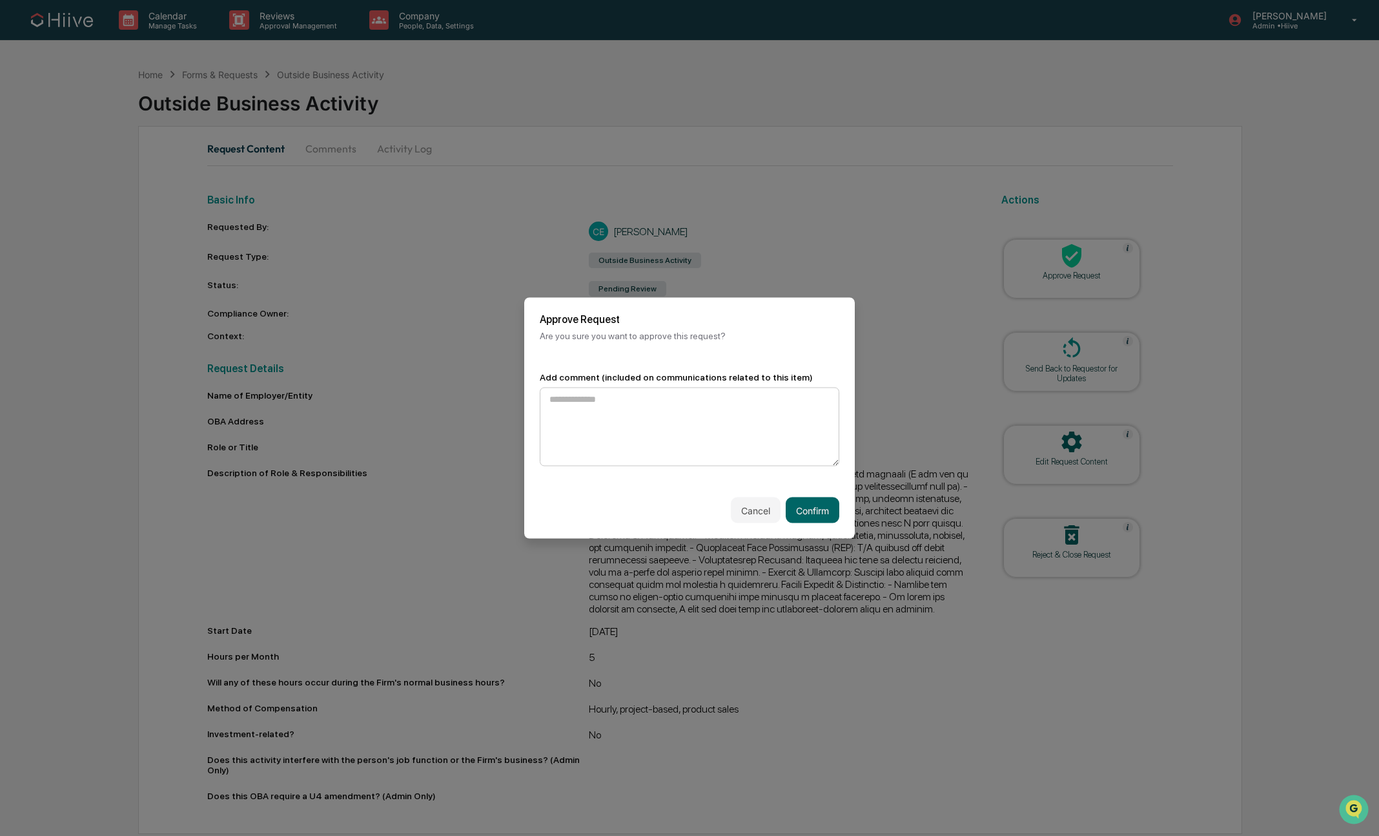
click at [706, 431] on textarea at bounding box center [690, 426] width 300 height 79
type textarea "*********"
click at [806, 508] on button "Confirm" at bounding box center [813, 510] width 54 height 26
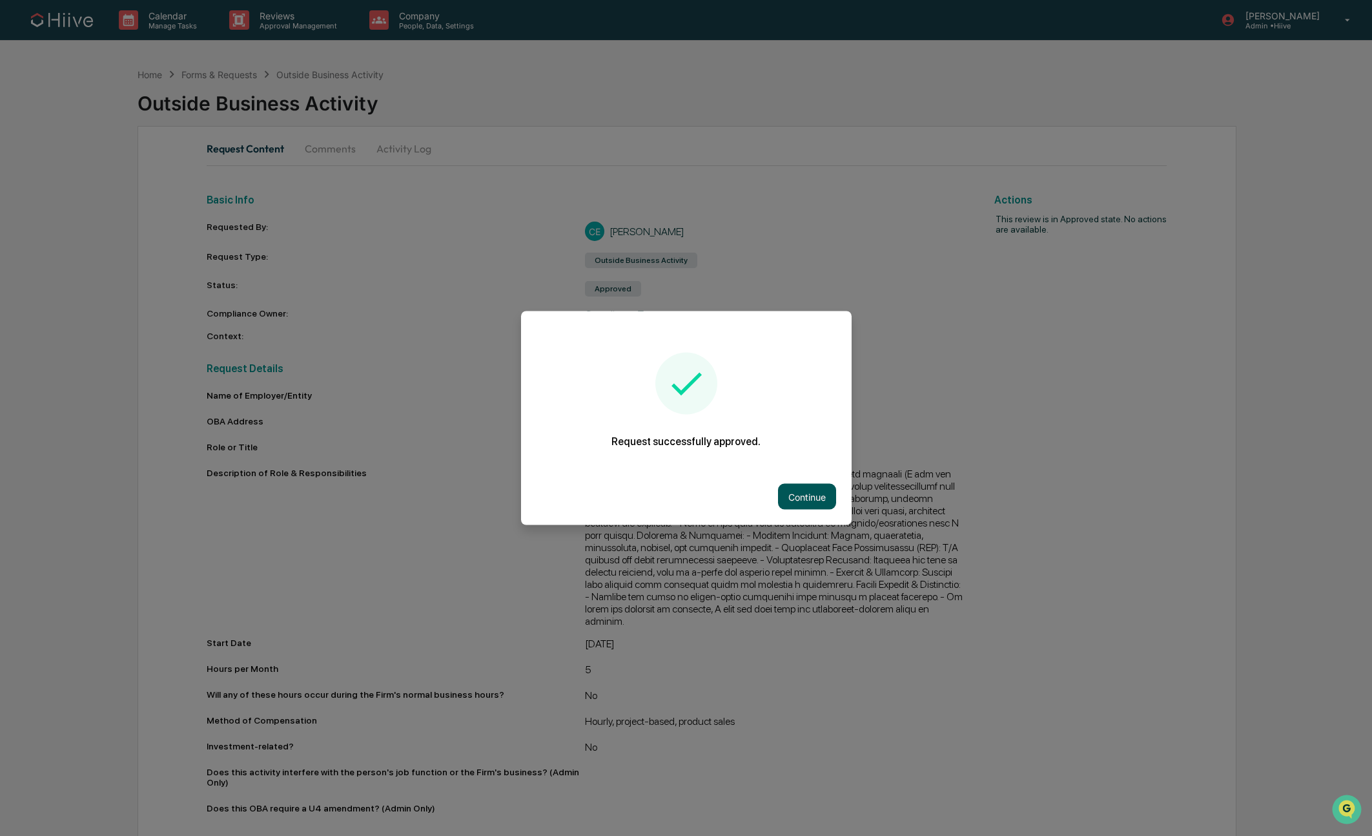
click at [809, 500] on button "Continue" at bounding box center [807, 497] width 58 height 26
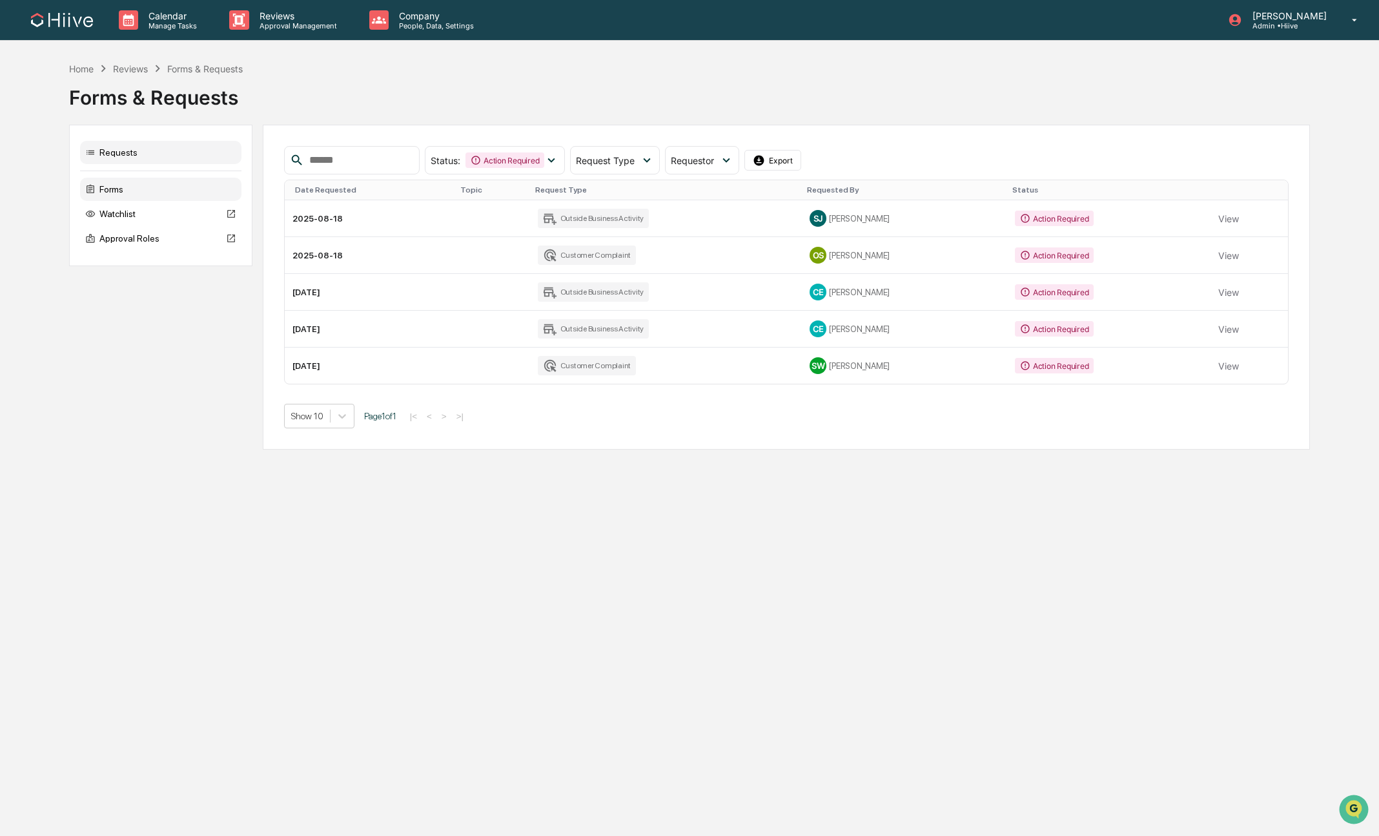
click at [119, 193] on div "Forms" at bounding box center [160, 189] width 161 height 23
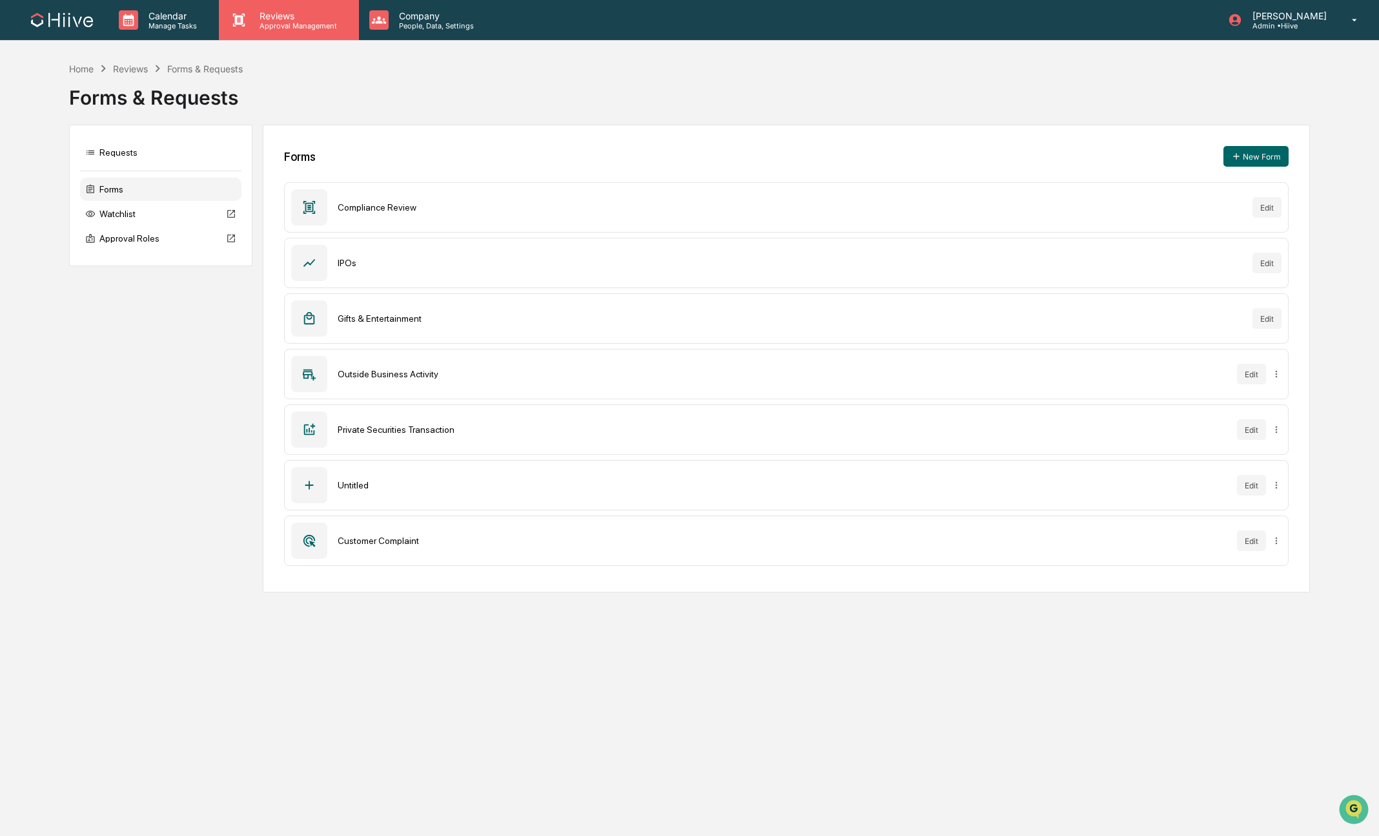
click at [294, 15] on p "Reviews" at bounding box center [296, 15] width 94 height 11
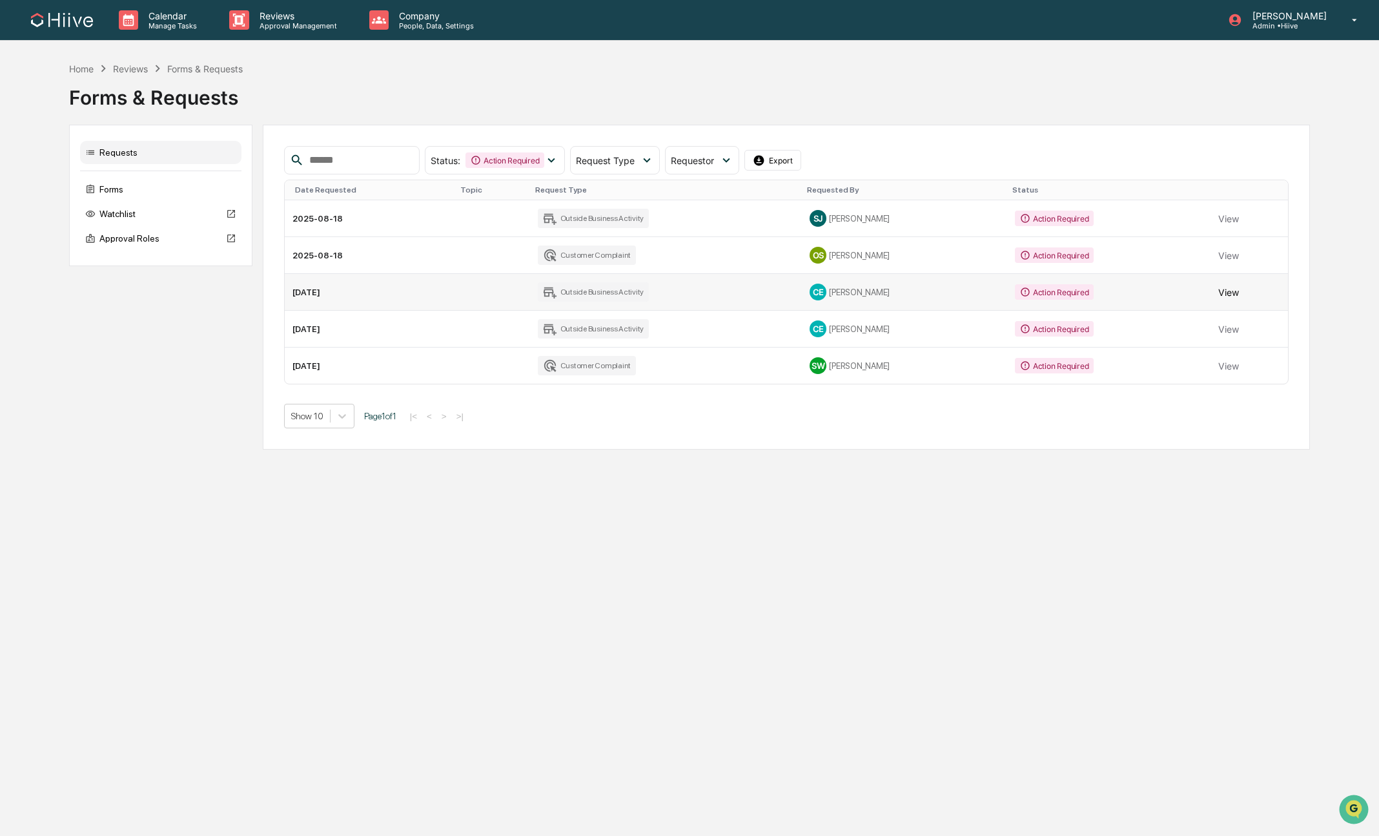
click at [1222, 294] on button "View" at bounding box center [1229, 292] width 21 height 26
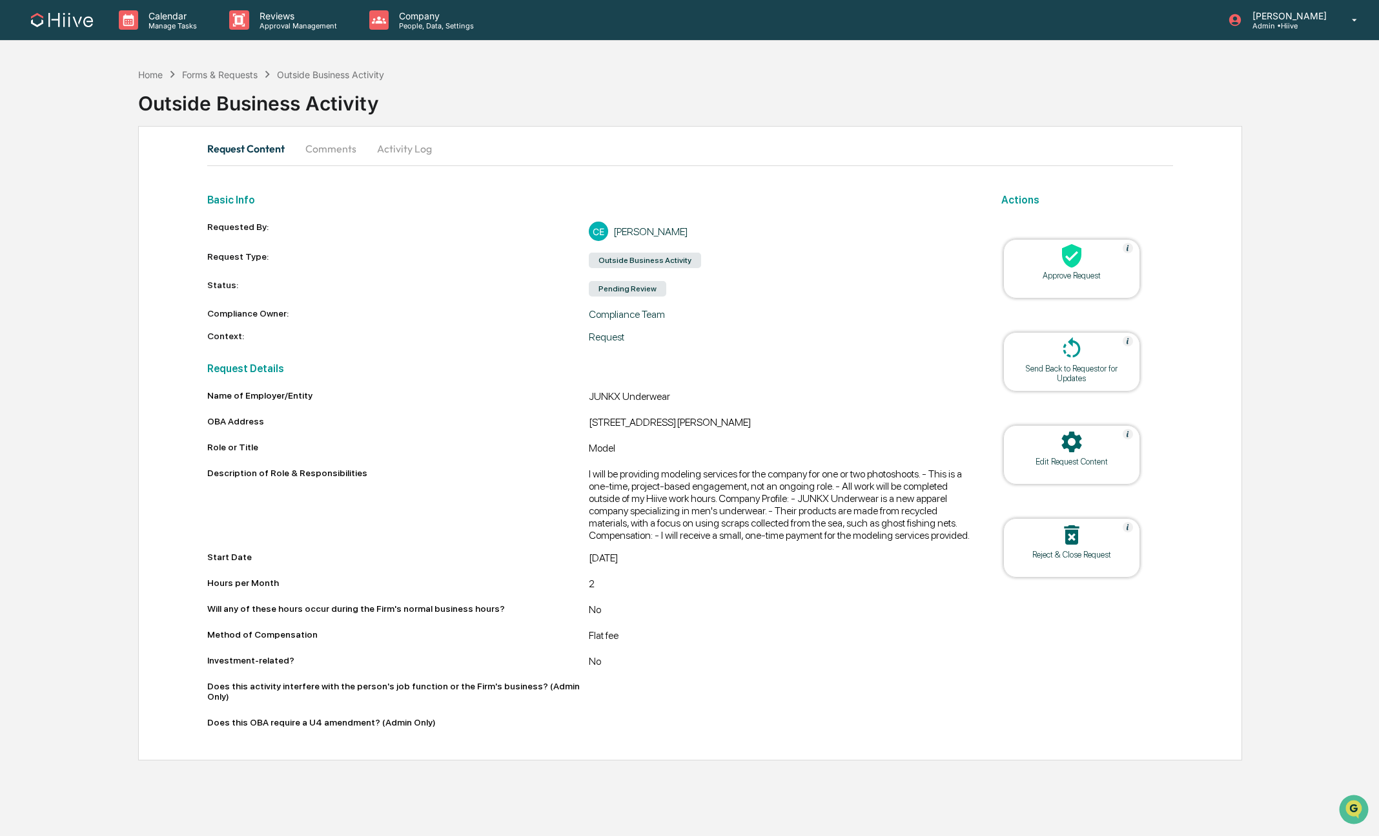
click at [1060, 265] on icon at bounding box center [1072, 256] width 26 height 26
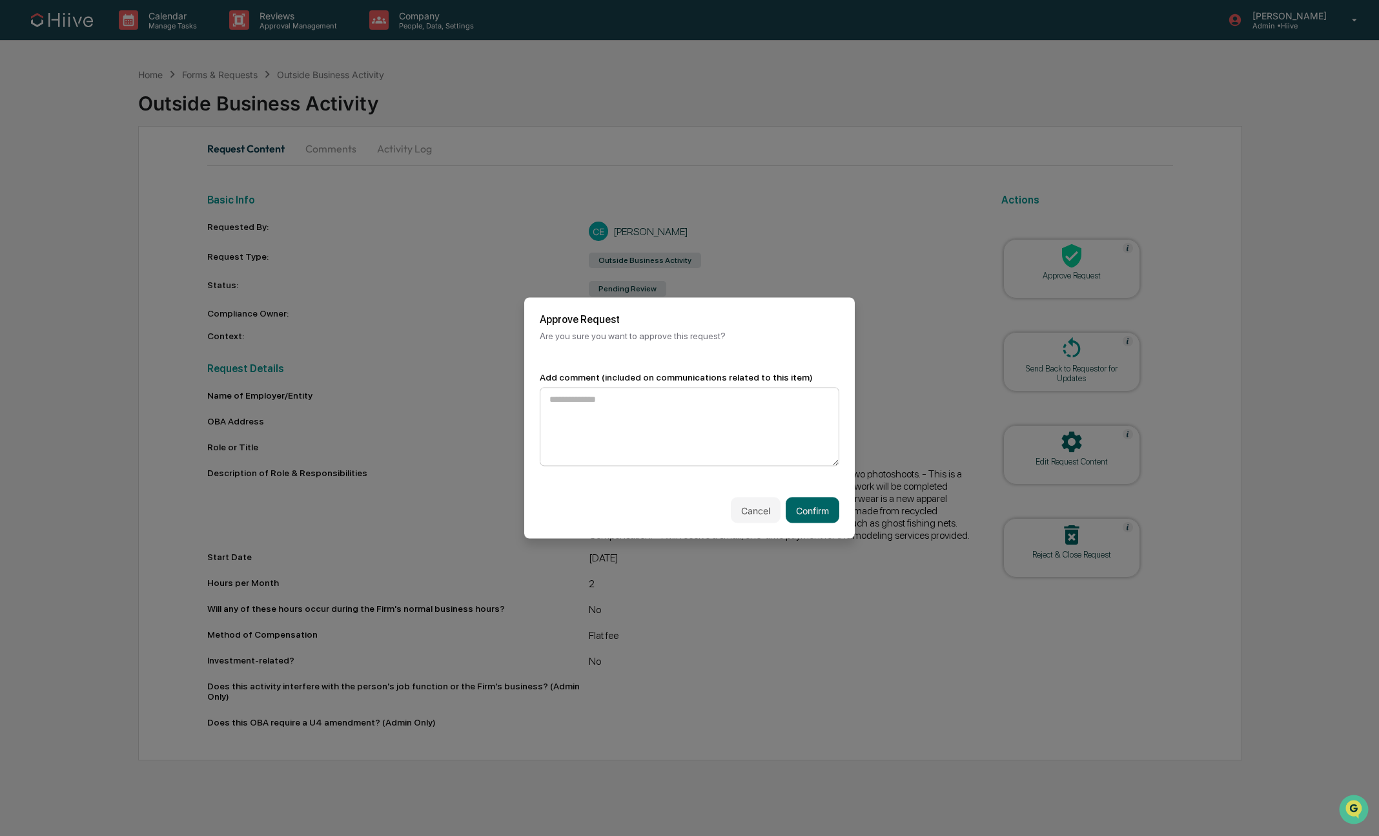
click at [599, 431] on textarea at bounding box center [690, 426] width 300 height 79
type textarea "**********"
click at [815, 508] on button "Confirm" at bounding box center [813, 510] width 54 height 26
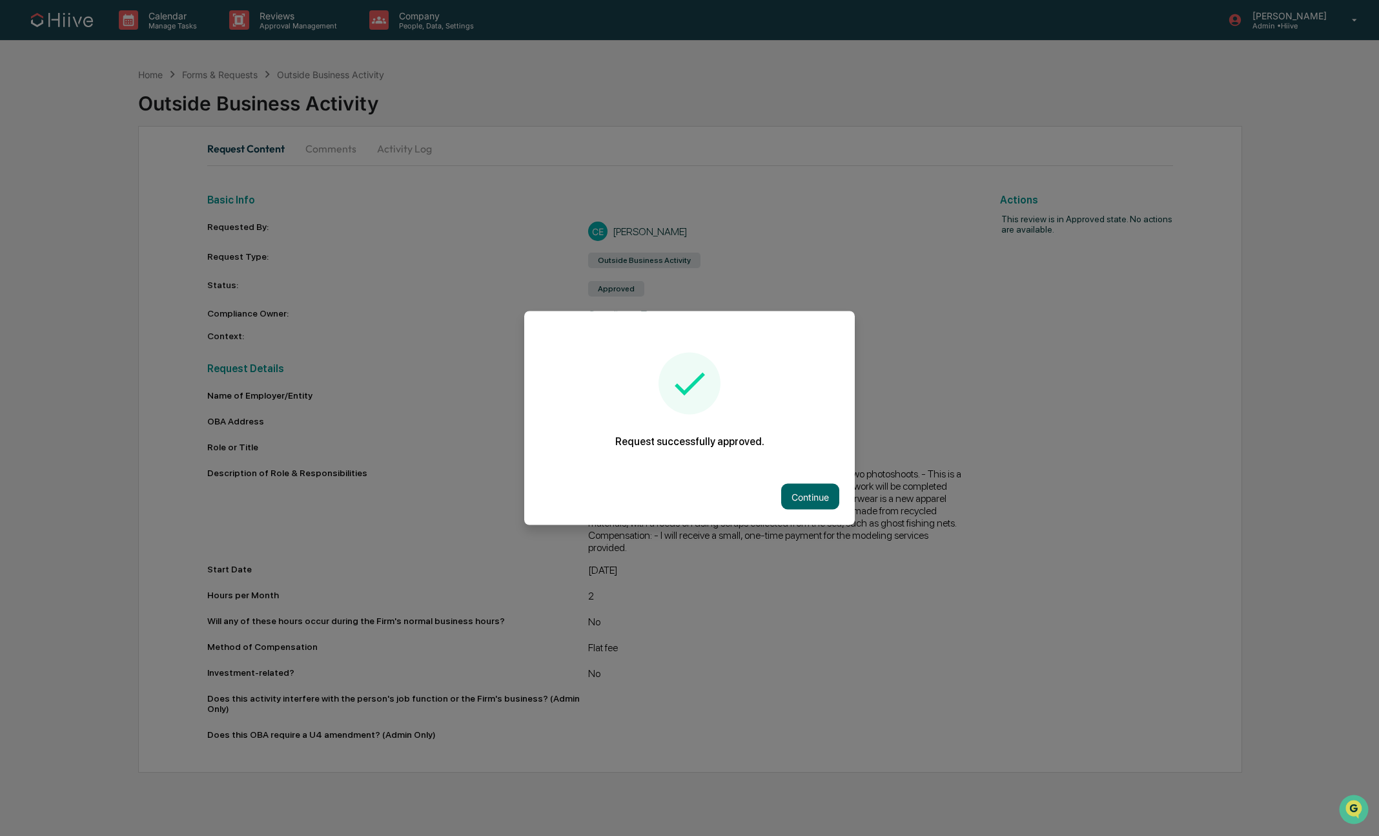
click at [821, 500] on button "Continue" at bounding box center [810, 497] width 58 height 26
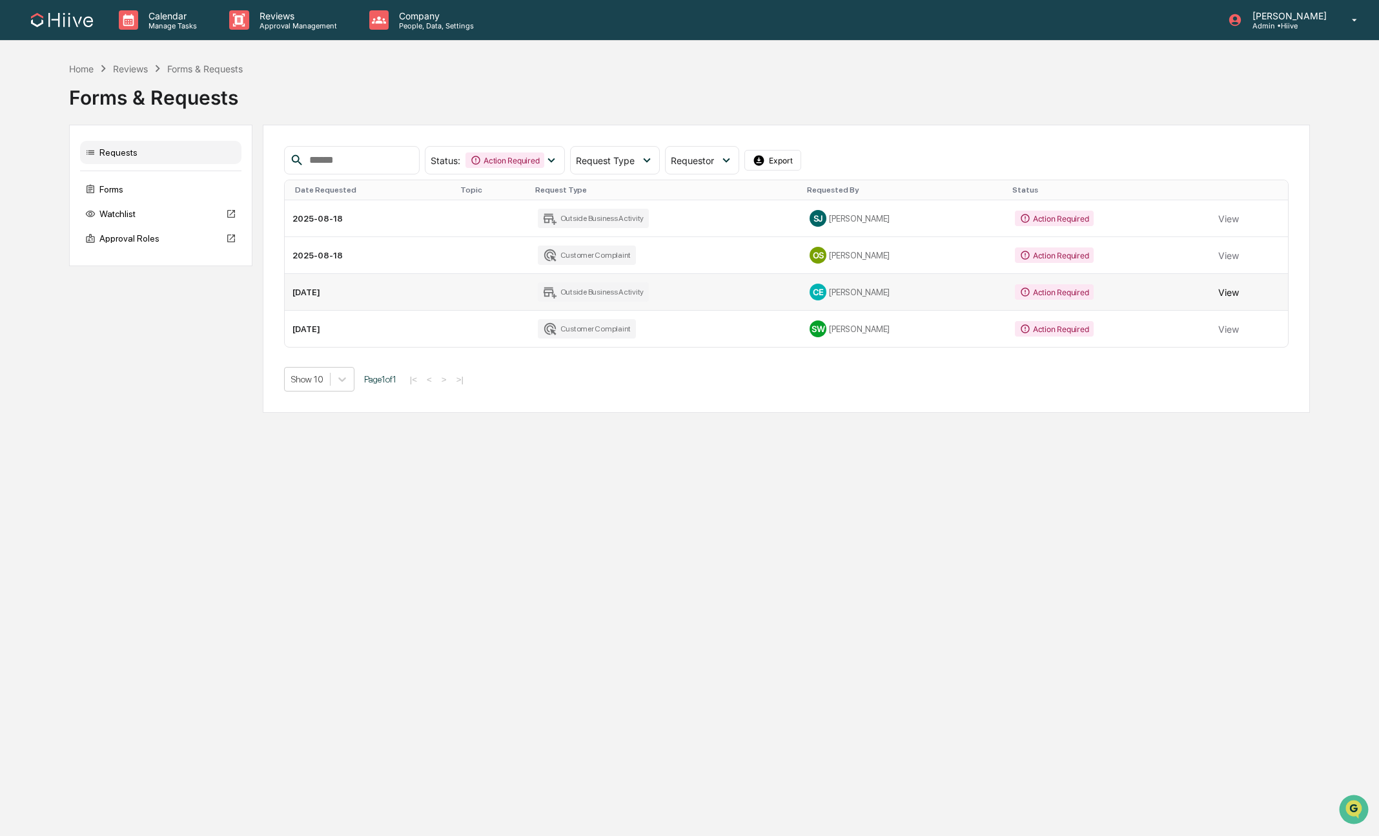
click at [1228, 287] on button "View" at bounding box center [1229, 292] width 21 height 26
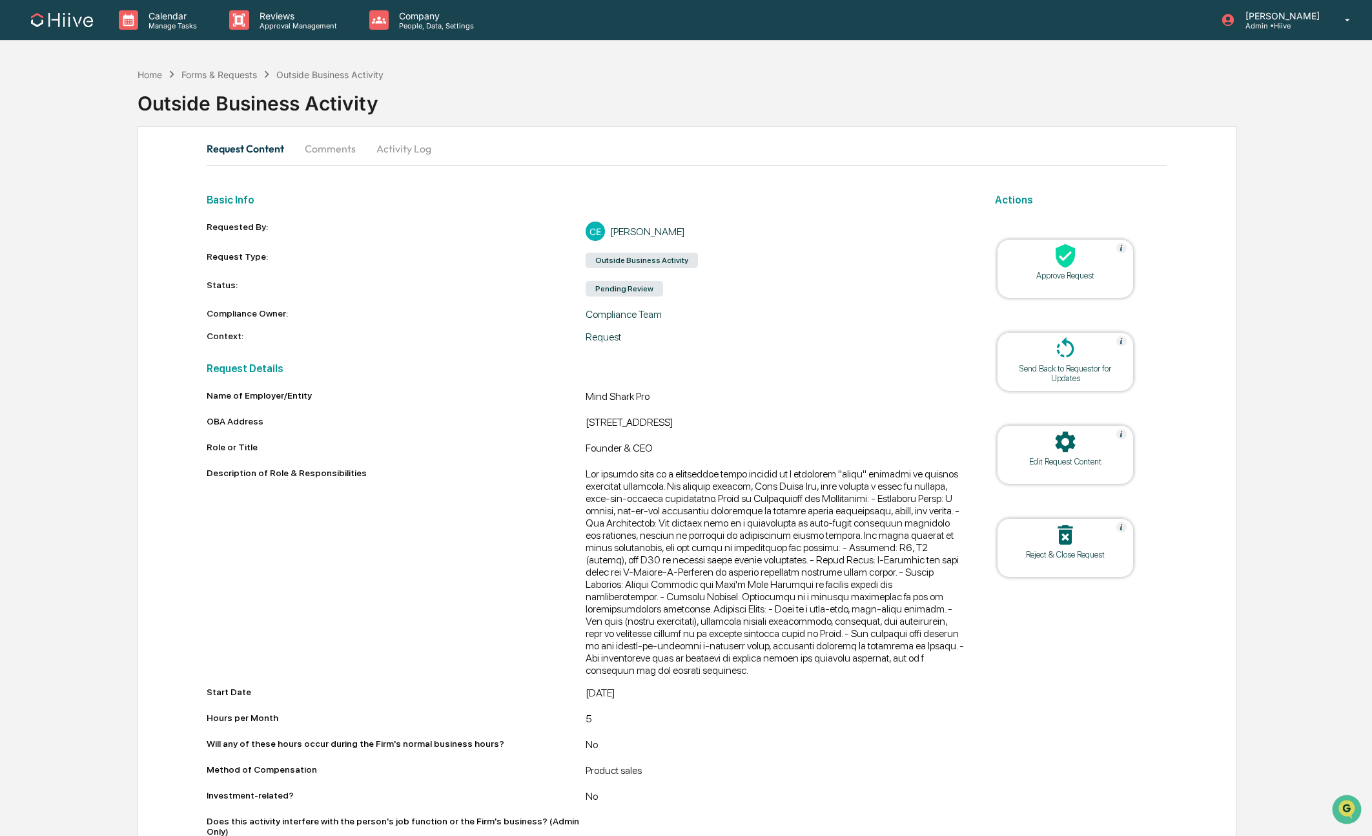
click at [1063, 271] on div "Approve Request" at bounding box center [1065, 276] width 116 height 10
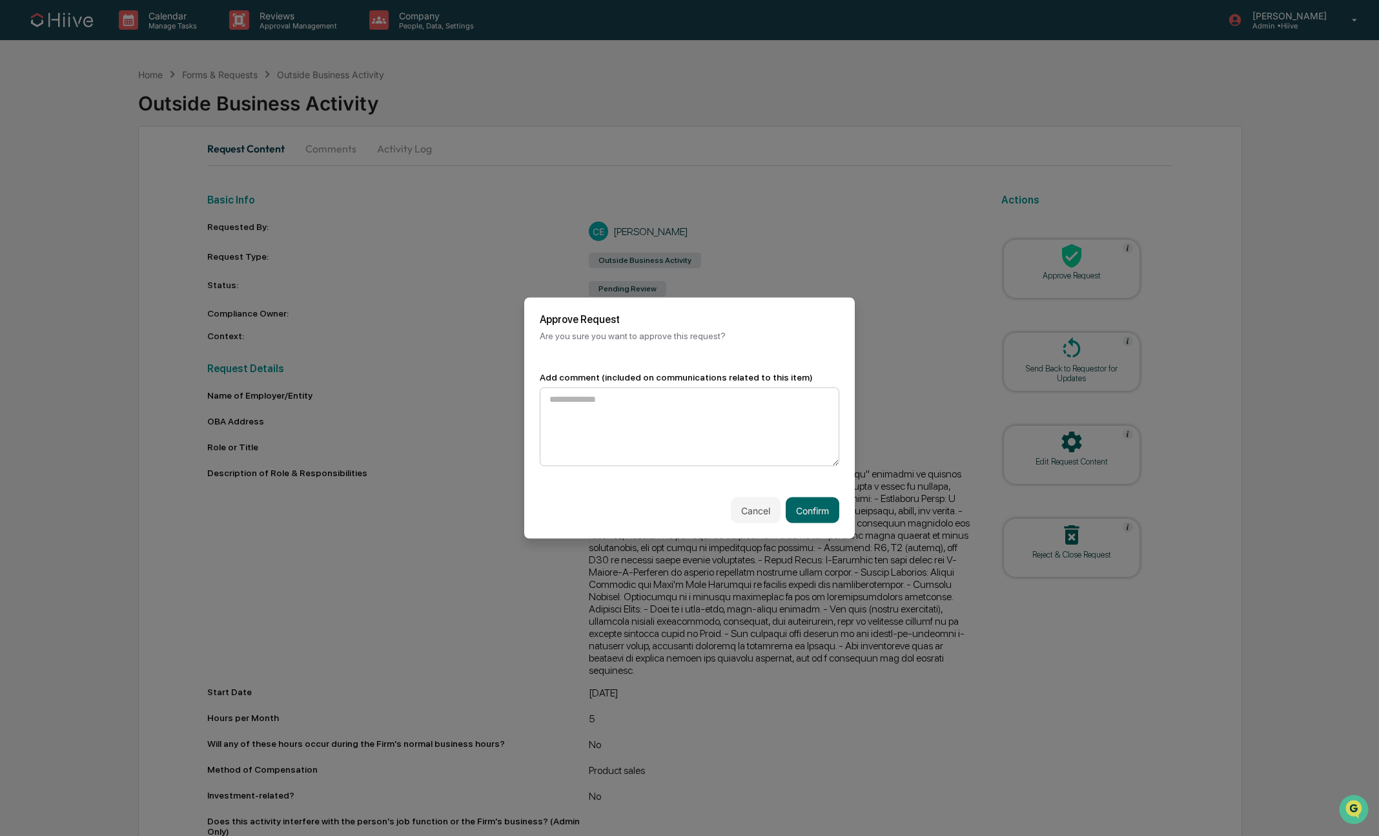
click at [694, 416] on textarea at bounding box center [690, 426] width 300 height 79
type textarea "**********"
drag, startPoint x: 812, startPoint y: 510, endPoint x: 801, endPoint y: 509, distance: 11.7
click at [812, 510] on button "Confirm" at bounding box center [813, 510] width 54 height 26
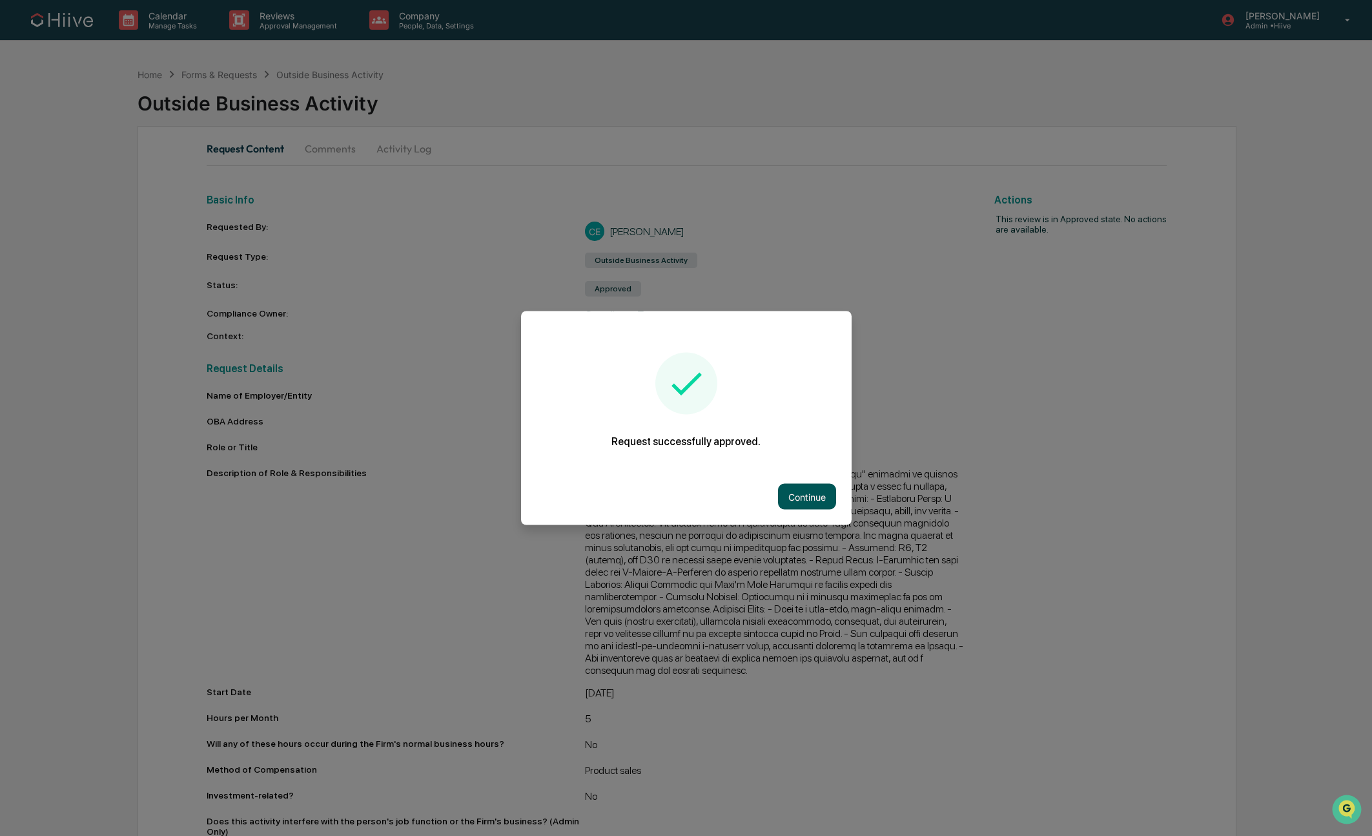
click at [792, 502] on button "Continue" at bounding box center [807, 497] width 58 height 26
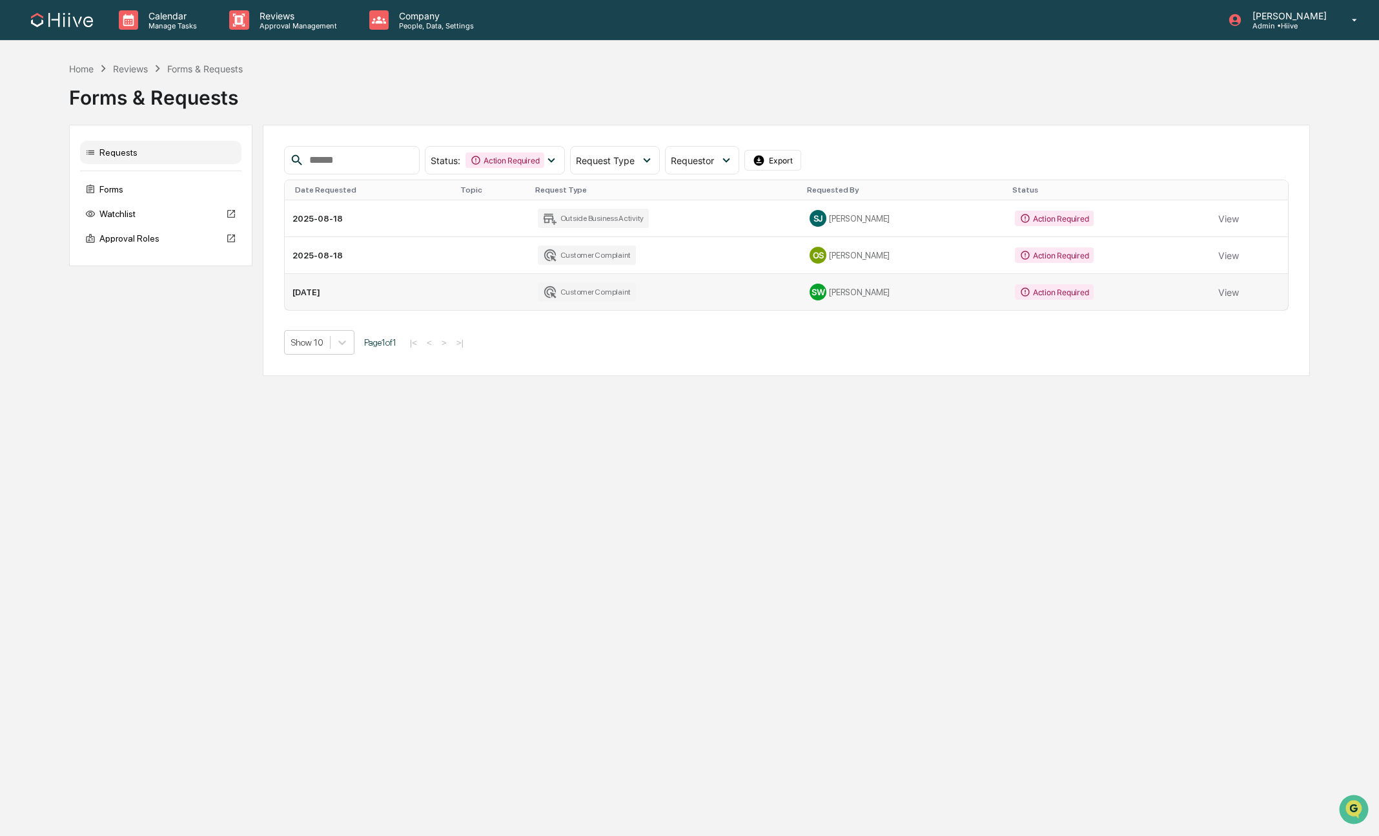
click at [1259, 277] on td "View" at bounding box center [1249, 292] width 77 height 36
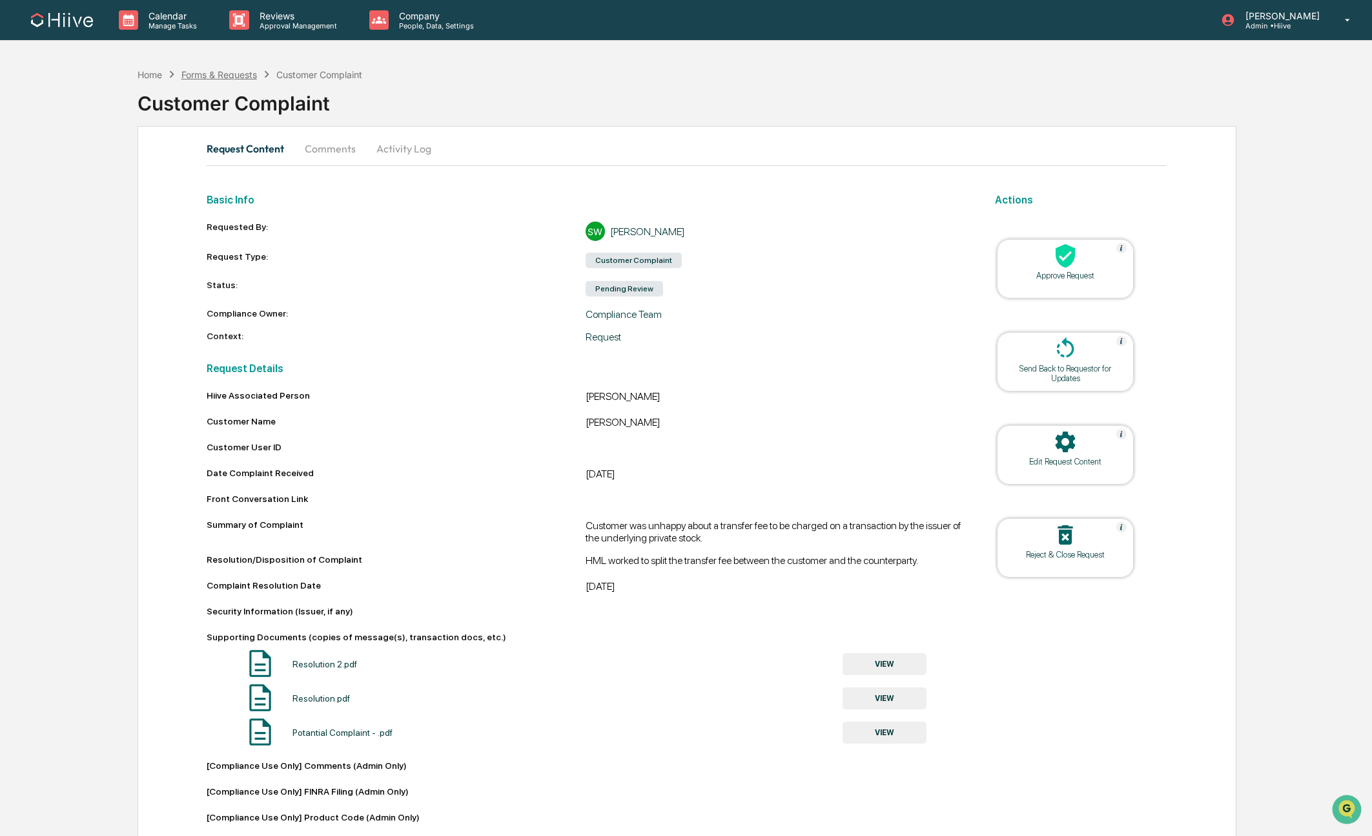
click at [198, 74] on div "Forms & Requests" at bounding box center [219, 74] width 76 height 11
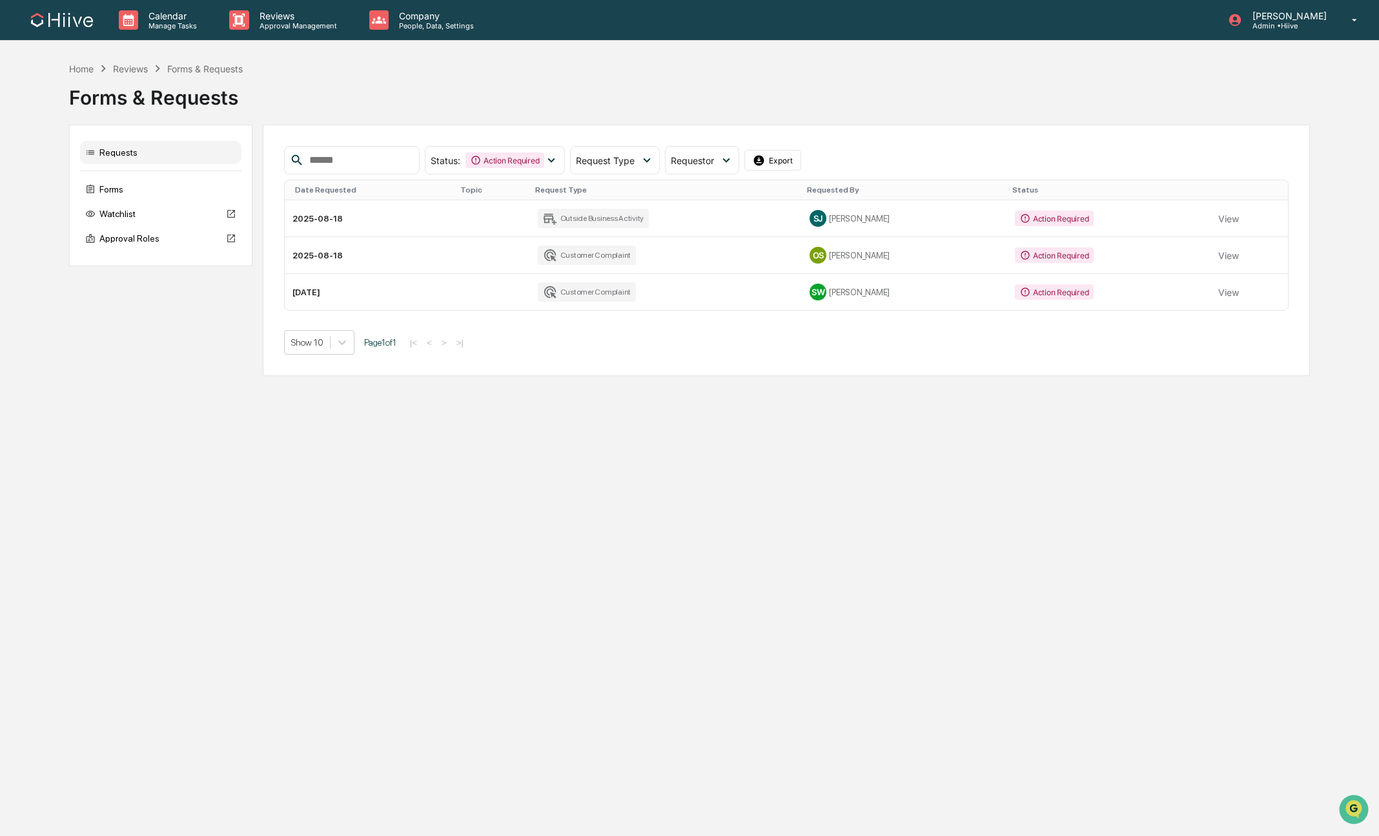
click at [543, 592] on div "Calendar Manage Tasks Reviews Approval Management Company People, Data, Setting…" at bounding box center [689, 418] width 1379 height 836
click at [1241, 218] on td "View" at bounding box center [1249, 218] width 77 height 37
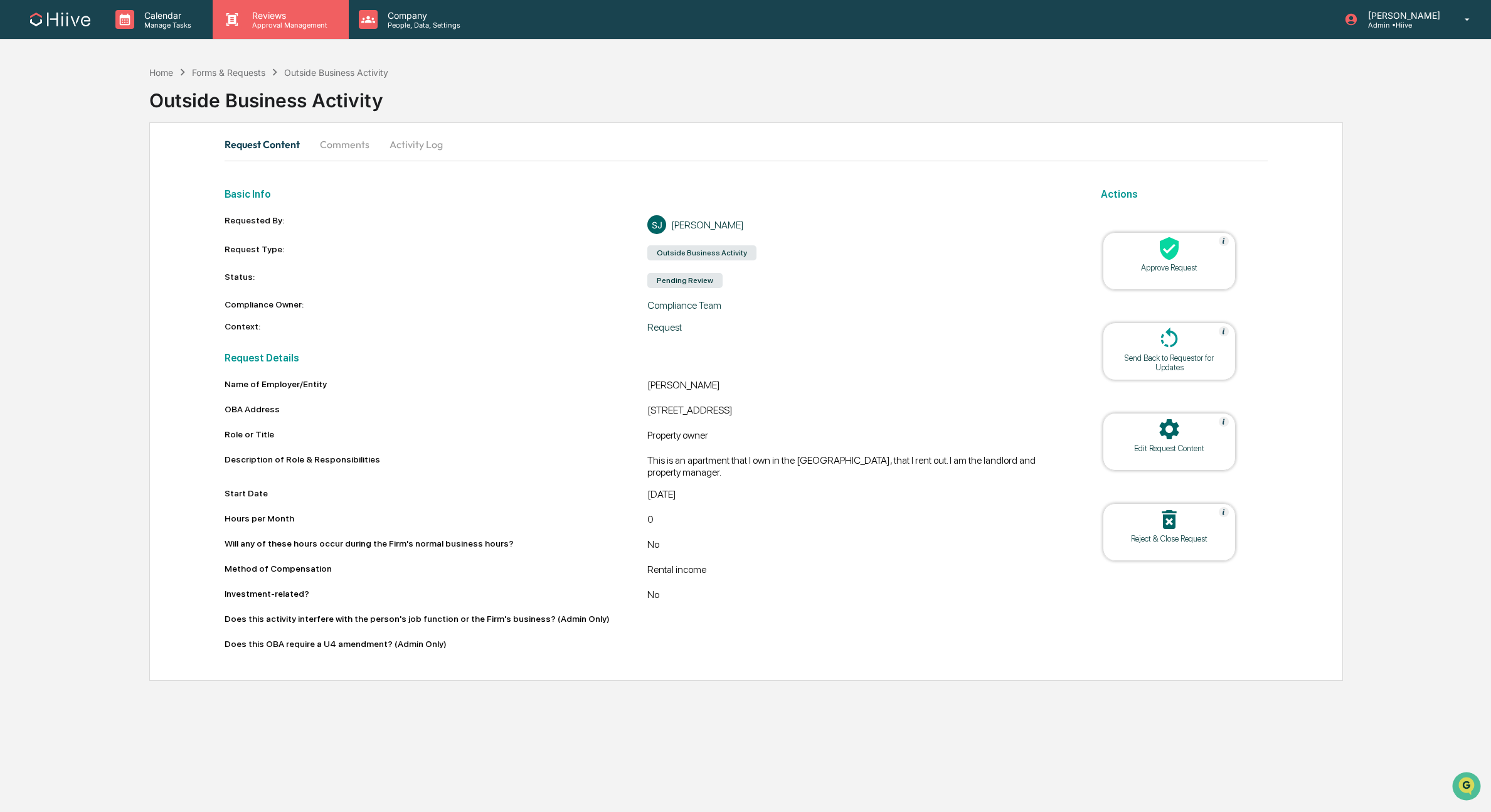
click at [278, 24] on p "Approval Management" at bounding box center [288, 24] width 91 height 9
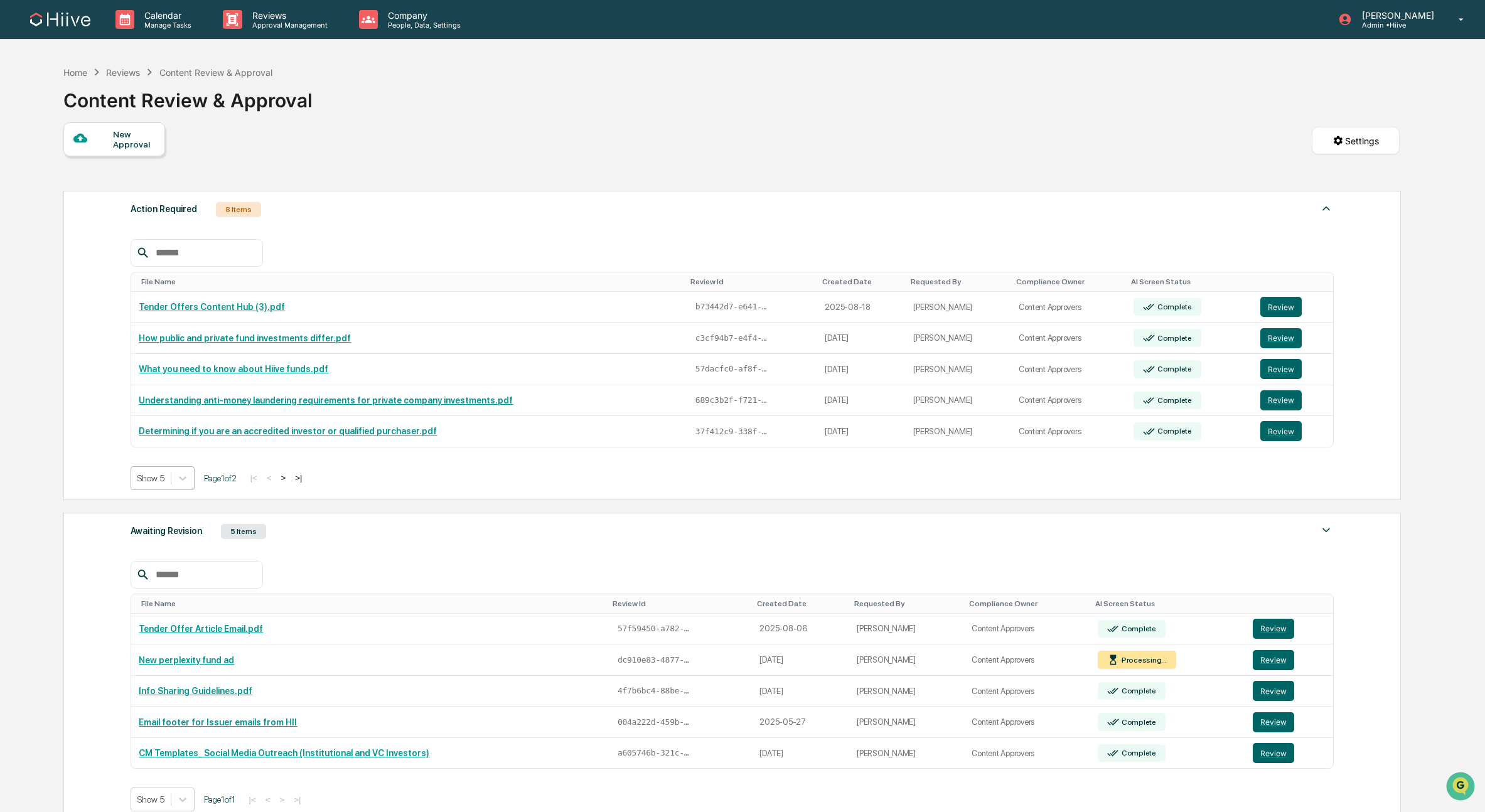
click at [171, 486] on div "Show 5" at bounding box center [151, 478] width 40 height 17
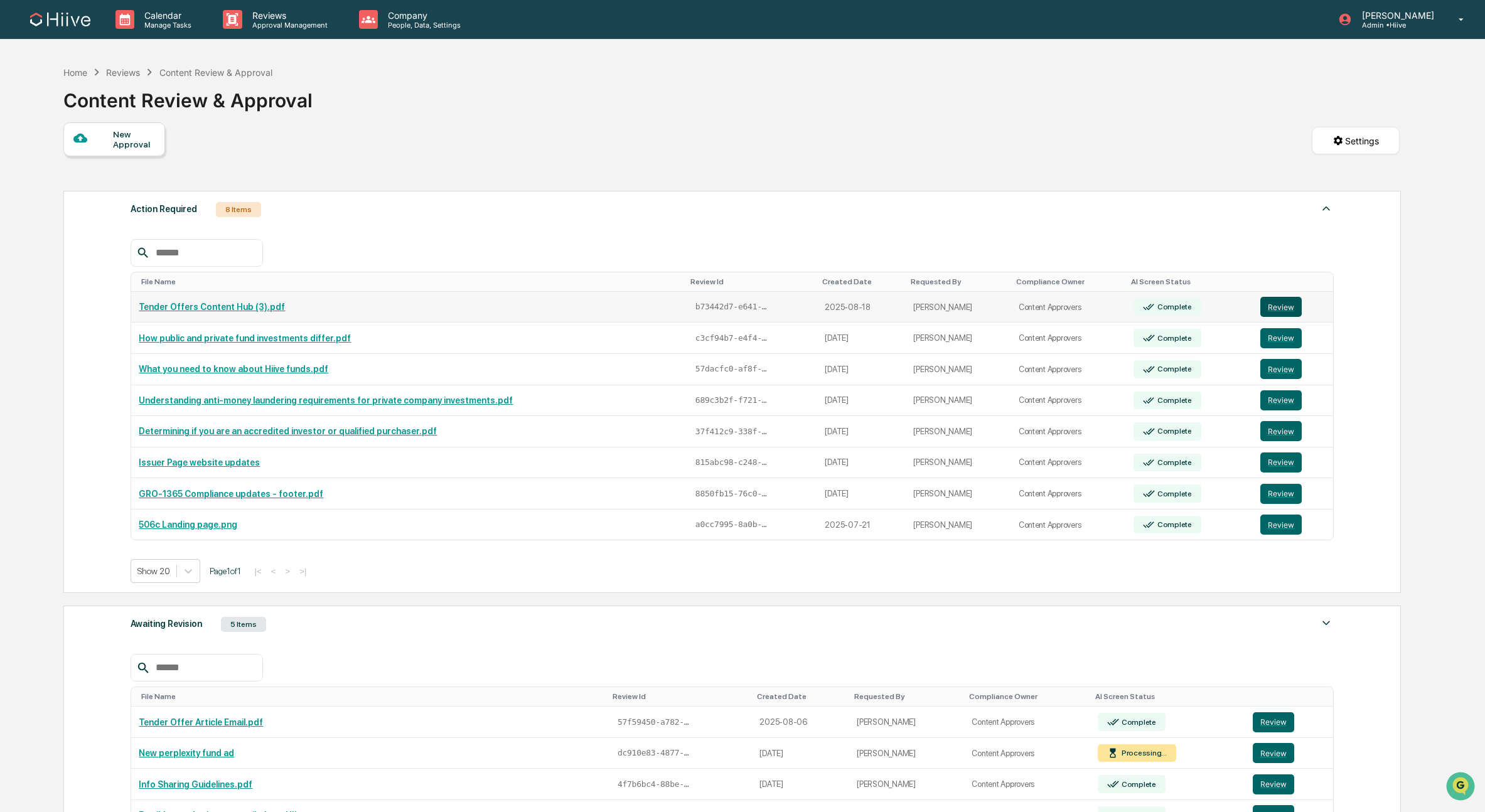
click at [1278, 304] on button "Review" at bounding box center [1281, 306] width 42 height 20
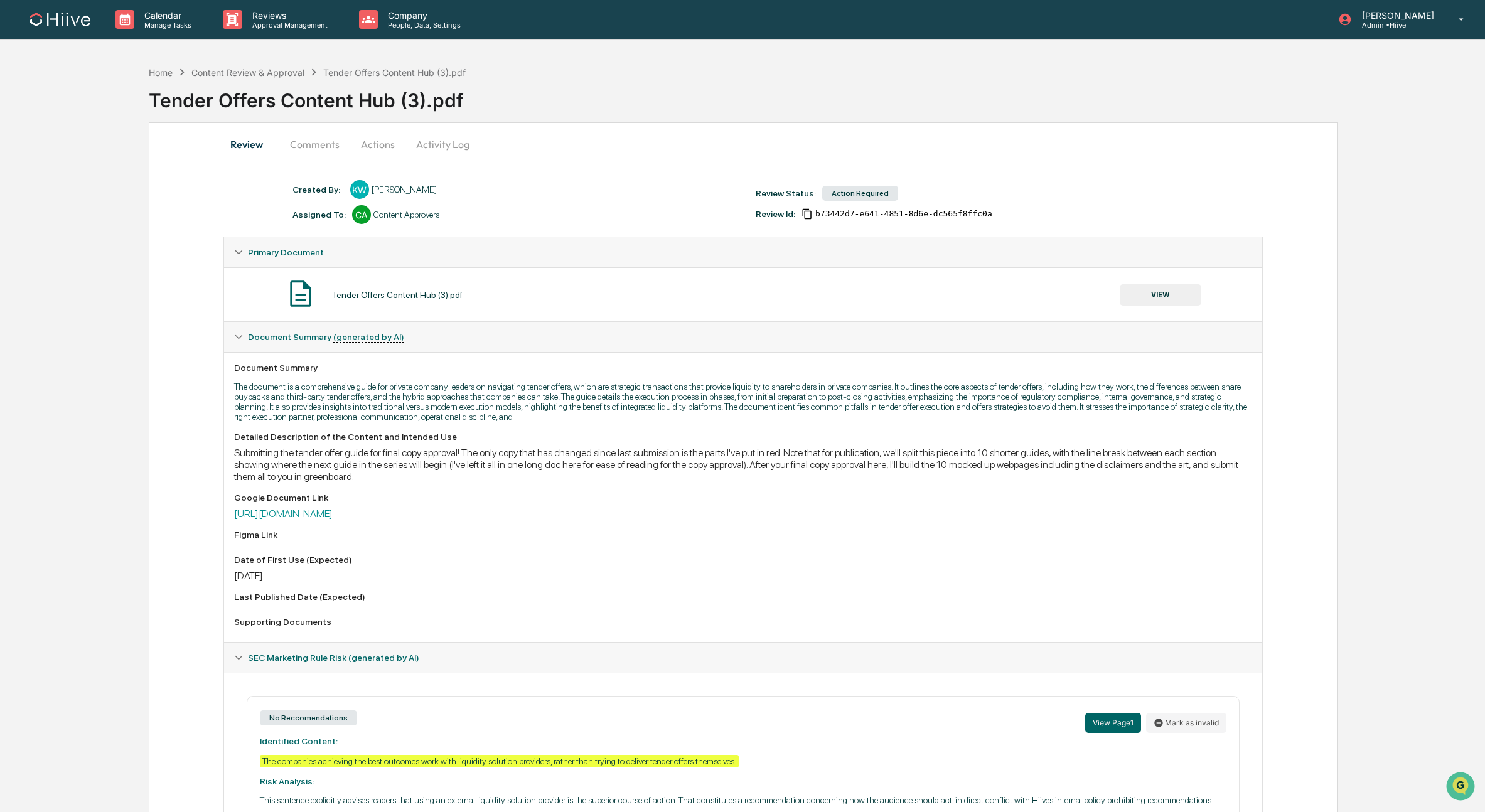
click at [384, 150] on button "Actions" at bounding box center [378, 144] width 56 height 30
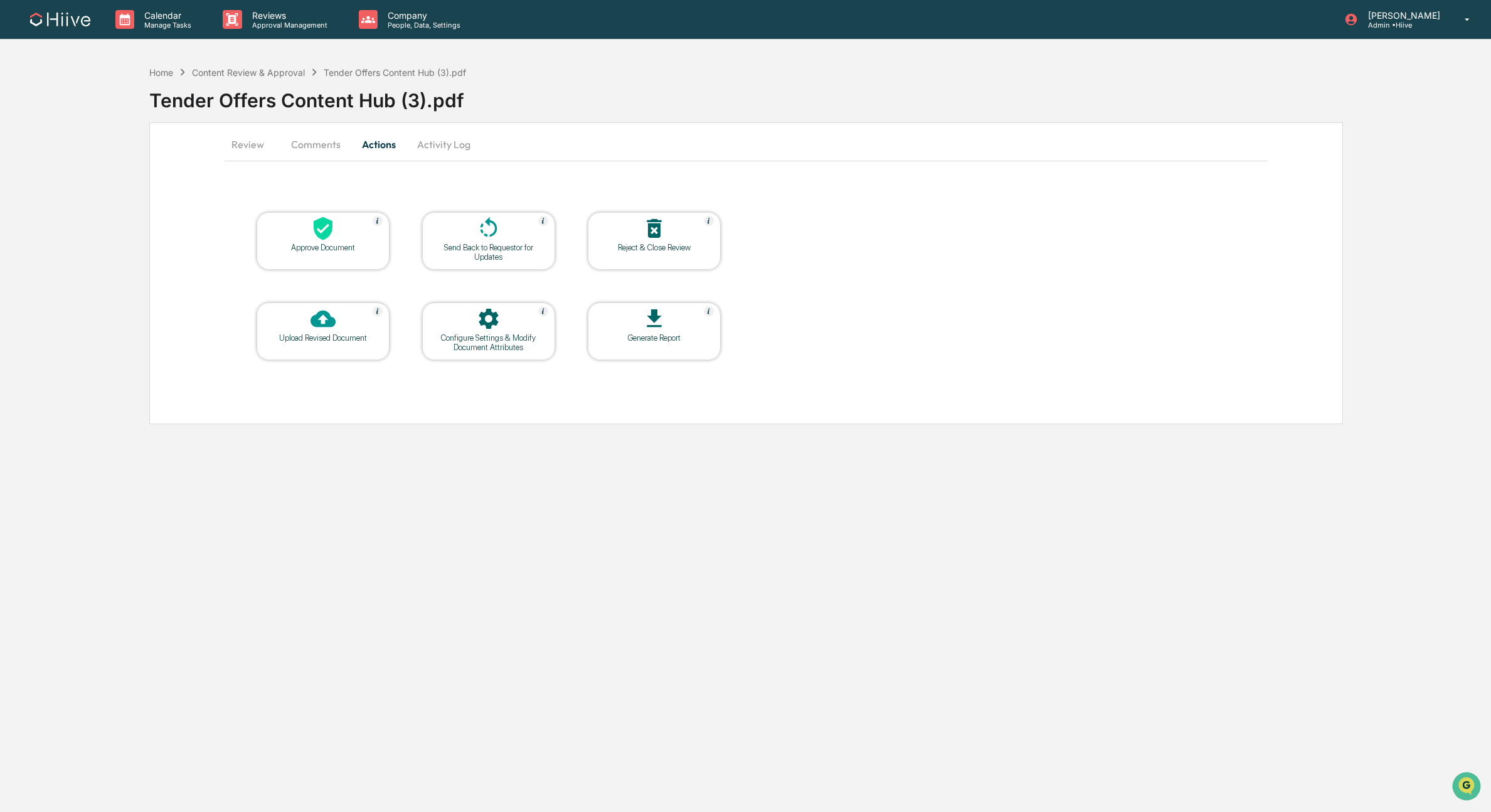
click at [354, 243] on div "Approve Document" at bounding box center [322, 248] width 113 height 10
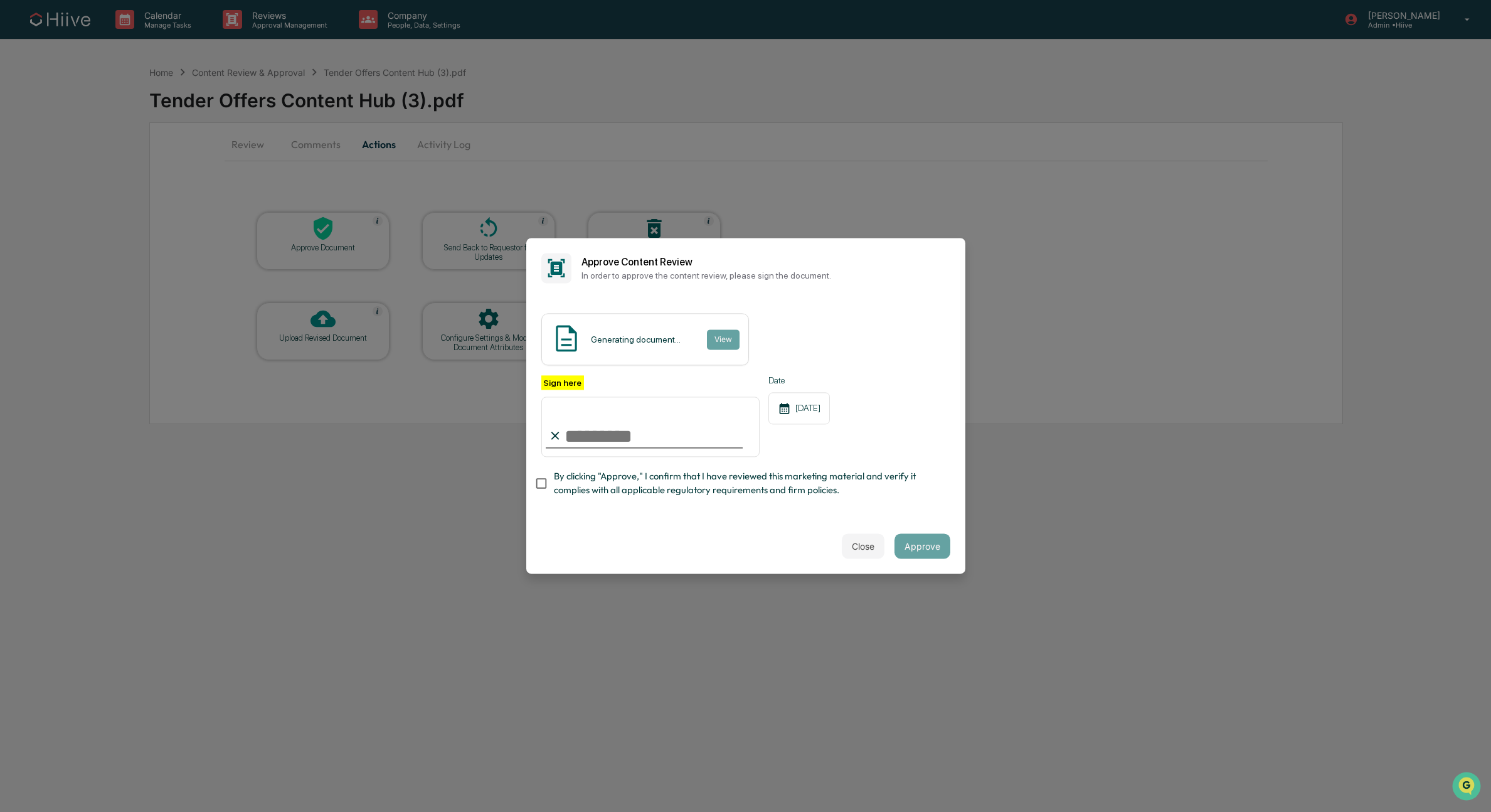
click at [0, 811] on com-1password-button at bounding box center [0, 812] width 0 height 0
type input "**********"
click at [617, 483] on span "By clicking "Approve," I confirm that I have reviewed this marketing material a…" at bounding box center [747, 483] width 387 height 28
click at [927, 547] on button "Approve" at bounding box center [922, 547] width 55 height 25
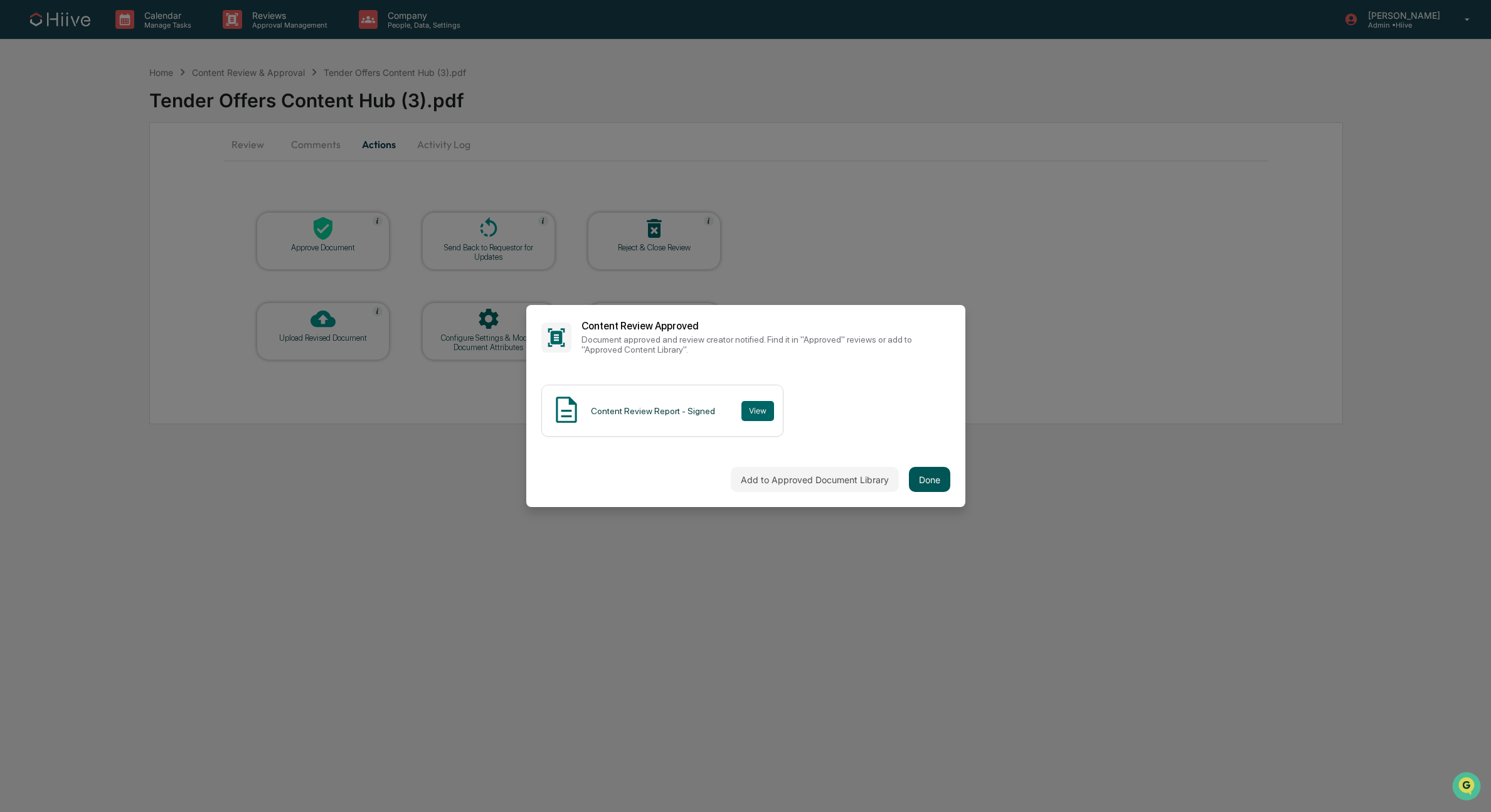
click at [932, 478] on button "Done" at bounding box center [930, 479] width 42 height 25
